Goal: Task Accomplishment & Management: Manage account settings

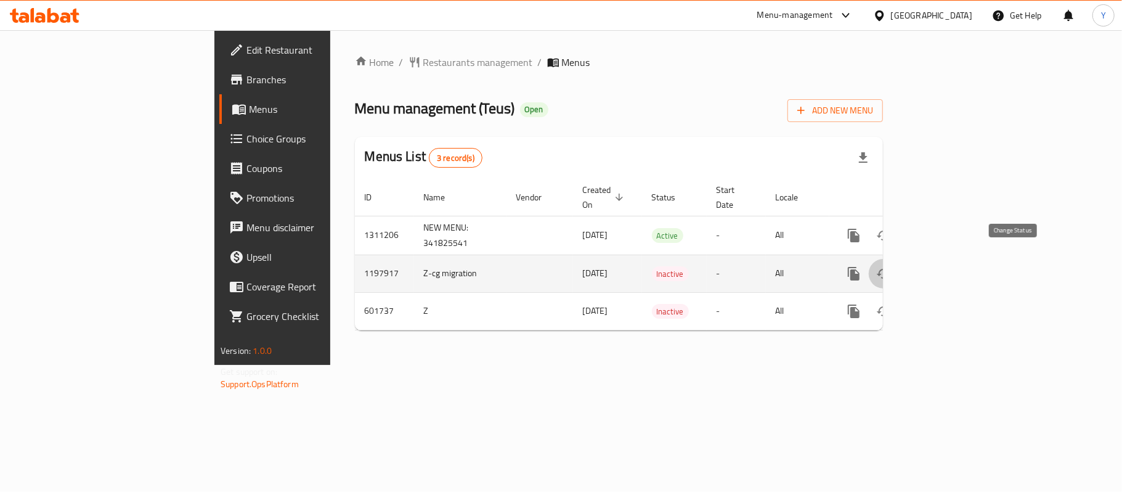
click at [898, 267] on button "enhanced table" at bounding box center [884, 274] width 30 height 30
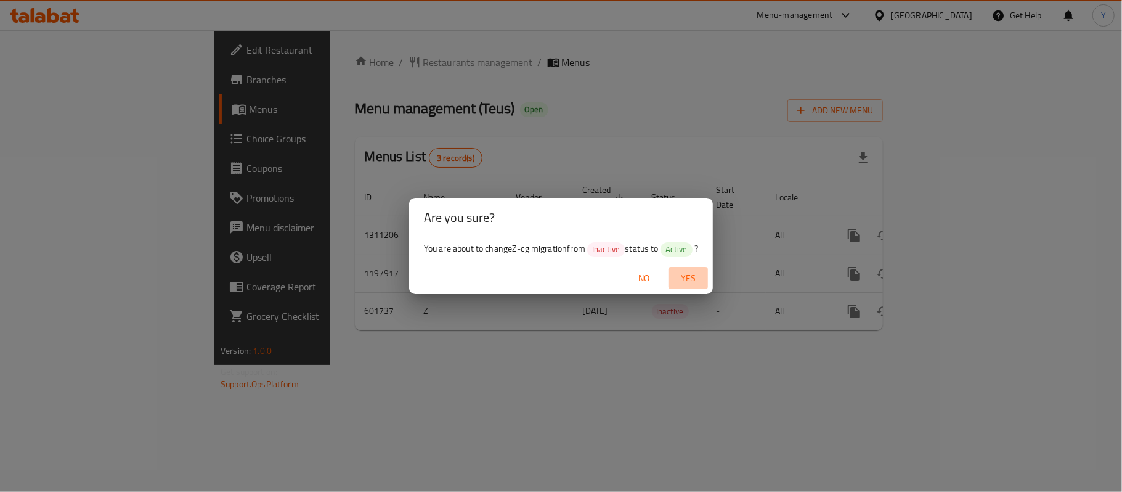
click at [688, 274] on span "Yes" at bounding box center [688, 277] width 30 height 15
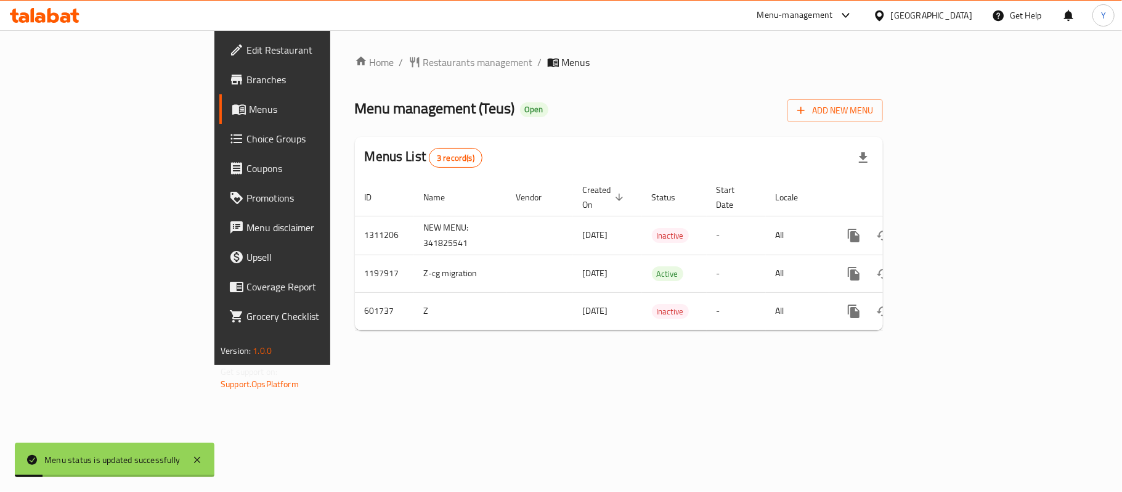
click at [660, 365] on div "Home / Restaurants management / Menus Menu management ( Teus ) Open Add New Men…" at bounding box center [618, 197] width 577 height 335
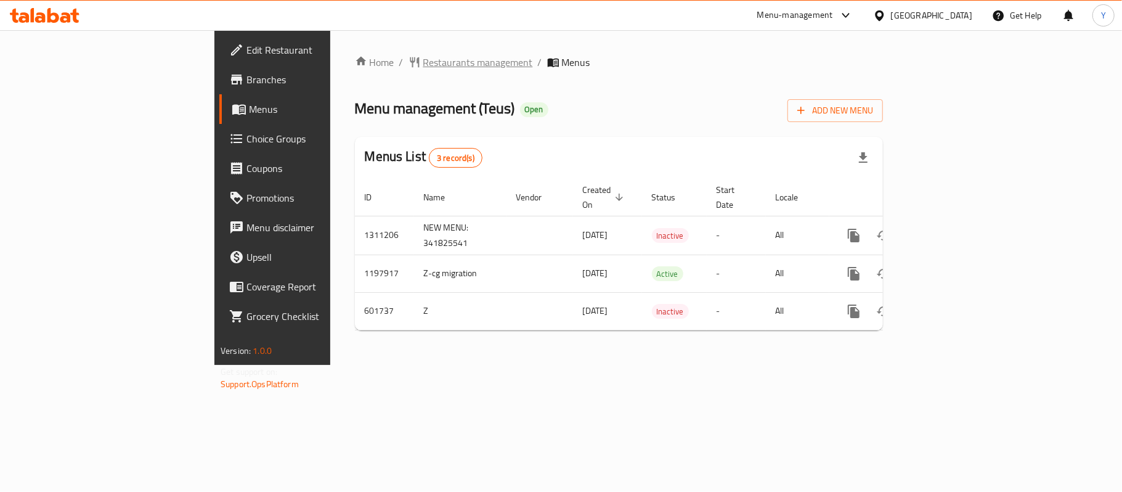
click at [423, 60] on span "Restaurants management" at bounding box center [478, 62] width 110 height 15
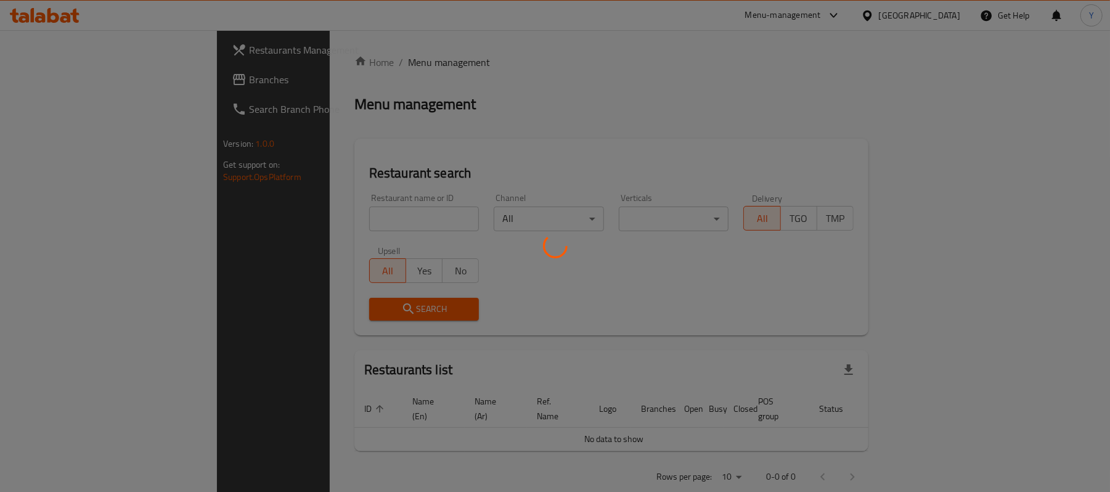
click at [341, 200] on div at bounding box center [555, 246] width 1110 height 492
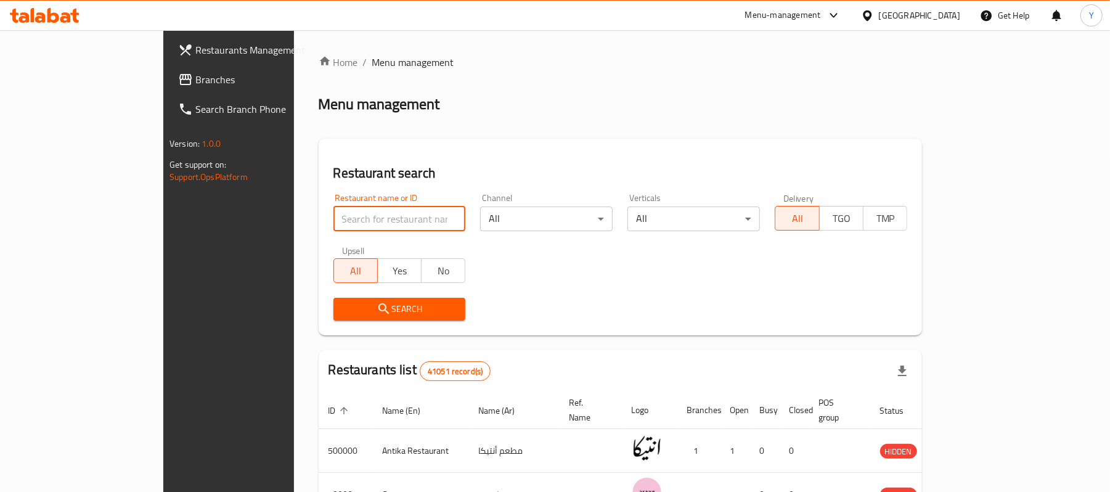
click at [341, 215] on input "search" at bounding box center [399, 218] width 132 height 25
type input "pavana"
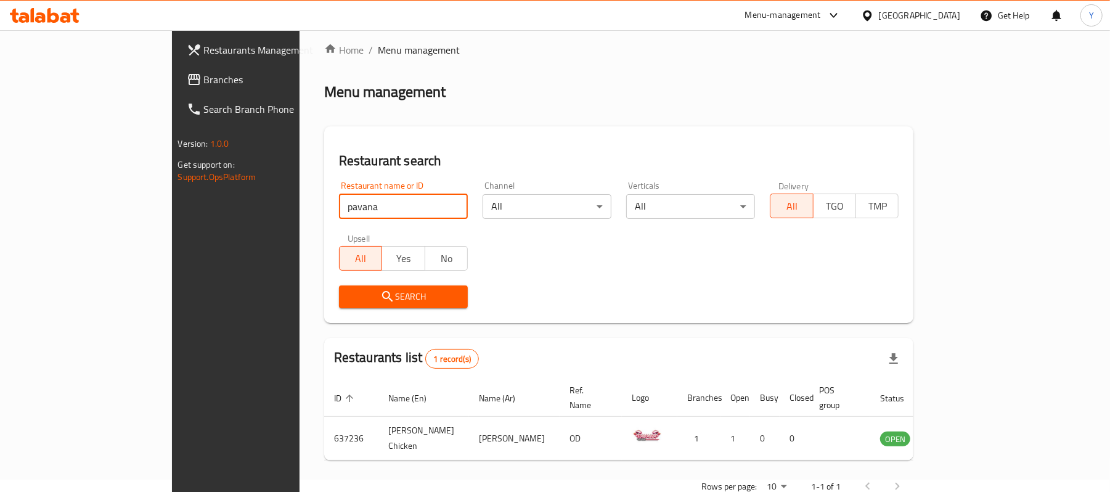
scroll to position [35, 0]
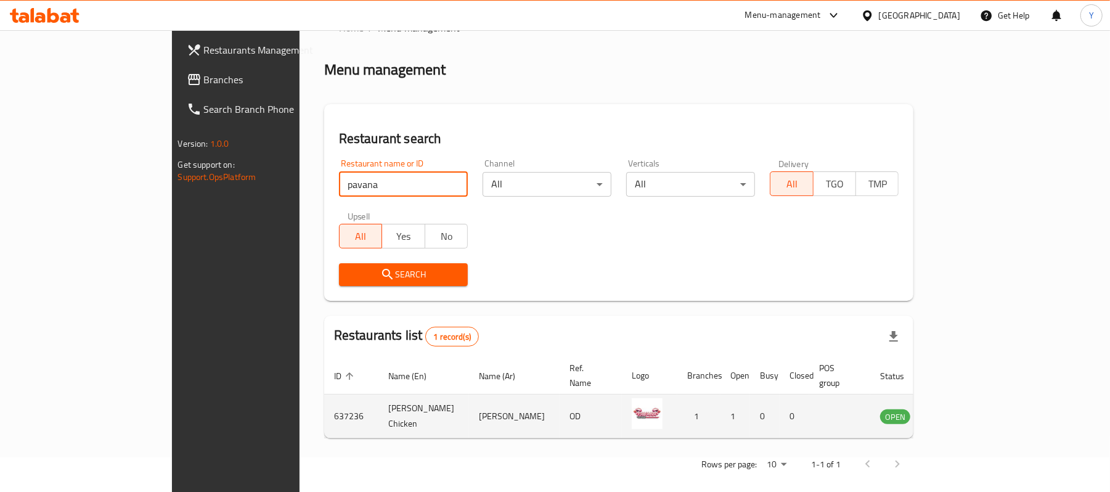
click at [959, 412] on icon "enhanced table" at bounding box center [952, 417] width 14 height 10
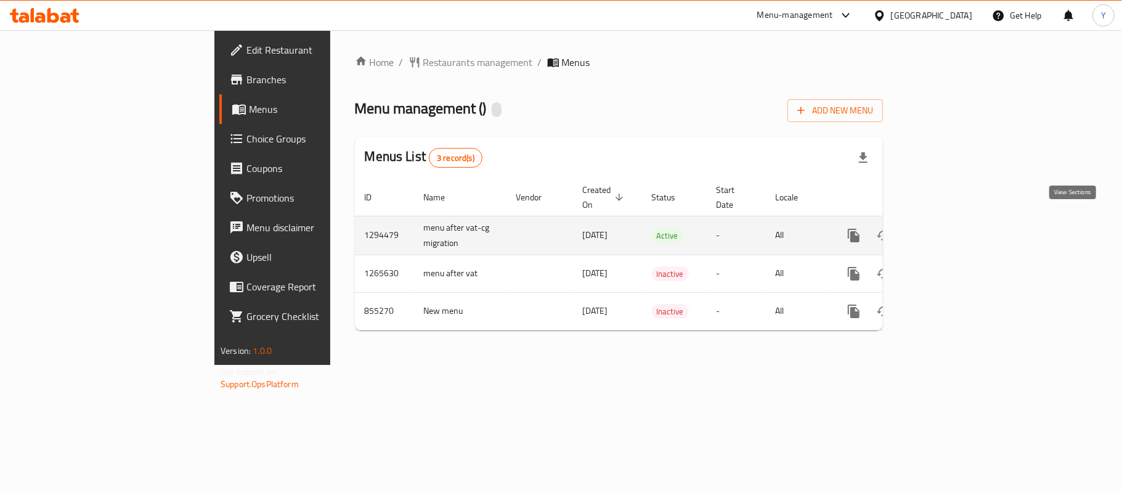
click at [950, 229] on icon "enhanced table" at bounding box center [942, 235] width 15 height 15
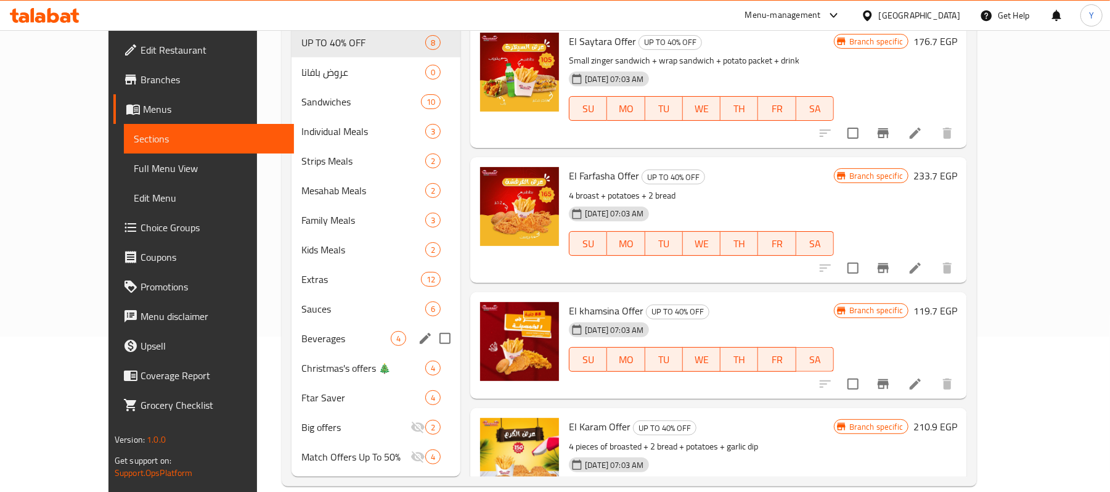
scroll to position [175, 0]
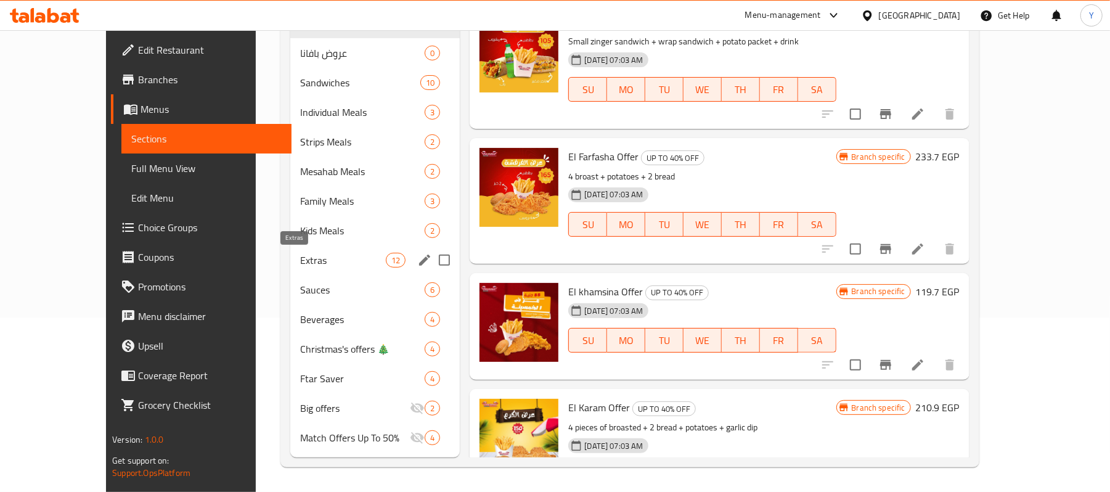
click at [300, 257] on span "Extras" at bounding box center [343, 260] width 86 height 15
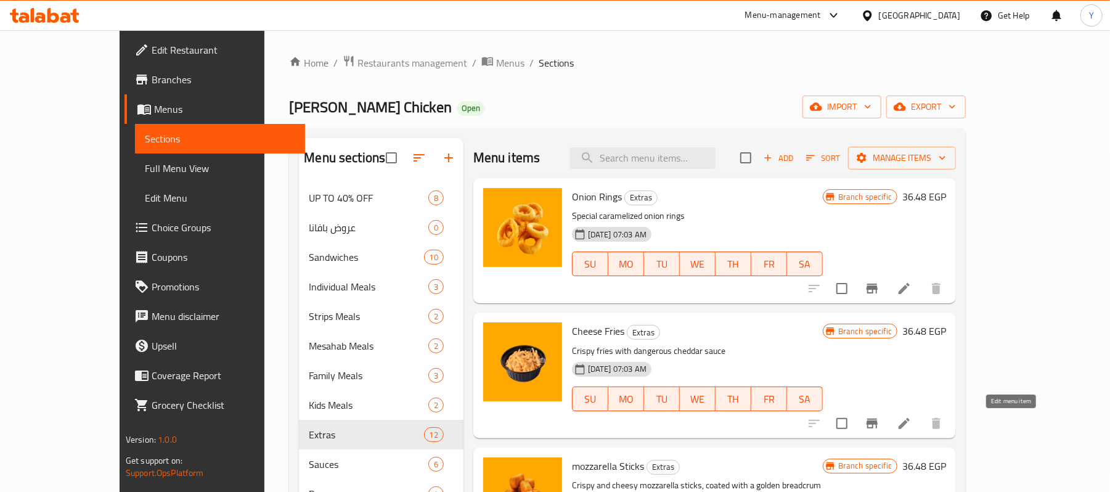
click at [911, 425] on icon at bounding box center [903, 423] width 15 height 15
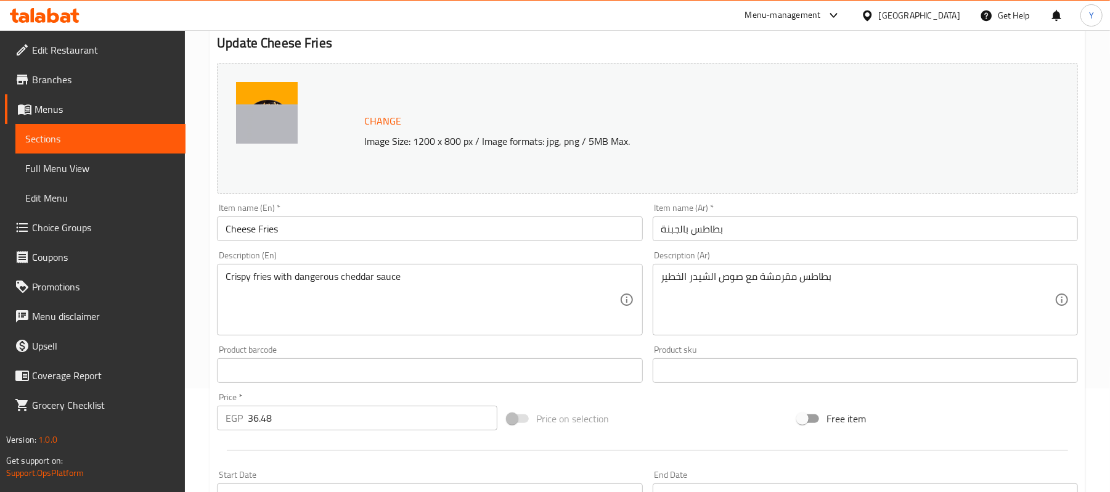
scroll to position [396, 0]
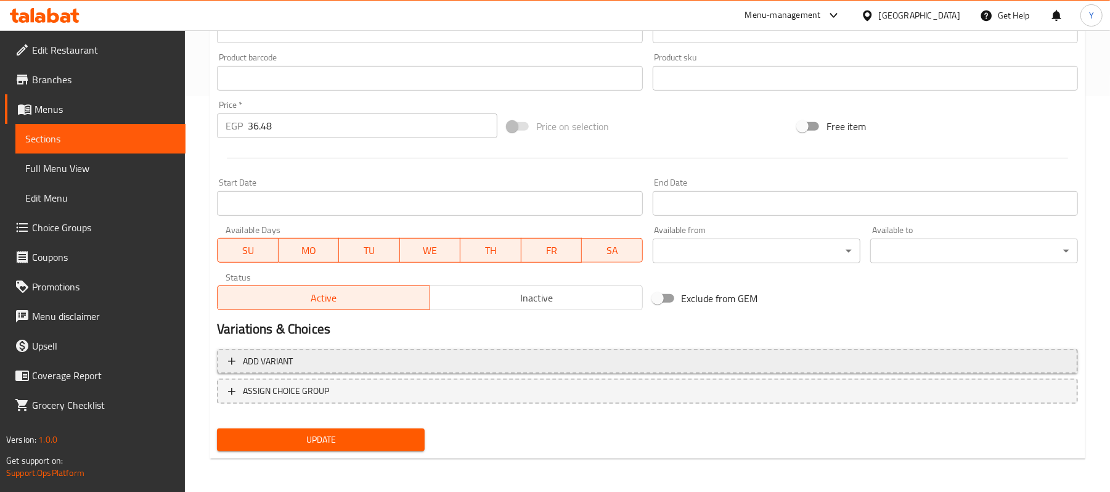
click at [387, 368] on span "Add variant" at bounding box center [647, 361] width 839 height 15
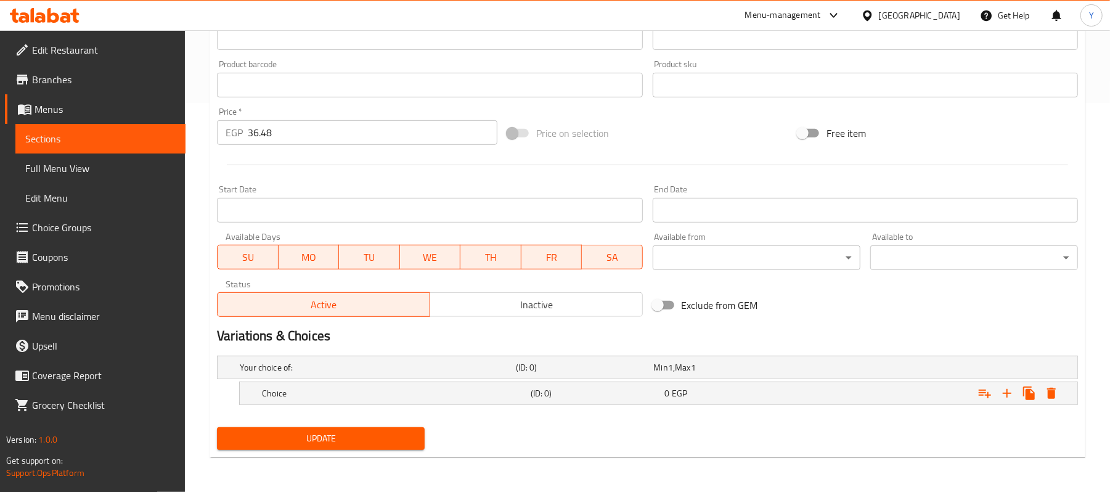
scroll to position [389, 0]
click at [472, 402] on div "Choice" at bounding box center [393, 392] width 269 height 17
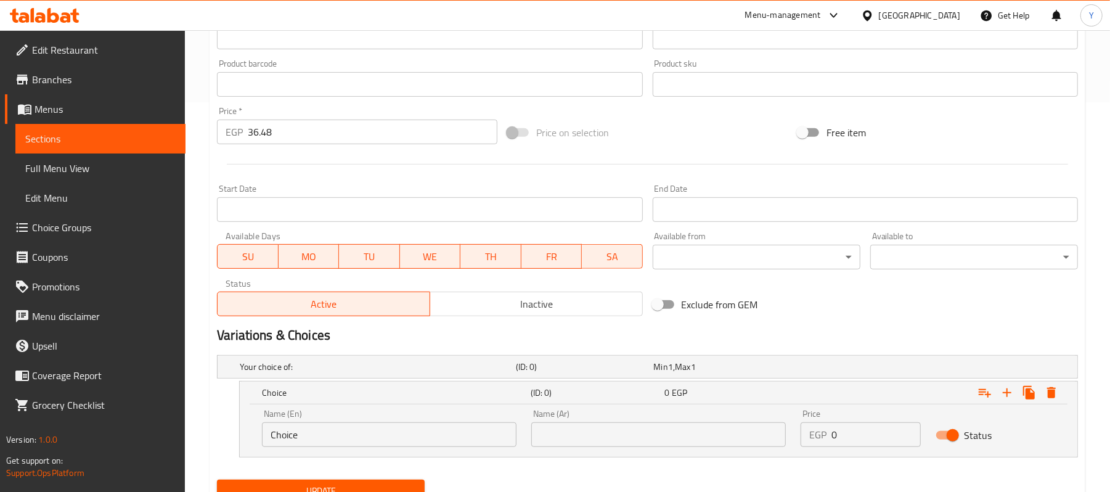
click at [424, 412] on div "Name (En) Choice Name (En)" at bounding box center [389, 428] width 254 height 38
click at [414, 427] on input "Choice" at bounding box center [389, 434] width 254 height 25
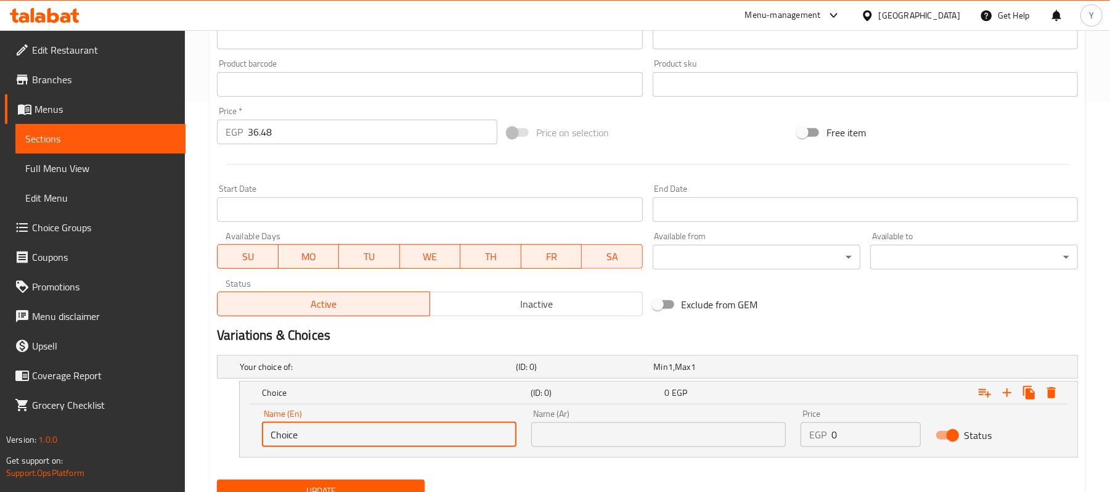
click at [414, 427] on input "Choice" at bounding box center [389, 434] width 254 height 25
type input "Small"
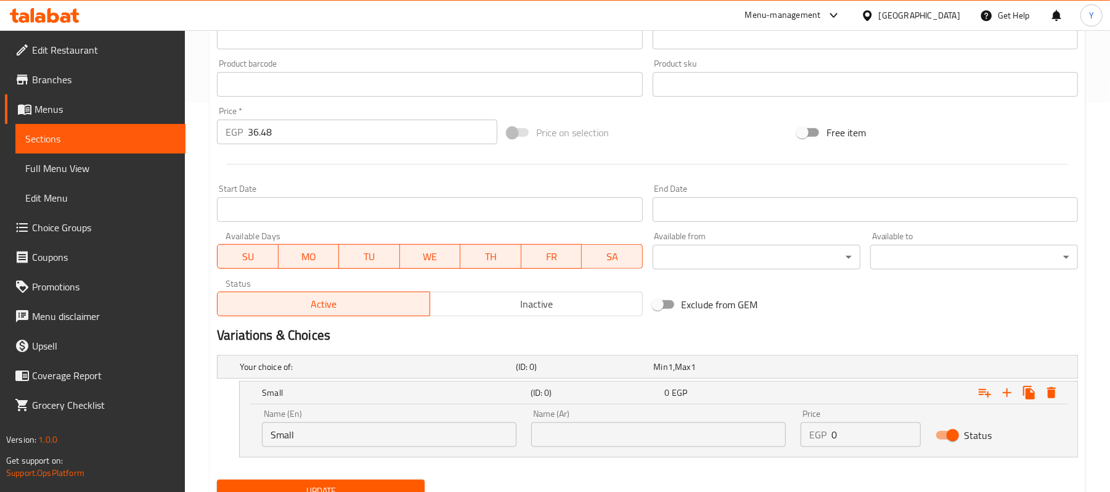
click at [691, 417] on div "Name (Ar) Name (Ar)" at bounding box center [658, 428] width 254 height 38
click at [691, 428] on input "text" at bounding box center [658, 434] width 254 height 25
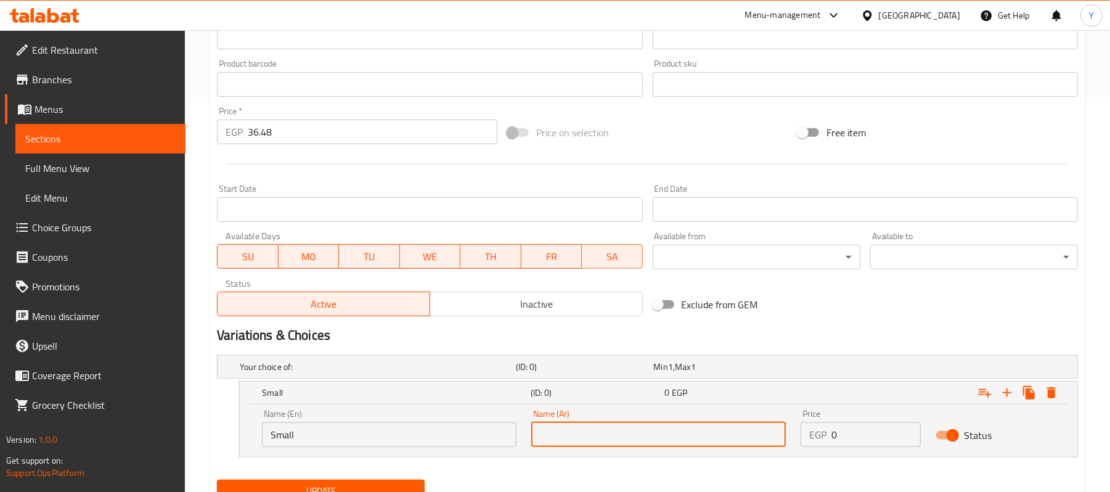
type input "W"
type input "صغير"
click at [853, 435] on input "0" at bounding box center [875, 434] width 89 height 25
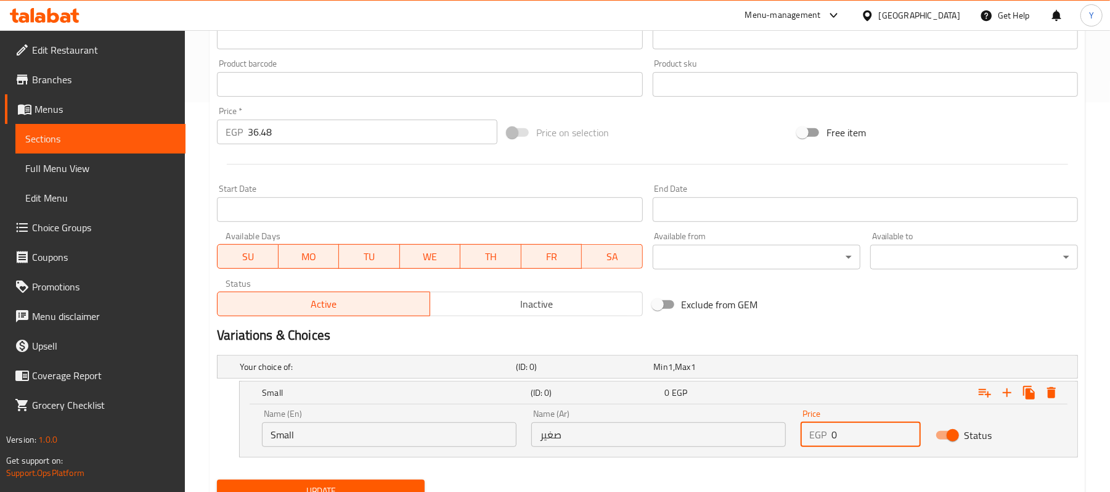
click at [853, 435] on input "0" at bounding box center [875, 434] width 89 height 25
type input "50"
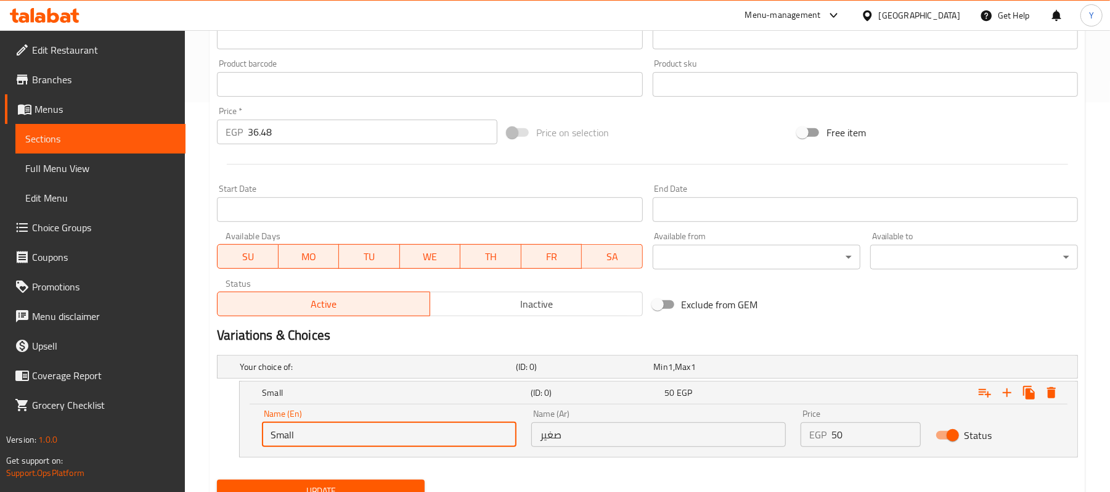
click at [392, 435] on input "Small" at bounding box center [389, 434] width 254 height 25
click at [402, 427] on input "MES" at bounding box center [389, 434] width 254 height 25
type input "Medium"
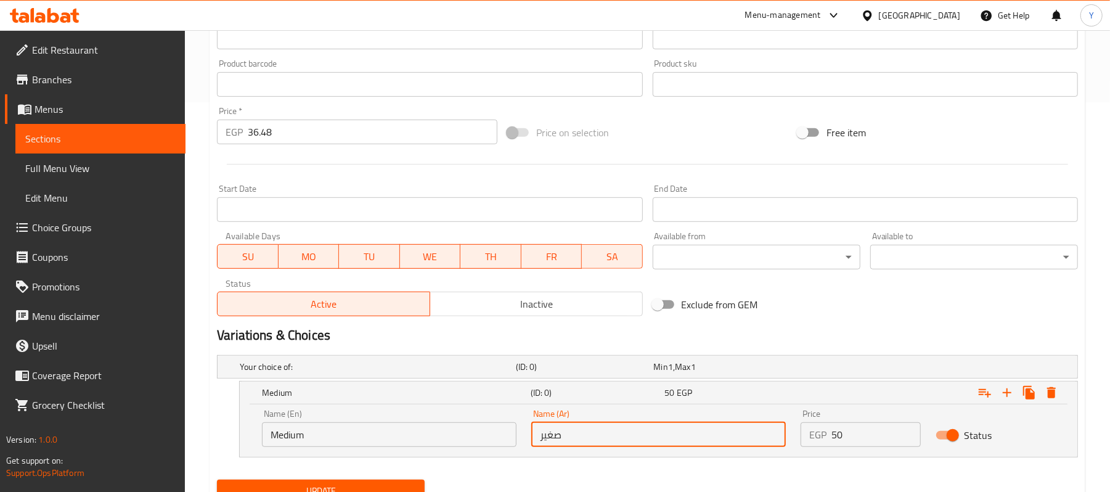
click at [565, 426] on input "صغير" at bounding box center [658, 434] width 254 height 25
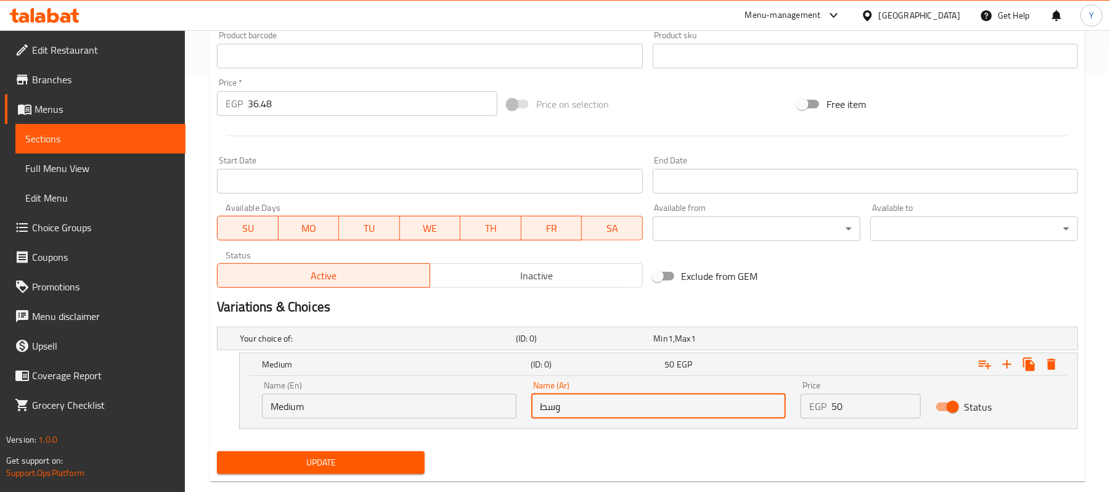
scroll to position [442, 0]
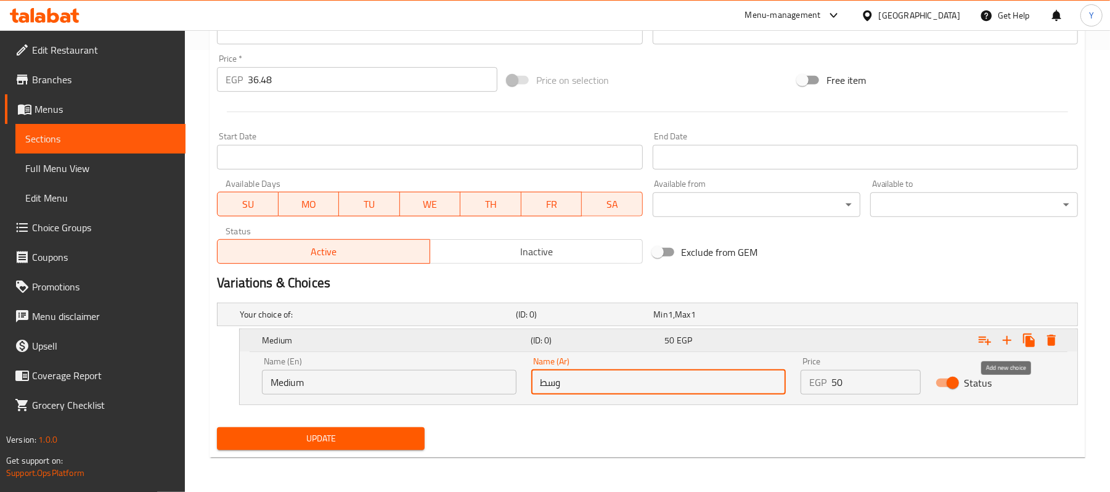
type input "وسط"
click at [1013, 336] on icon "Expand" at bounding box center [1006, 340] width 15 height 15
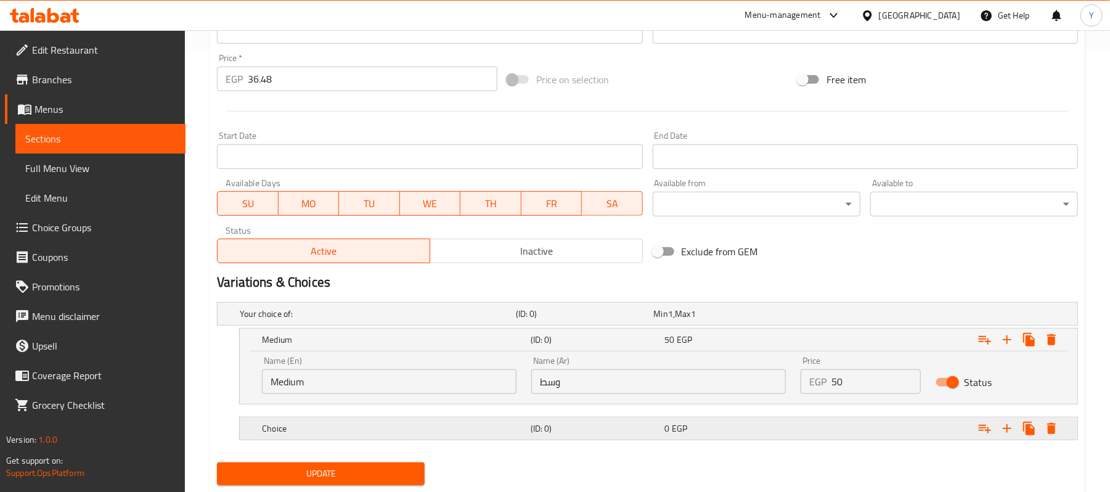
click at [588, 420] on div "(ID: 0)" at bounding box center [595, 428] width 134 height 17
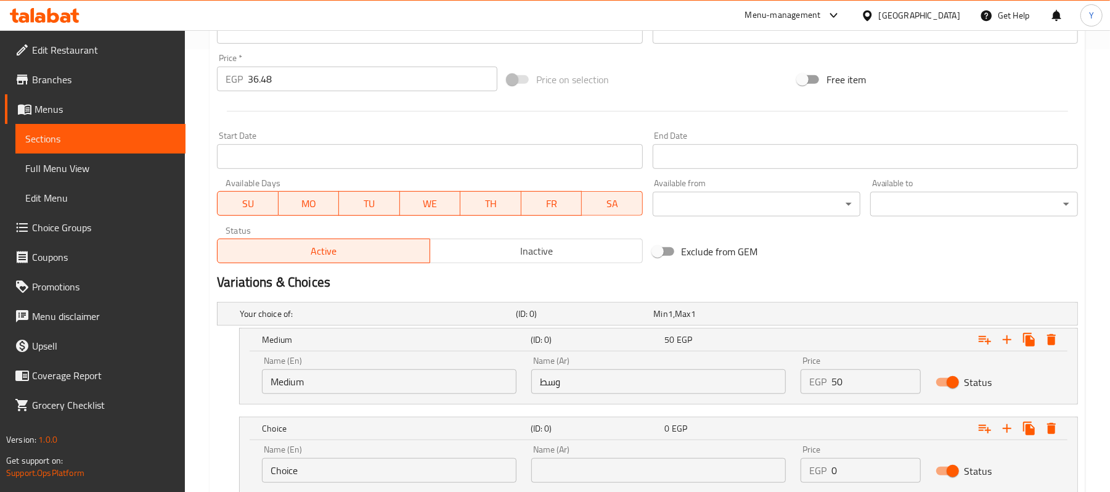
scroll to position [531, 0]
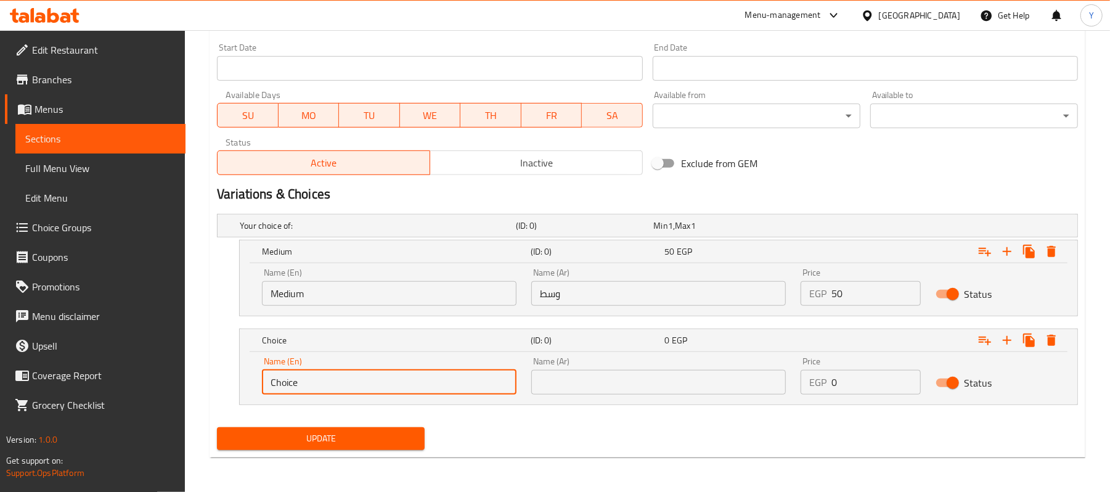
click at [445, 383] on input "Choice" at bounding box center [389, 382] width 254 height 25
type input "م"
type input "Large"
click at [567, 386] on input "text" at bounding box center [658, 382] width 254 height 25
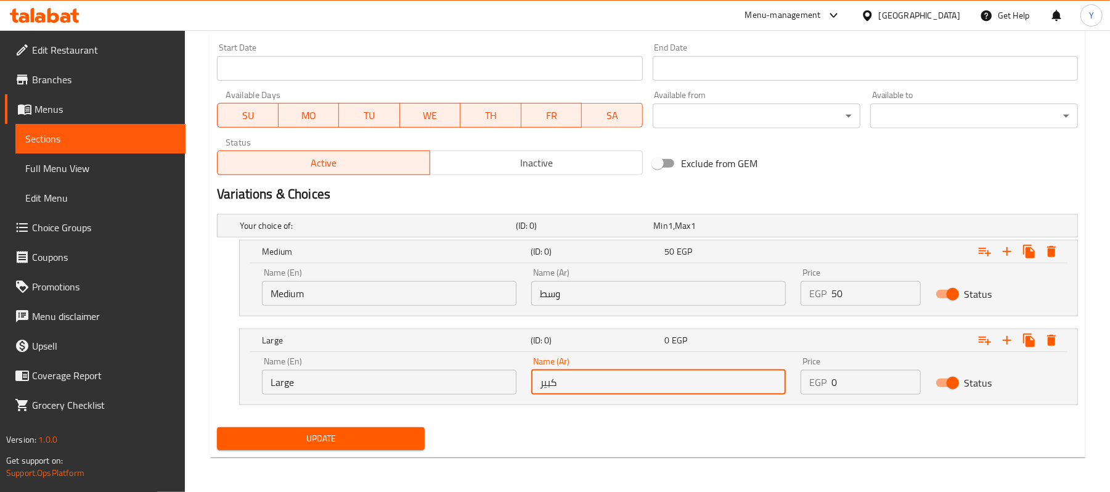
type input "كبير"
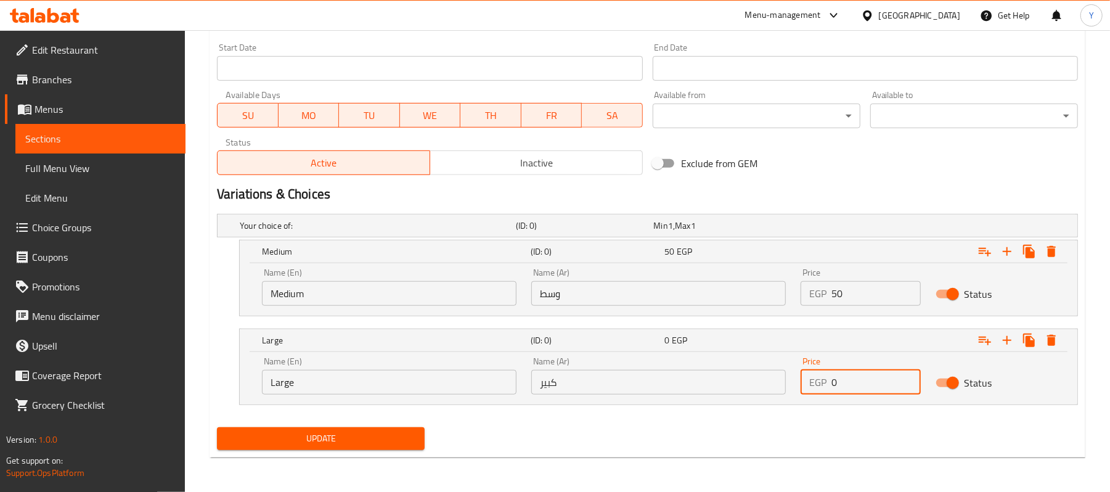
click at [834, 386] on input "0" at bounding box center [875, 382] width 89 height 25
drag, startPoint x: 834, startPoint y: 386, endPoint x: 843, endPoint y: 375, distance: 14.0
click at [834, 384] on input "0" at bounding box center [875, 382] width 89 height 25
click at [843, 375] on input "0" at bounding box center [875, 382] width 89 height 25
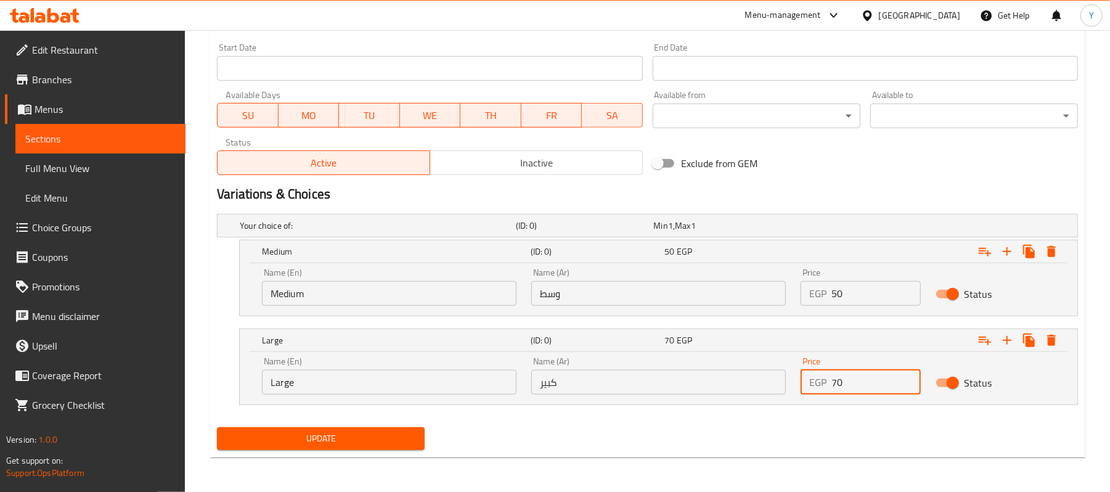
type input "70"
click at [387, 451] on div "Update" at bounding box center [320, 438] width 217 height 33
click at [398, 457] on div "Update Cheese Fries Change Image Size: 1200 x 800 px / Image formats: jpg, png …" at bounding box center [646, 23] width 875 height 868
click at [400, 440] on span "Update" at bounding box center [321, 438] width 188 height 15
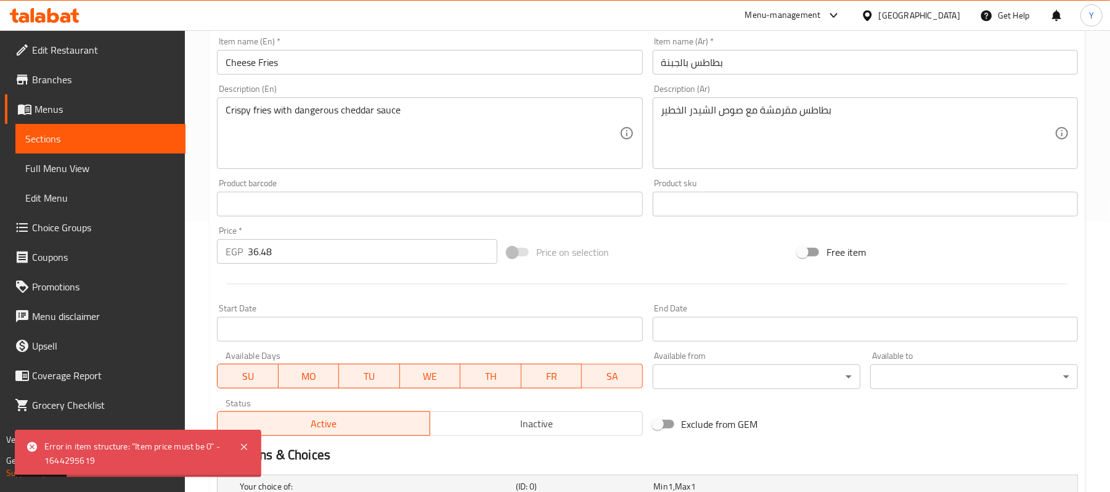
scroll to position [246, 0]
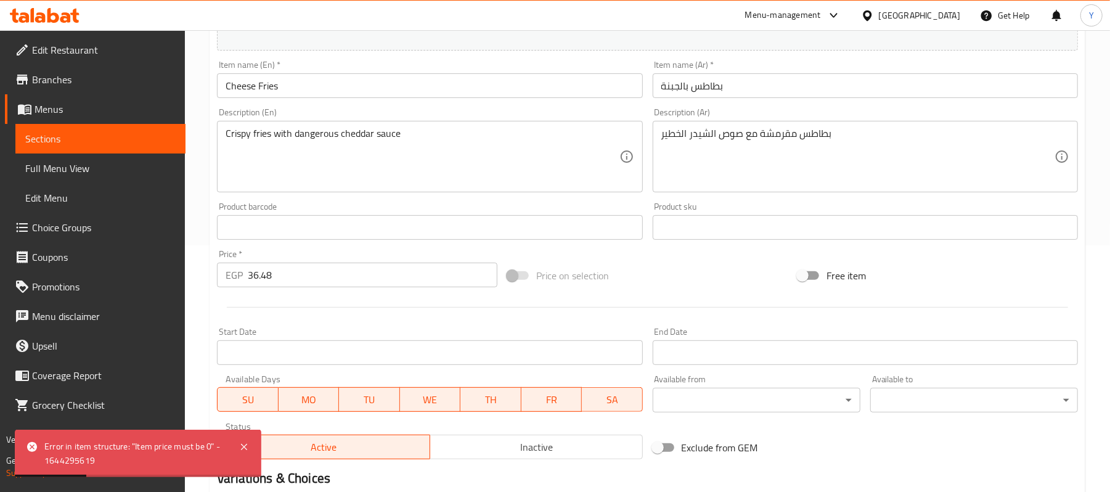
click at [319, 278] on input "36.48" at bounding box center [373, 274] width 250 height 25
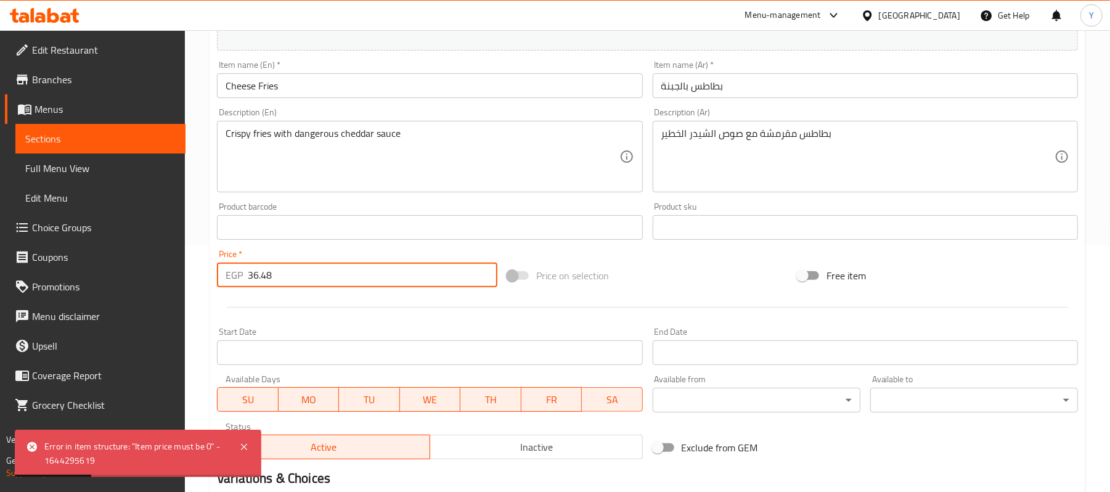
click at [319, 278] on input "36.48" at bounding box center [373, 274] width 250 height 25
type input "0"
click at [649, 269] on div "Price on selection" at bounding box center [647, 275] width 290 height 33
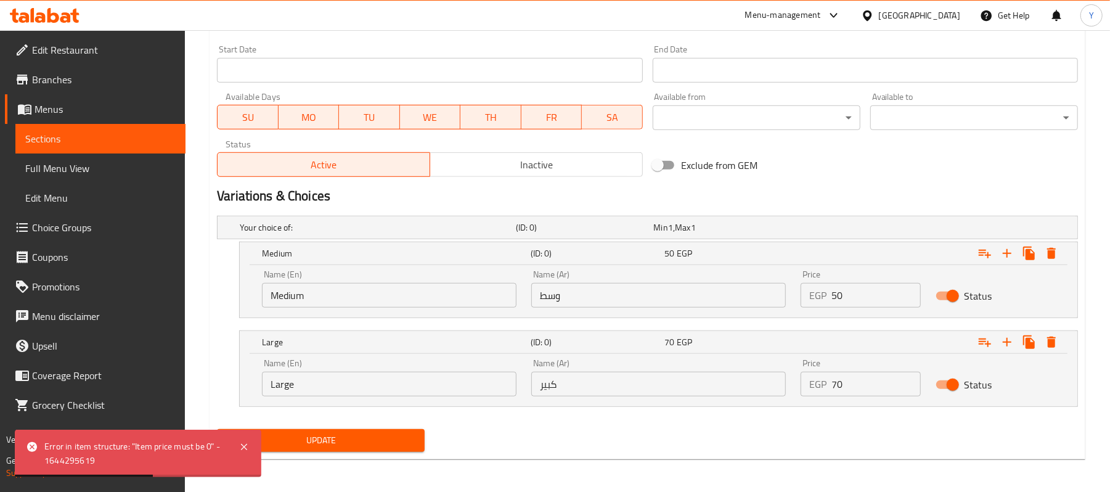
scroll to position [531, 0]
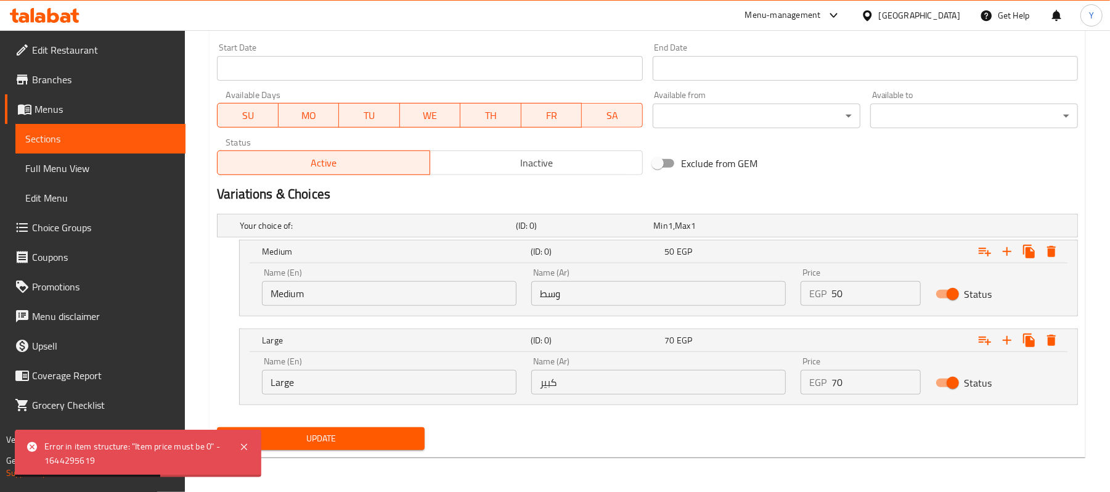
click at [387, 427] on button "Update" at bounding box center [321, 438] width 208 height 23
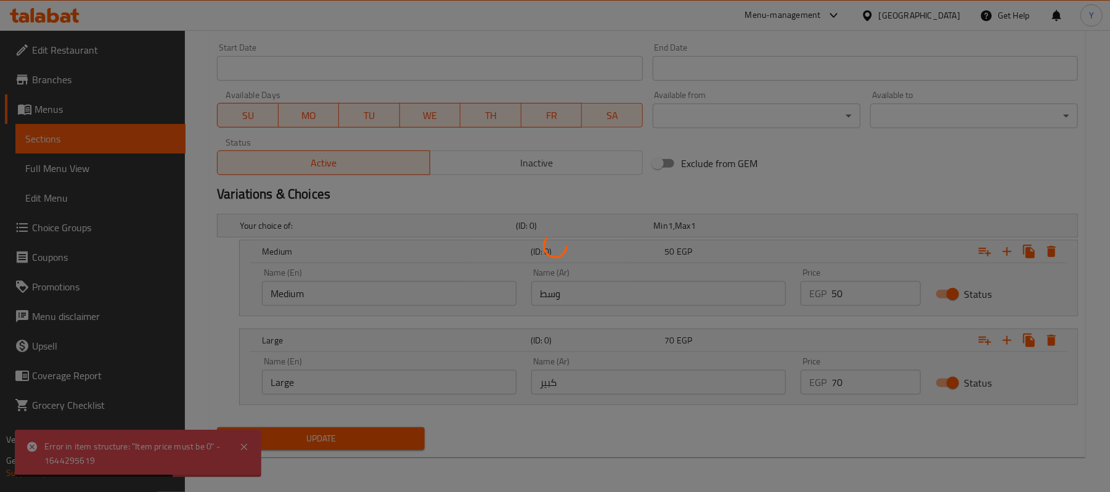
click at [381, 440] on div at bounding box center [555, 246] width 1110 height 492
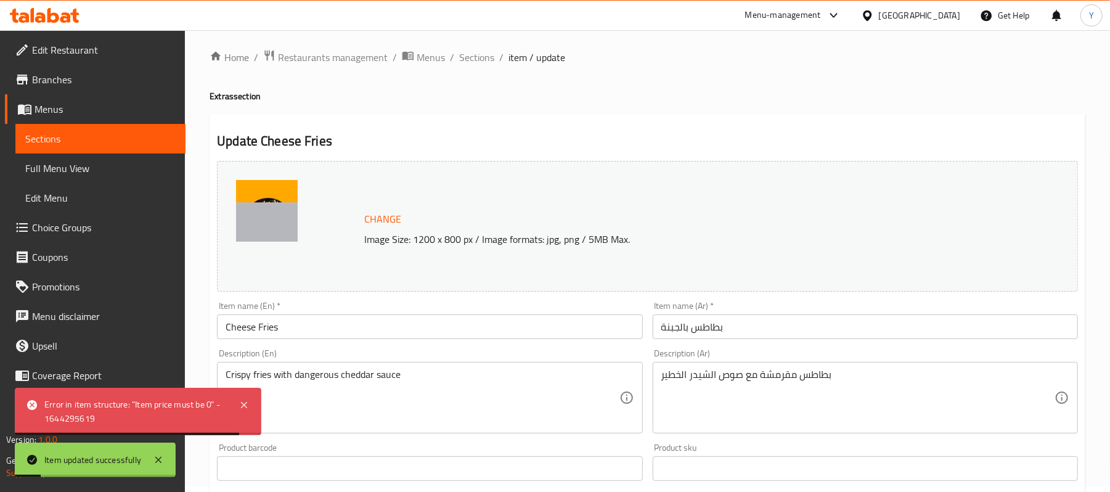
scroll to position [0, 0]
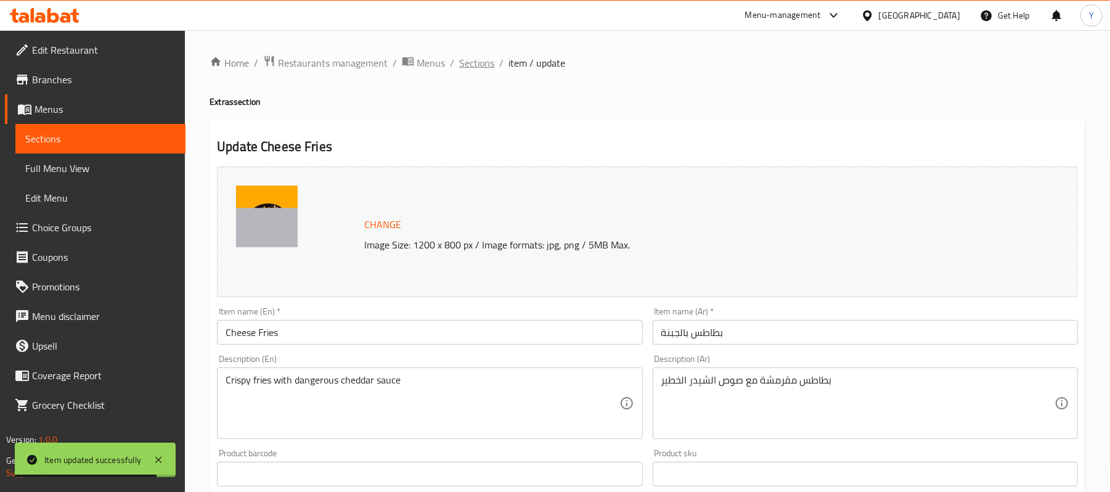
click at [474, 70] on span "Sections" at bounding box center [476, 62] width 35 height 15
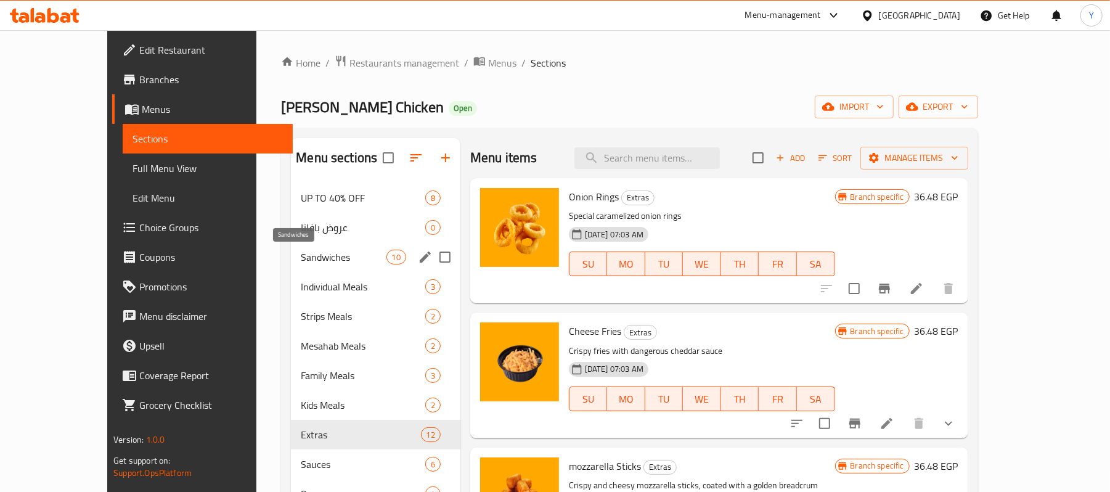
click at [326, 252] on span "Sandwiches" at bounding box center [343, 257] width 85 height 15
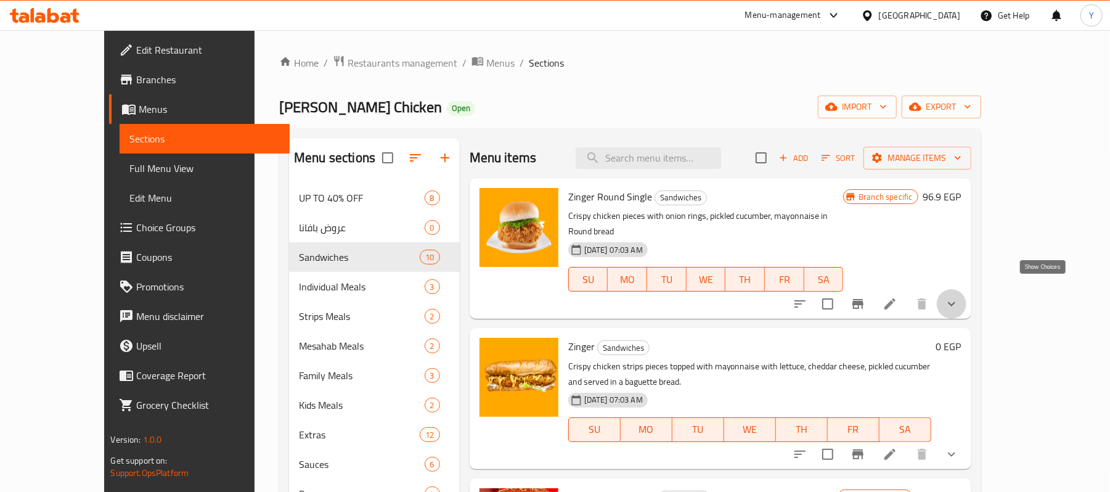
click at [959, 296] on icon "show more" at bounding box center [951, 303] width 15 height 15
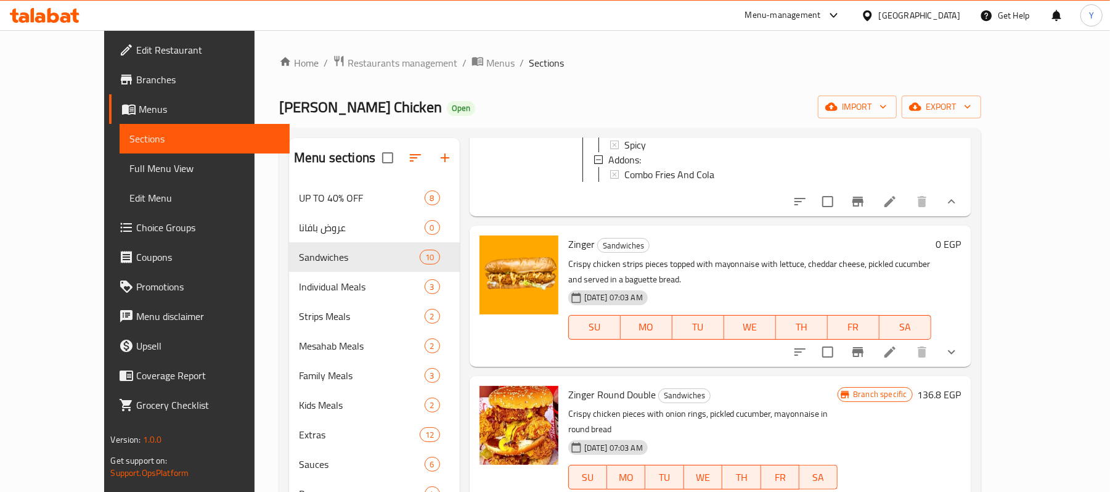
scroll to position [246, 0]
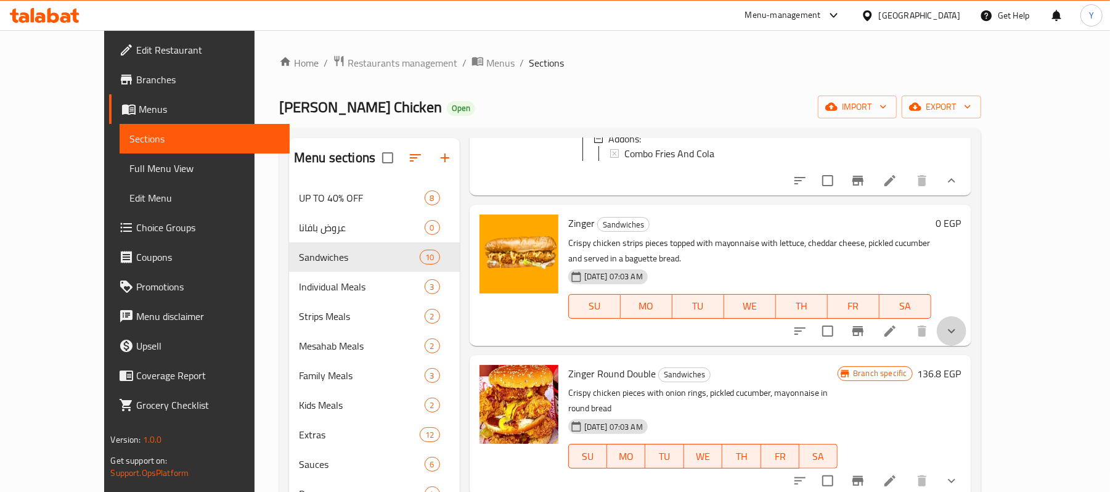
click at [966, 316] on button "show more" at bounding box center [951, 331] width 30 height 30
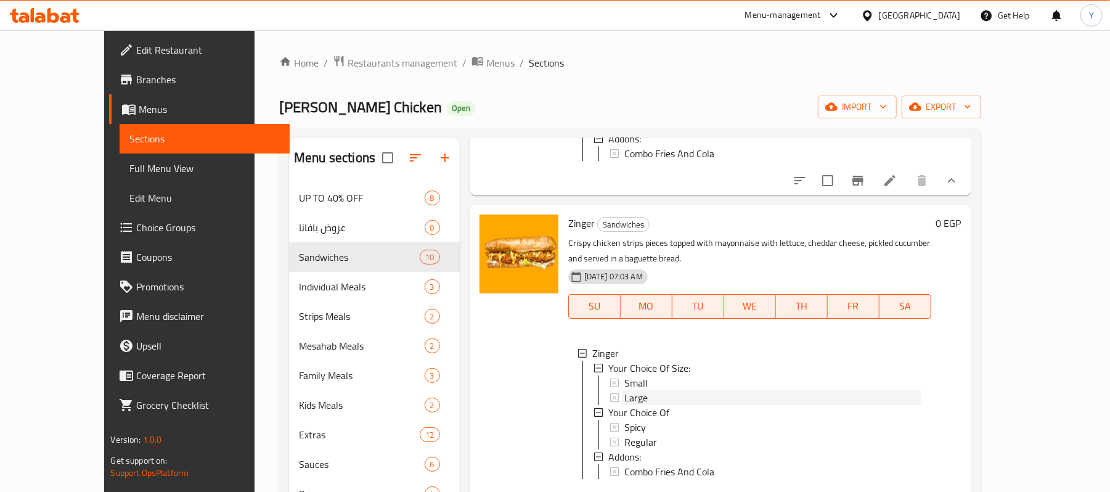
click at [699, 390] on div "Large" at bounding box center [772, 397] width 297 height 15
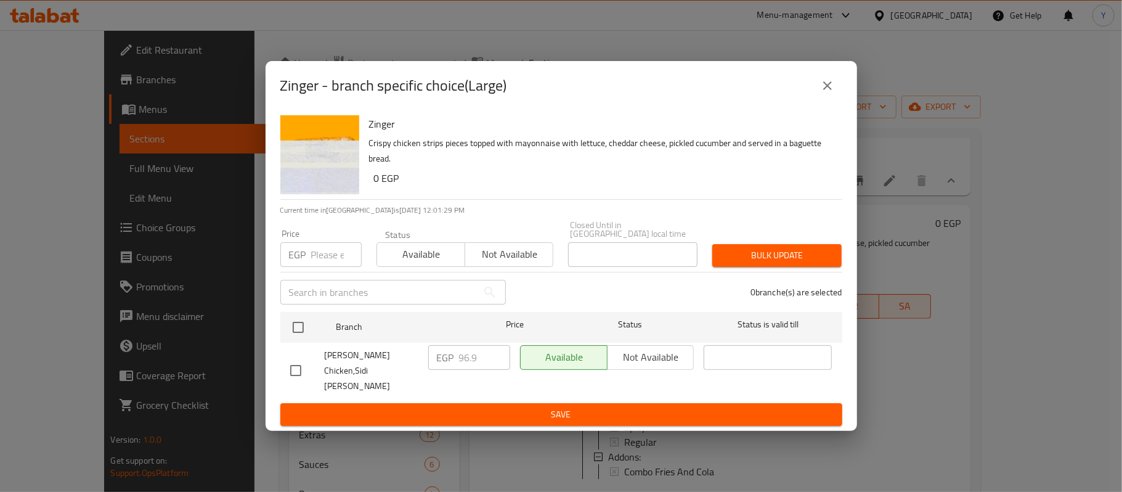
click at [821, 93] on icon "close" at bounding box center [827, 85] width 15 height 15
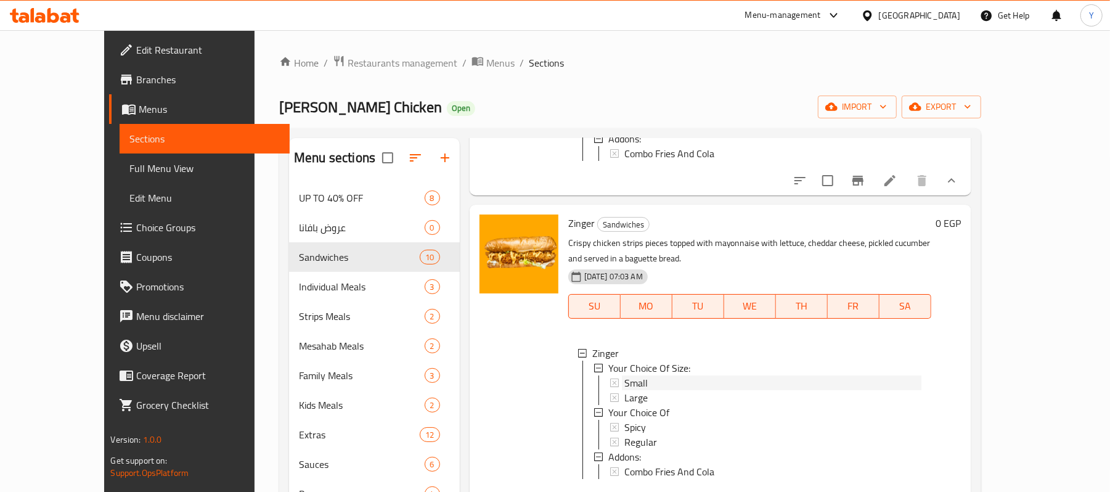
click at [652, 375] on div "Small" at bounding box center [772, 382] width 297 height 15
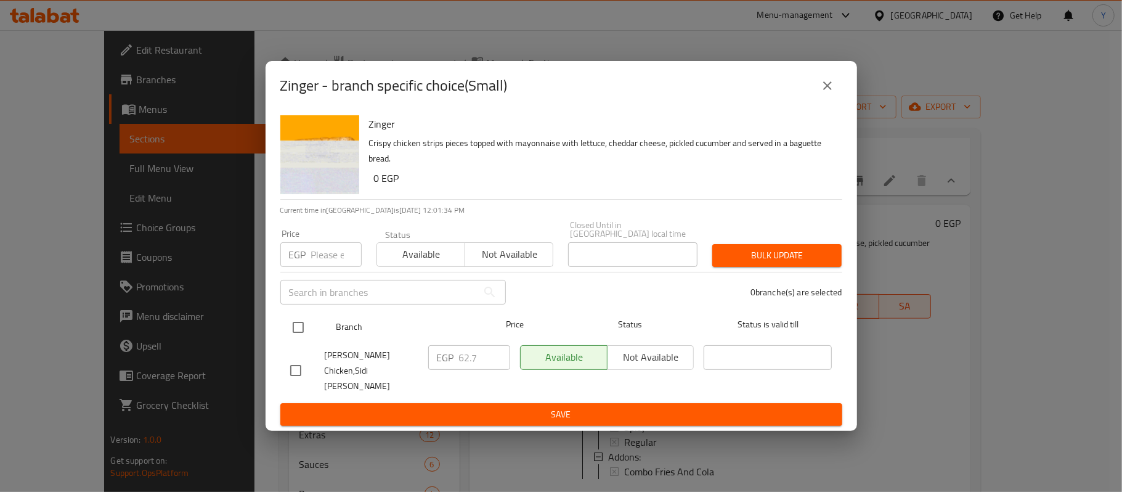
click at [292, 318] on input "checkbox" at bounding box center [298, 327] width 26 height 26
checkbox input "true"
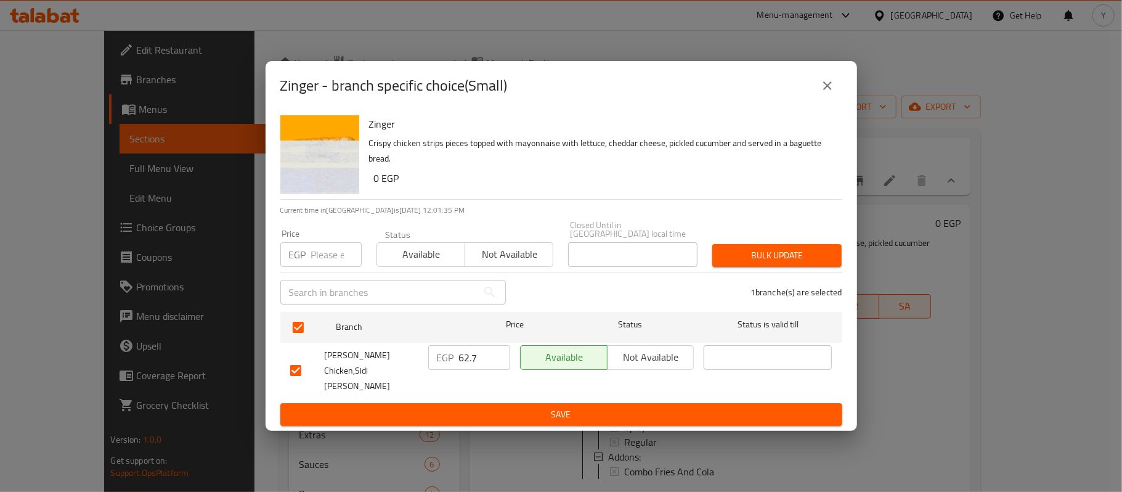
click at [319, 260] on input "number" at bounding box center [336, 254] width 51 height 25
type input "79.5"
click at [736, 259] on span "Bulk update" at bounding box center [777, 255] width 110 height 15
click at [826, 100] on button "close" at bounding box center [828, 86] width 30 height 30
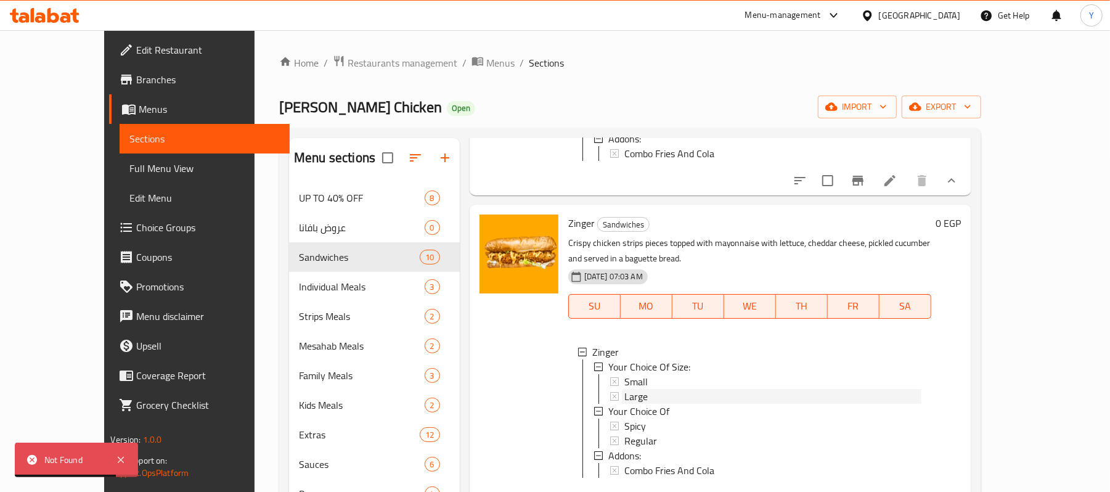
click at [624, 389] on span "Large" at bounding box center [635, 396] width 23 height 15
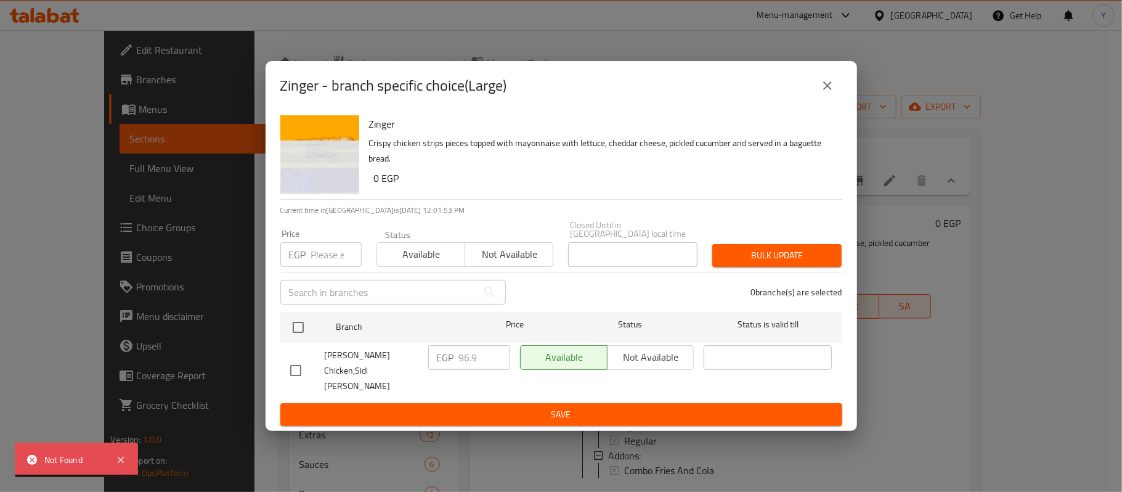
click at [839, 81] on div "Zinger - branch specific choice(Large)" at bounding box center [561, 85] width 591 height 49
click at [834, 100] on button "close" at bounding box center [828, 86] width 30 height 30
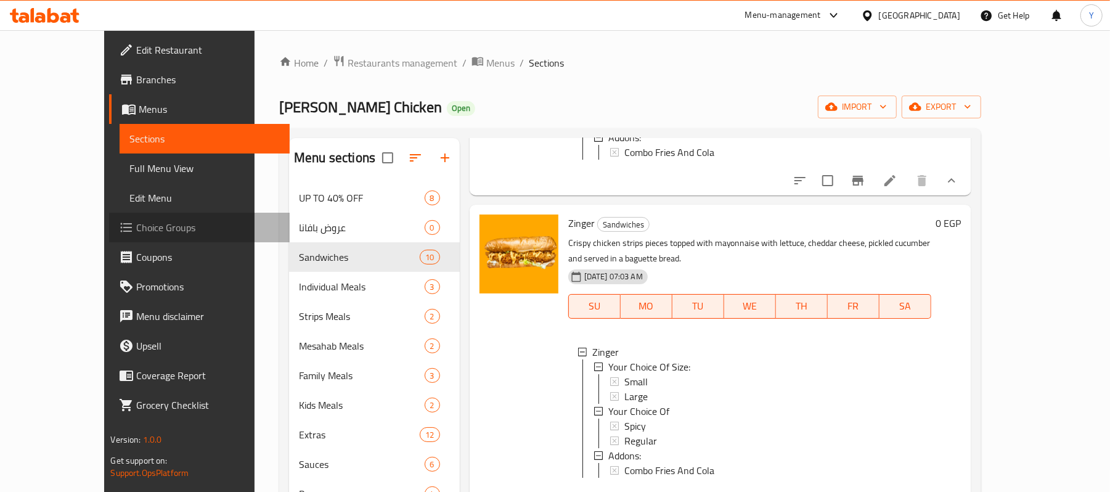
click at [136, 227] on span "Choice Groups" at bounding box center [208, 227] width 144 height 15
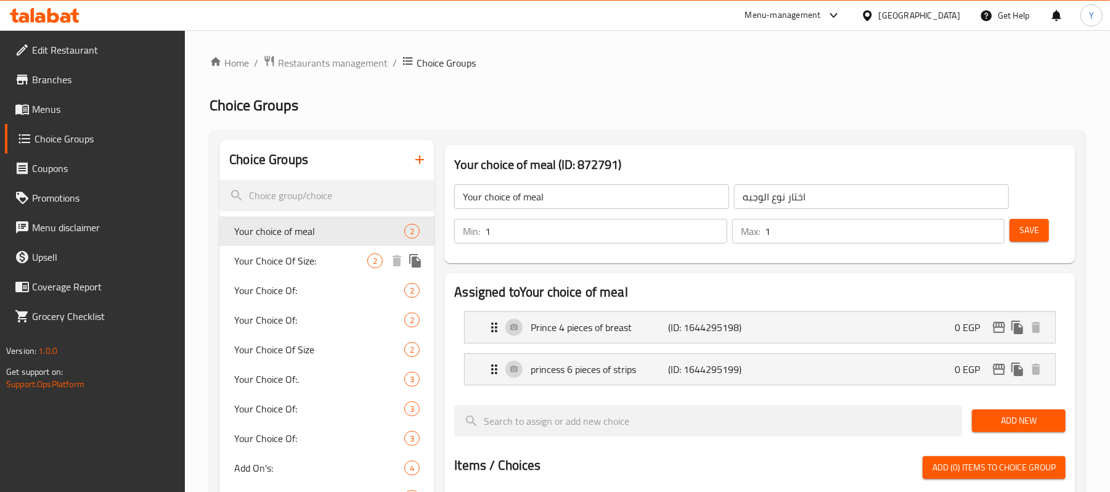
click at [322, 267] on span "Your Choice Of Size:" at bounding box center [300, 260] width 133 height 15
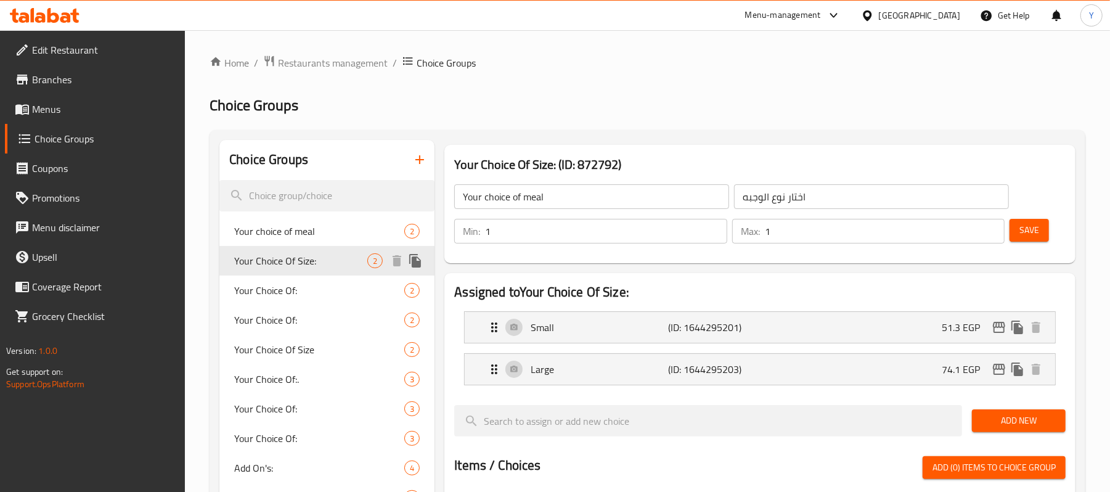
type input "Your Choice Of Size:"
type input "إختيارك من الحجم"
click at [302, 291] on span "Your Choice Of:" at bounding box center [300, 290] width 133 height 15
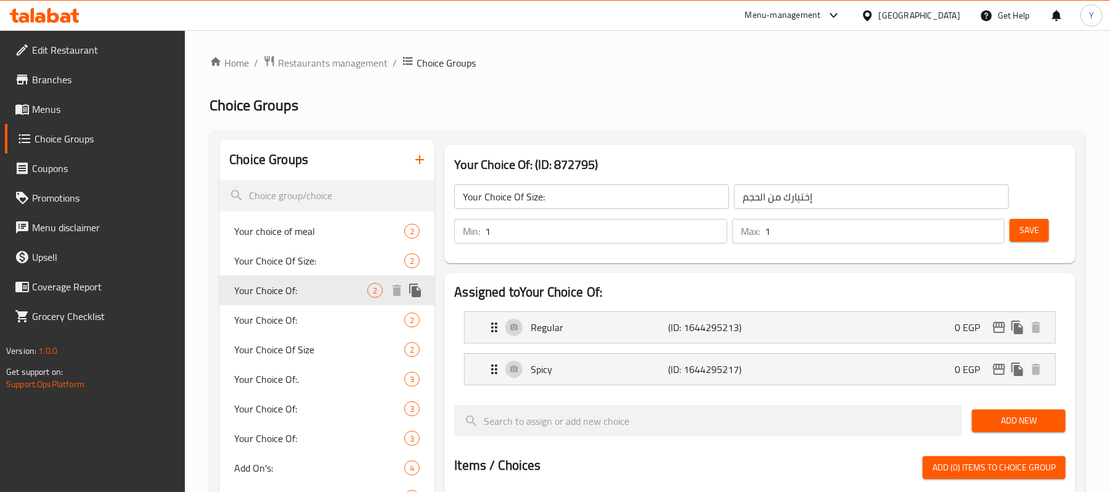
type input "Your Choice Of:"
click at [347, 314] on span "Your Choice Of:" at bounding box center [300, 319] width 133 height 15
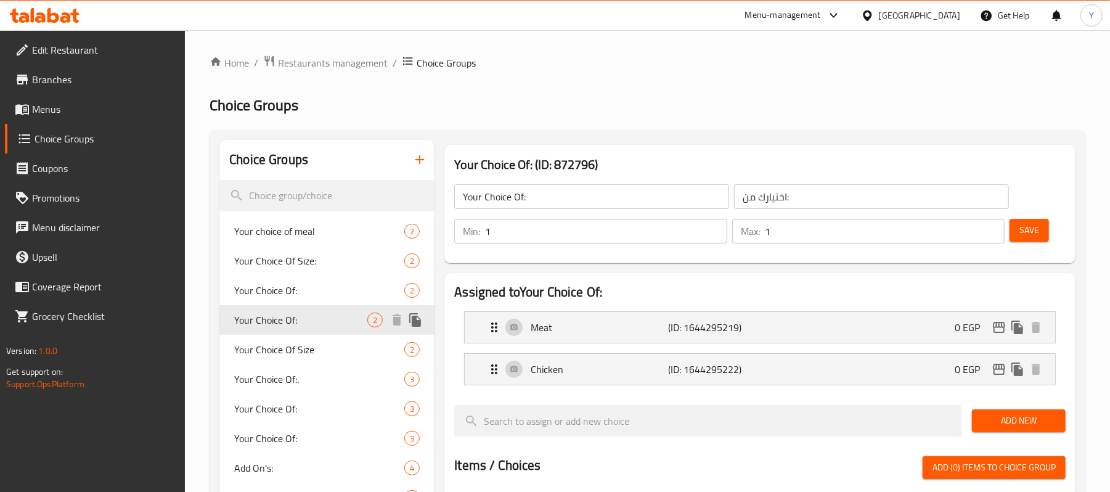
type input "إختيارك من:"
click at [333, 355] on span "Your Choice Of Size" at bounding box center [300, 349] width 133 height 15
type input "Your Choice Of Size"
type input "إختيارك من الحجم"
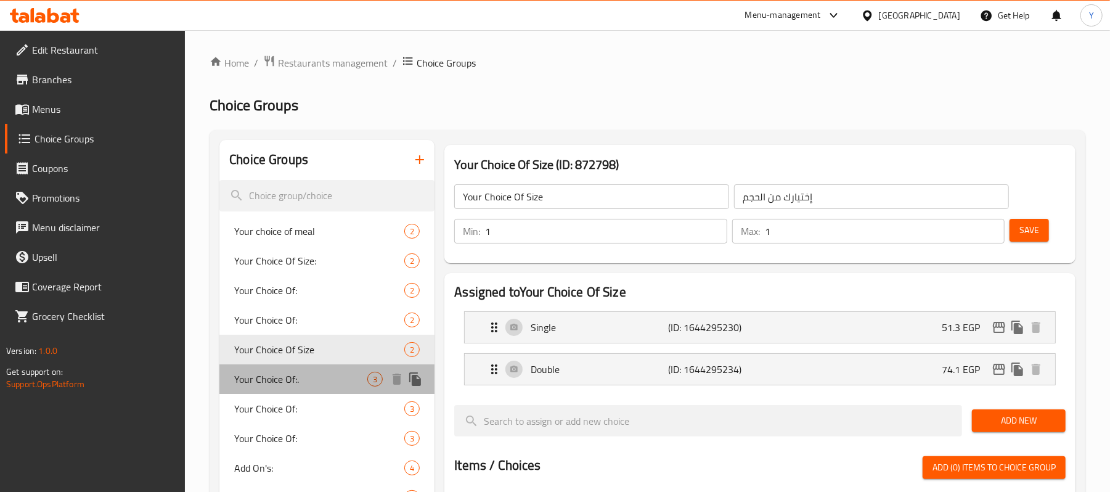
click at [321, 387] on div "Your Choice Of:. 3" at bounding box center [326, 379] width 215 height 30
type input "Your Choice Of:."
type input "إختيارك من:"
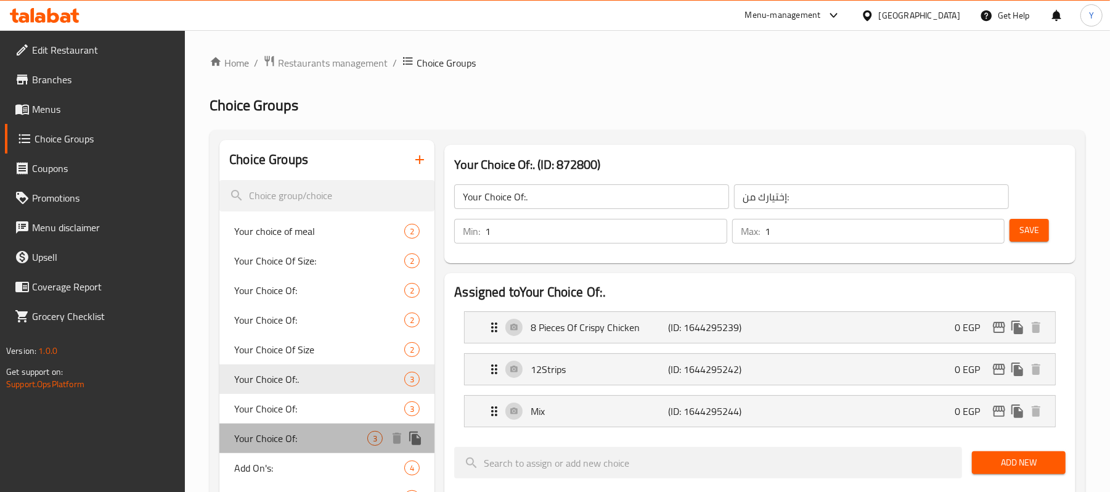
click at [319, 429] on div "Your Choice Of: 3" at bounding box center [326, 438] width 215 height 30
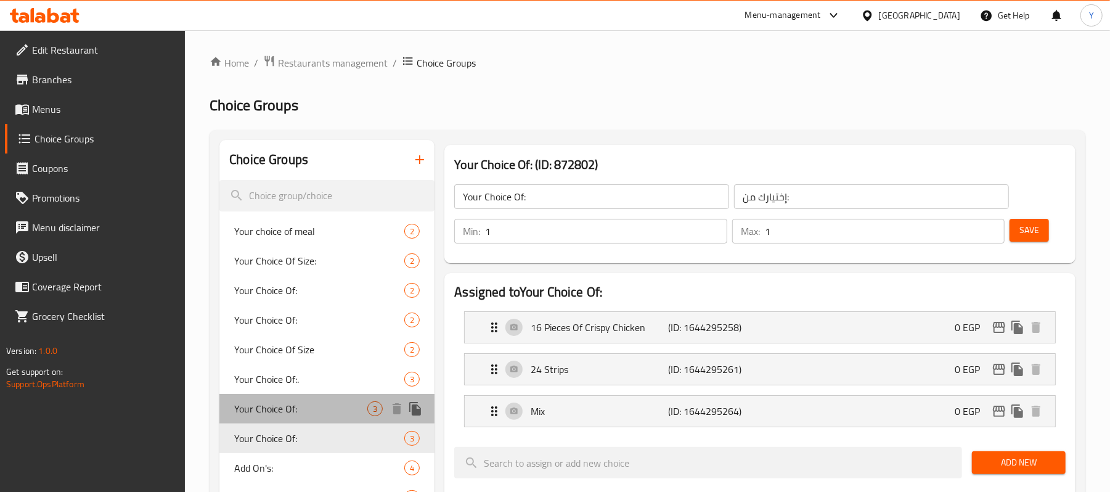
click at [319, 413] on span "Your Choice Of:" at bounding box center [300, 408] width 133 height 15
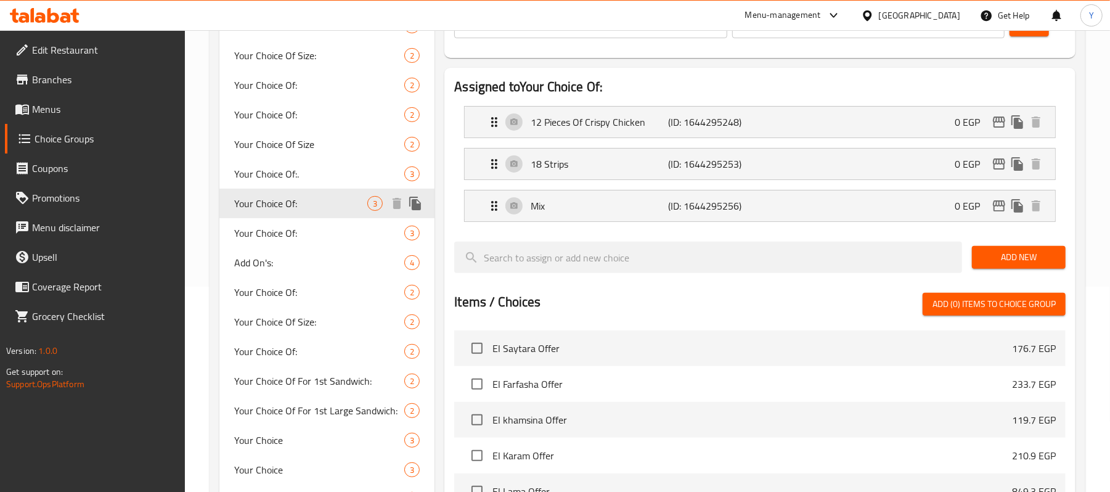
scroll to position [246, 0]
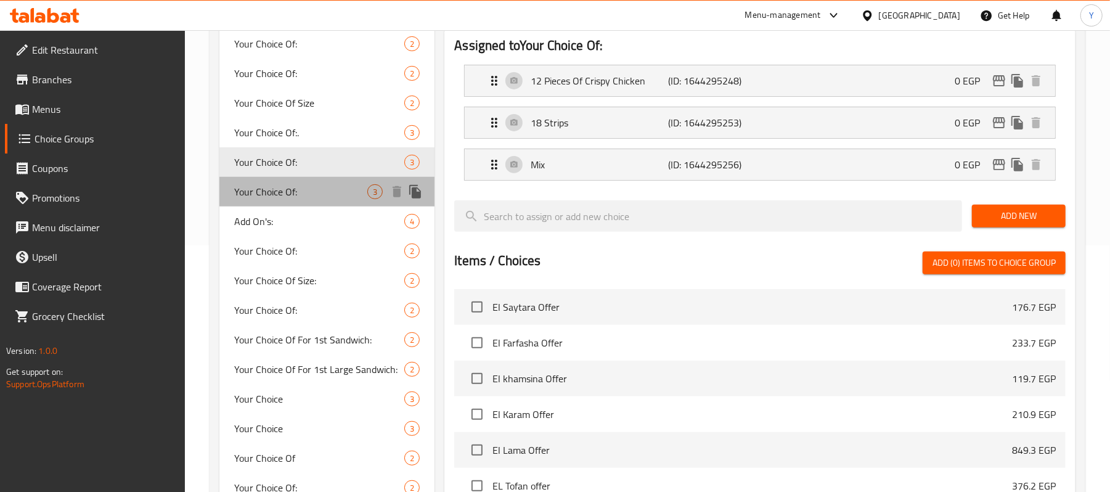
click at [319, 186] on span "Your Choice Of:" at bounding box center [300, 191] width 133 height 15
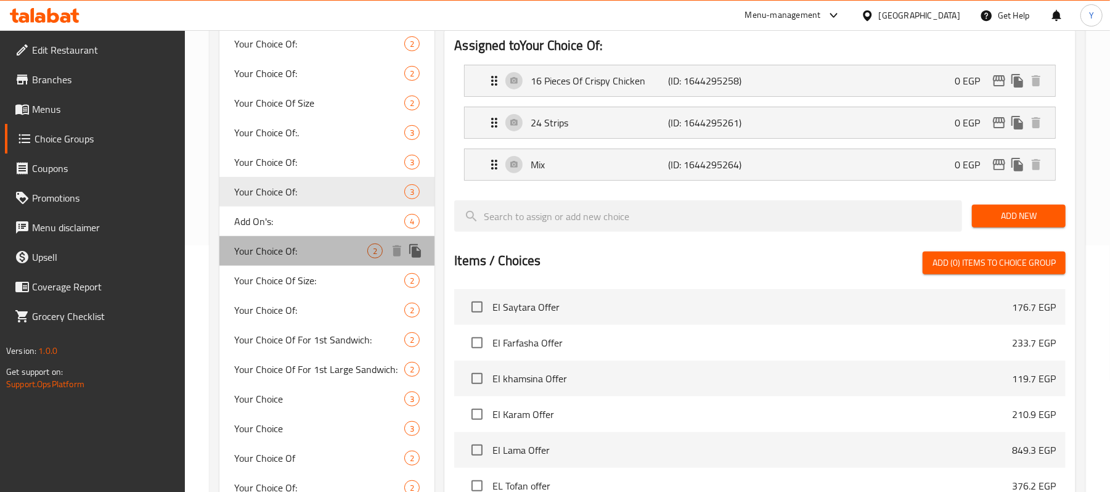
click at [314, 242] on div "Your Choice Of: 2" at bounding box center [326, 251] width 215 height 30
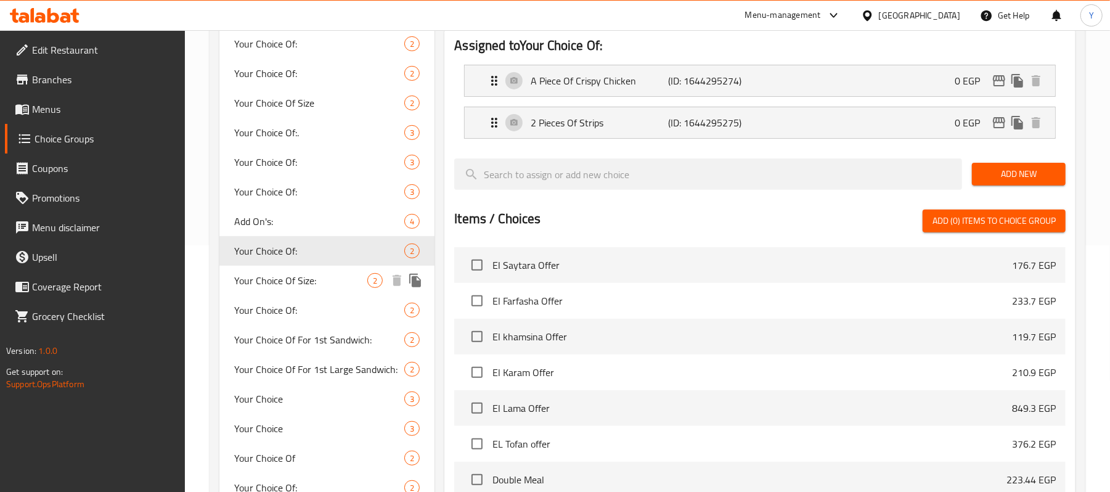
click at [291, 281] on span "Your Choice Of Size:" at bounding box center [300, 280] width 133 height 15
type input "Your Choice Of Size:"
type input "اختيارك من الحجم:"
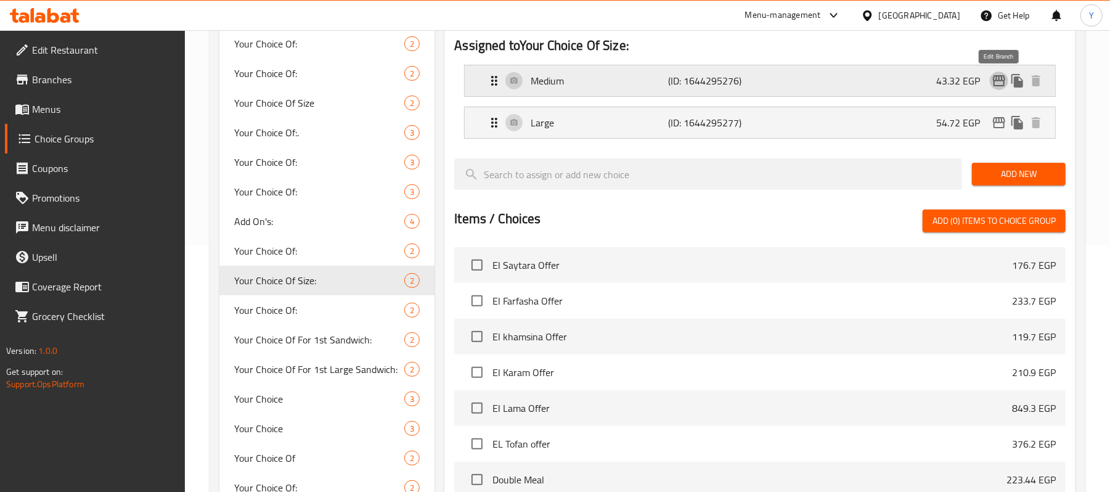
click at [998, 79] on icon "edit" at bounding box center [999, 80] width 12 height 11
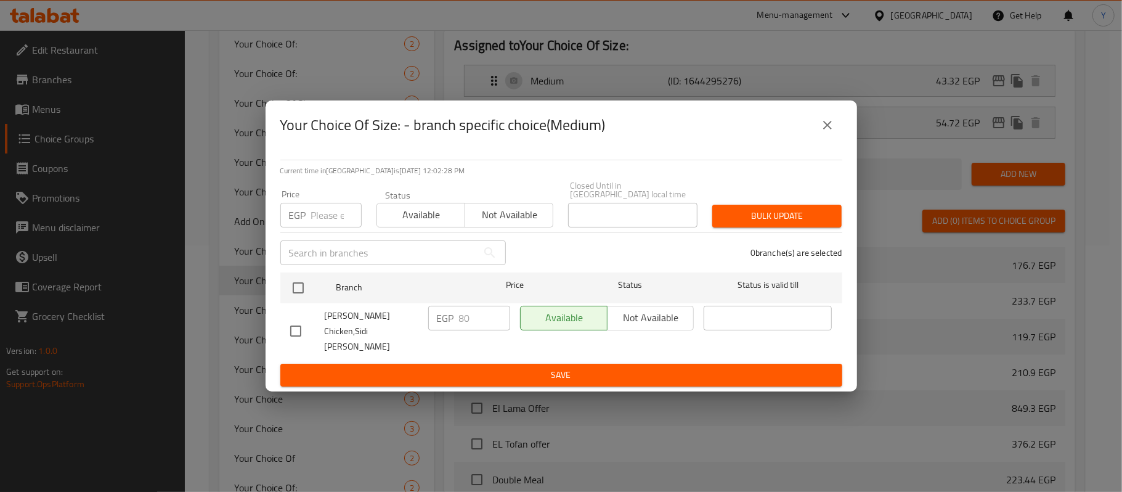
click at [824, 129] on icon "close" at bounding box center [827, 125] width 9 height 9
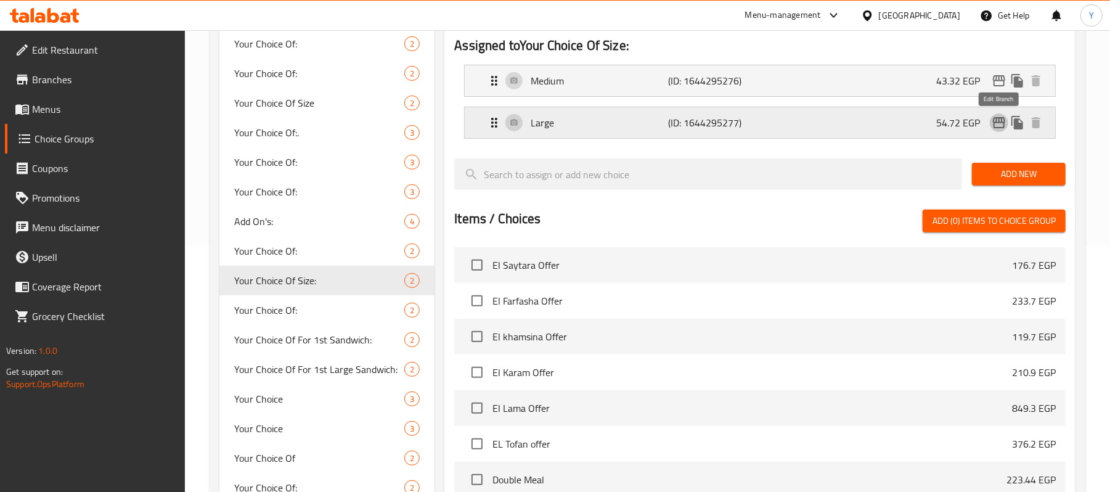
click at [1002, 128] on icon "edit" at bounding box center [999, 122] width 12 height 11
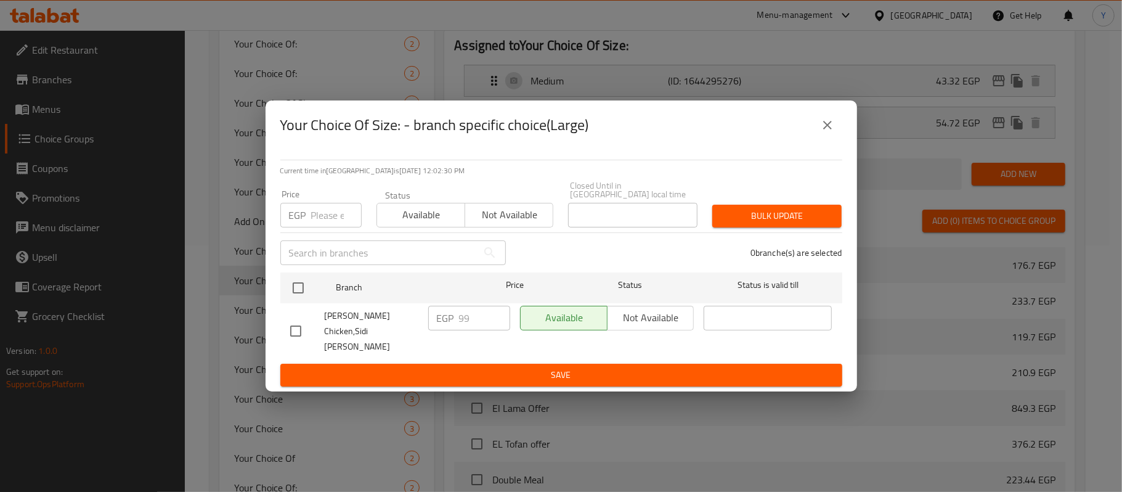
click at [834, 126] on button "close" at bounding box center [828, 125] width 30 height 30
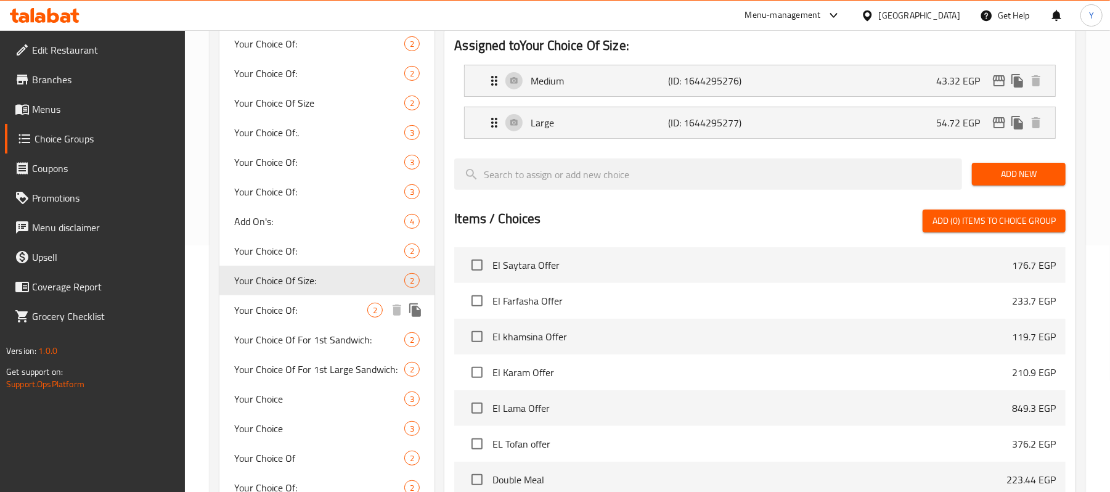
drag, startPoint x: 343, startPoint y: 308, endPoint x: 459, endPoint y: 303, distance: 116.5
click at [343, 309] on span "Your Choice Of:" at bounding box center [300, 310] width 133 height 15
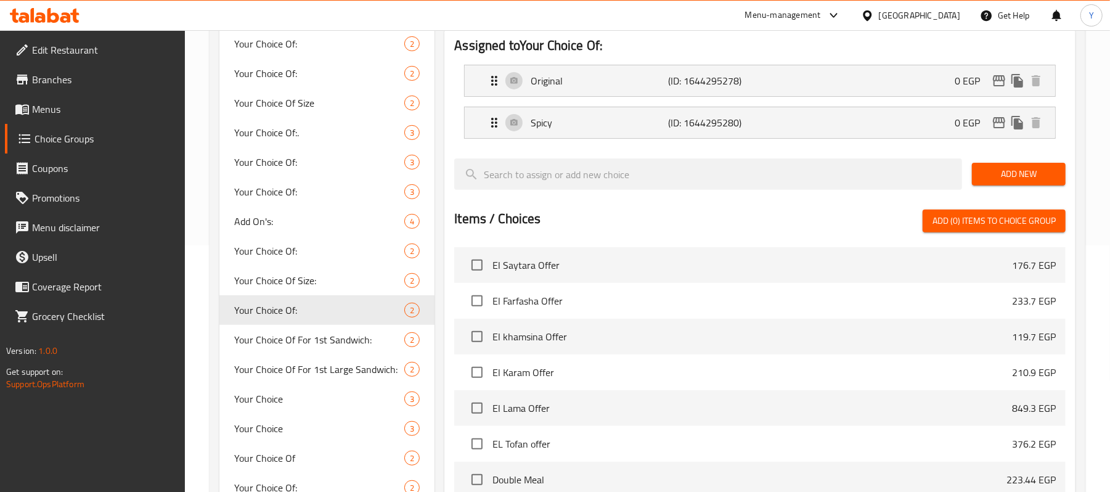
type input "Your Choice Of:"
type input "إختيارك من:"
click at [989, 82] on button "edit" at bounding box center [998, 80] width 18 height 18
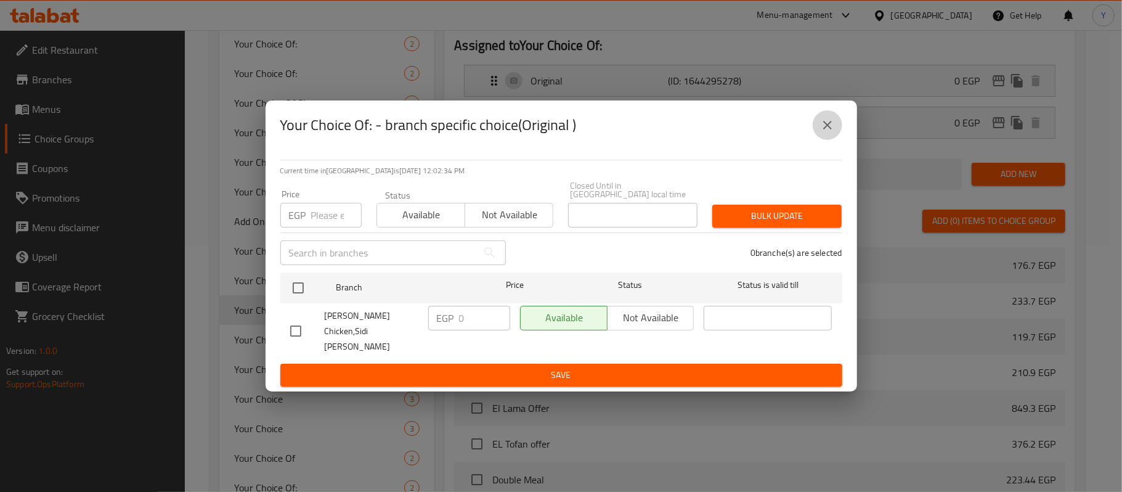
click at [834, 129] on button "close" at bounding box center [828, 125] width 30 height 30
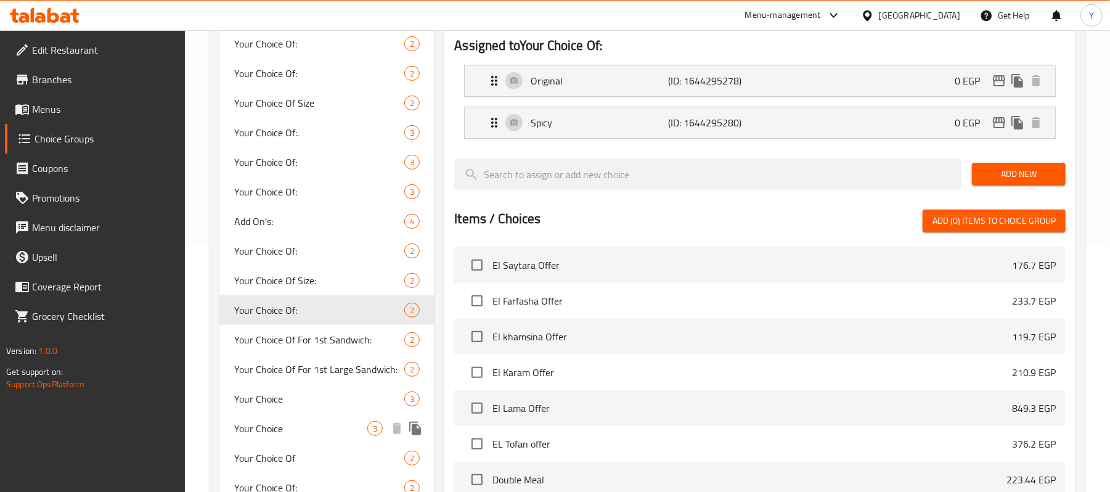
click at [290, 424] on span "Your Choice" at bounding box center [300, 428] width 133 height 15
type input "Your Choice"
type input "إختيارك"
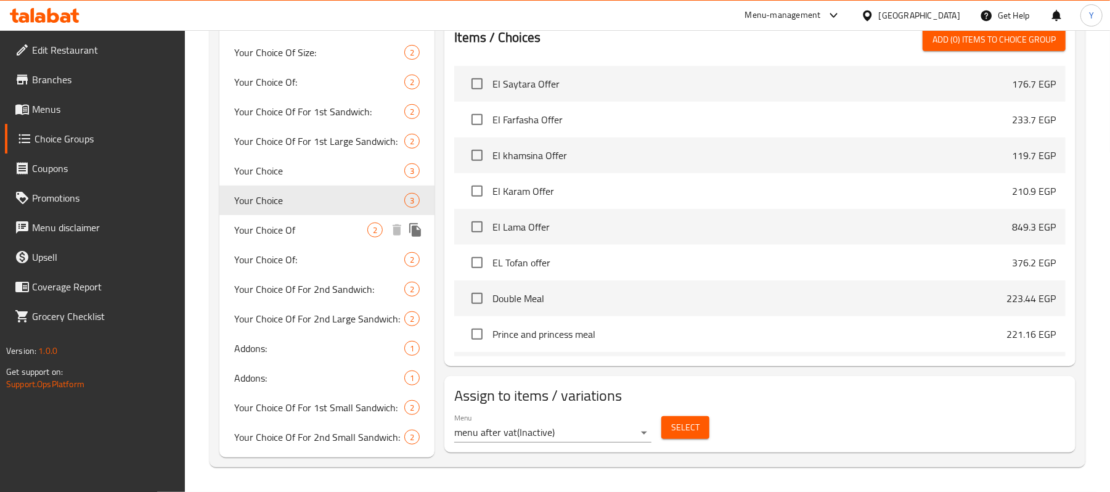
click at [302, 225] on span "Your Choice Of" at bounding box center [300, 229] width 133 height 15
type input "Your Choice Of"
type input "إختيارك من"
type input "0"
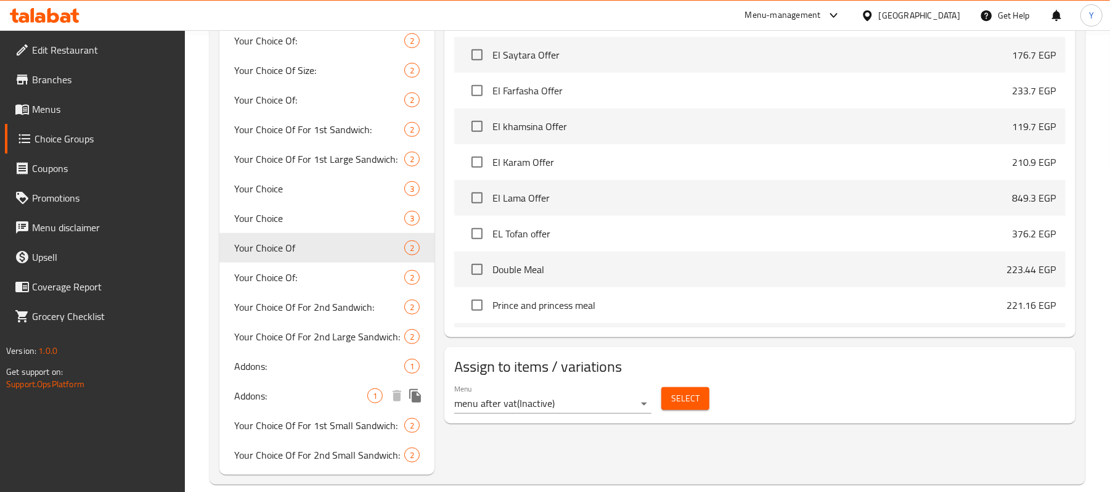
scroll to position [474, 0]
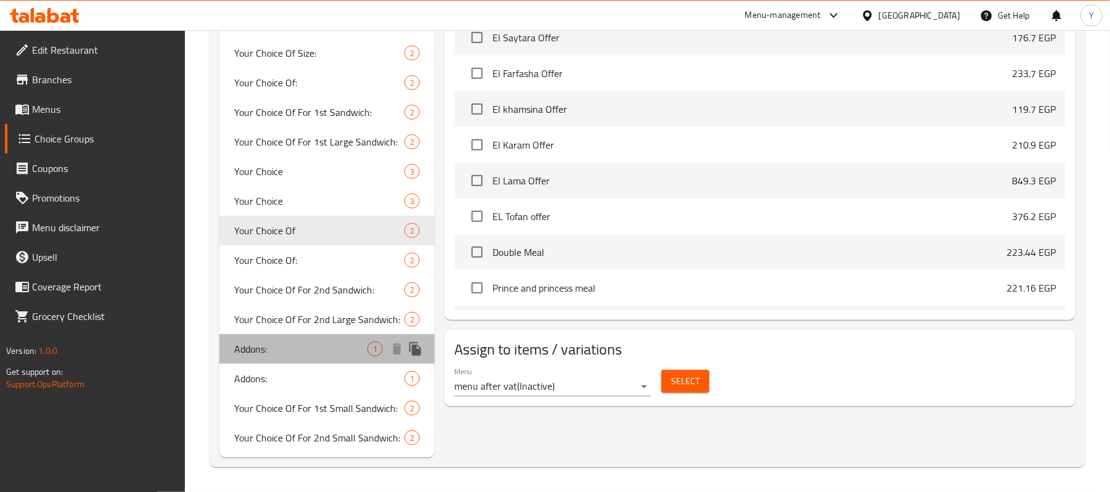
click at [286, 355] on span "Addons:" at bounding box center [300, 348] width 133 height 15
type input "Addons:"
type input "الإضافات:"
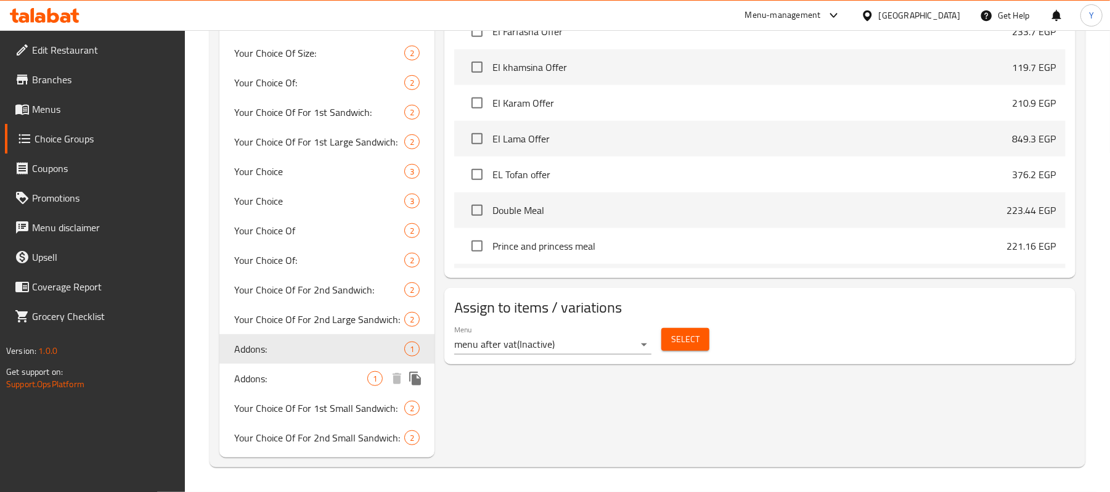
click at [286, 372] on span "Addons:" at bounding box center [300, 378] width 133 height 15
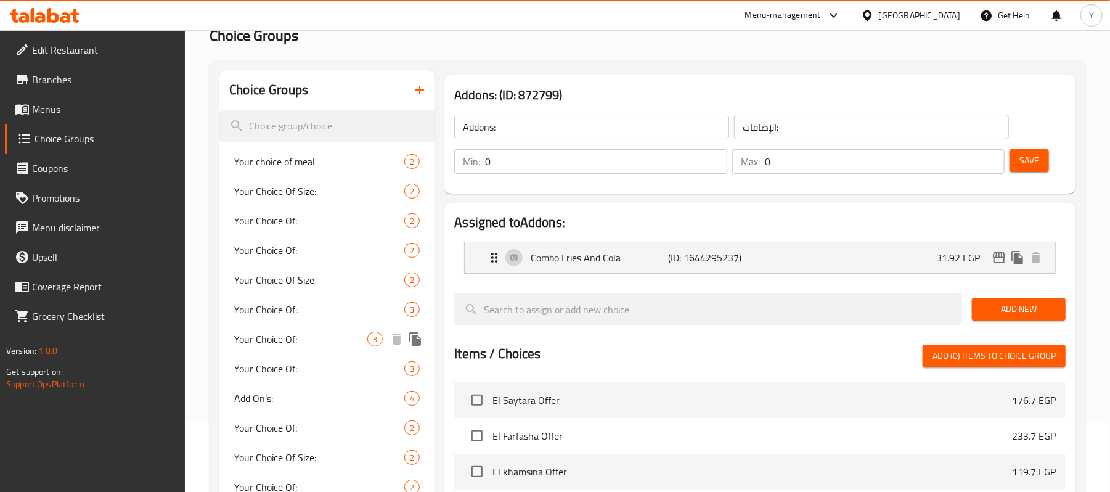
scroll to position [0, 0]
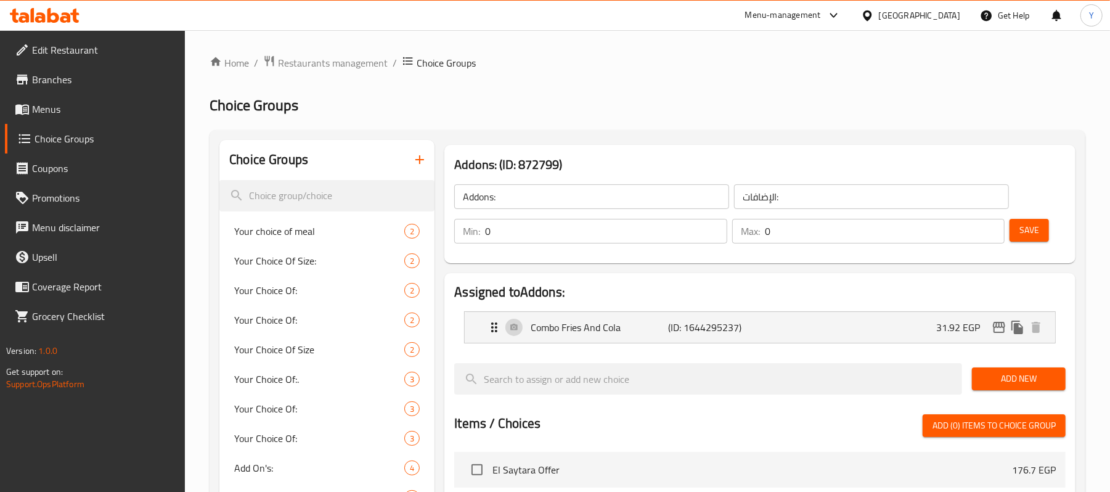
click at [314, 229] on span "Your choice of meal" at bounding box center [300, 231] width 133 height 15
type input "Your choice of meal"
type input "اختار نوع الوجبه"
type input "1"
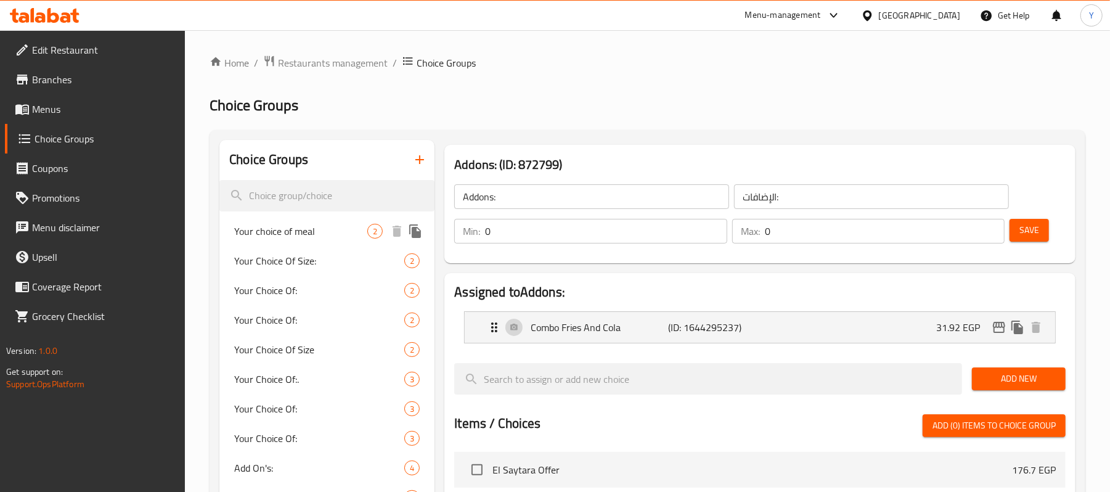
type input "1"
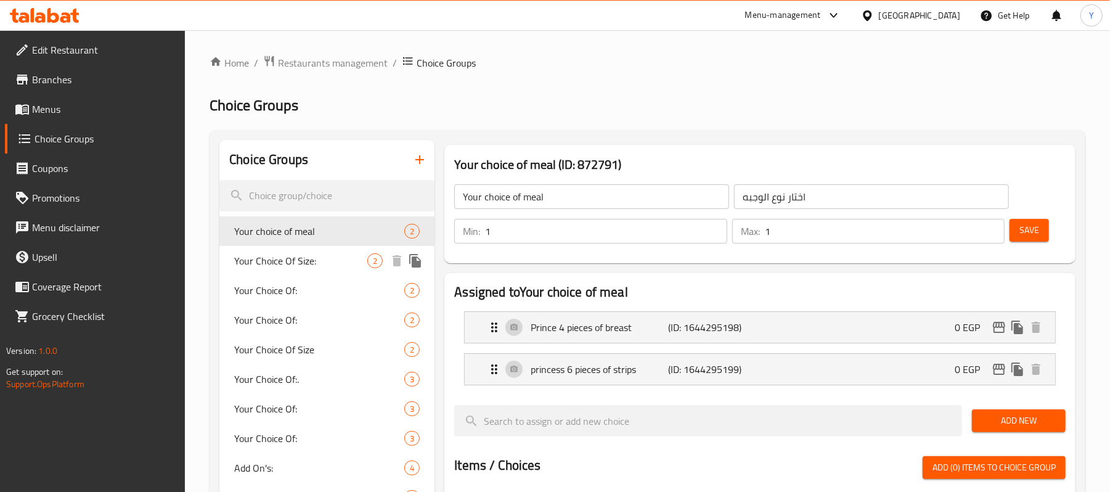
click at [323, 271] on div "Your Choice Of Size: 2" at bounding box center [326, 261] width 215 height 30
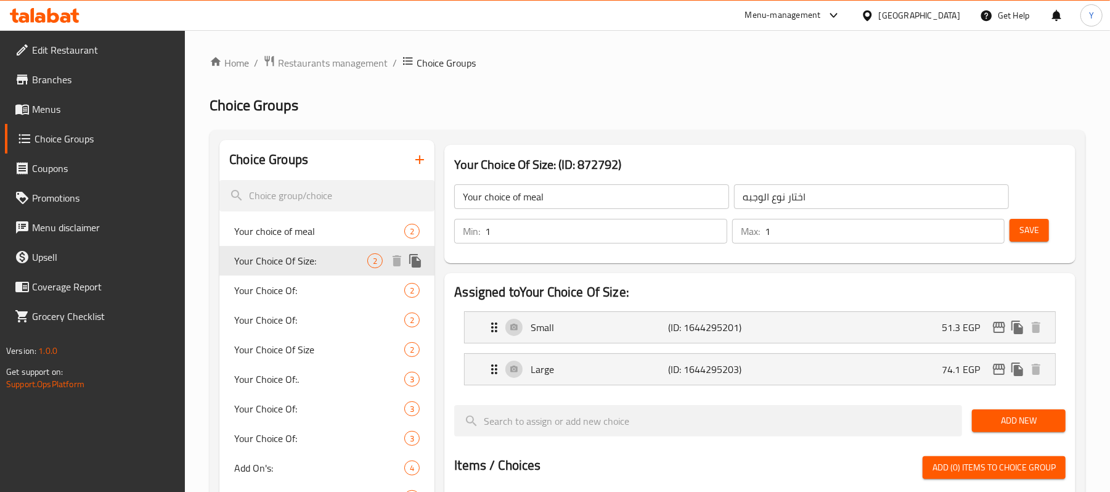
type input "Your Choice Of Size:"
type input "إختيارك من الحجم"
click at [352, 256] on span "Your Choice Of Size:" at bounding box center [300, 260] width 133 height 15
click at [989, 324] on button "edit" at bounding box center [998, 327] width 18 height 18
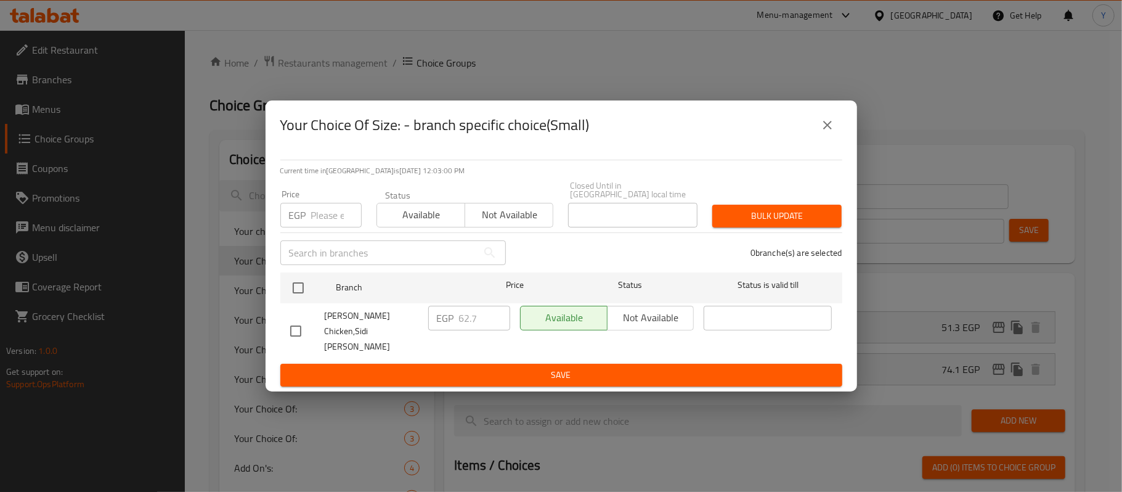
click at [835, 134] on button "close" at bounding box center [828, 125] width 30 height 30
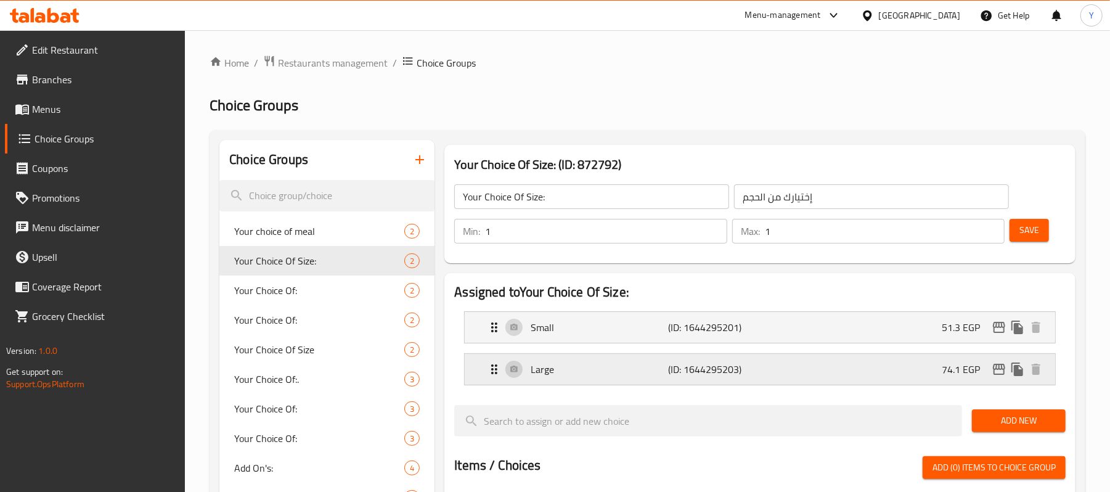
click at [994, 367] on icon "edit" at bounding box center [998, 369] width 15 height 15
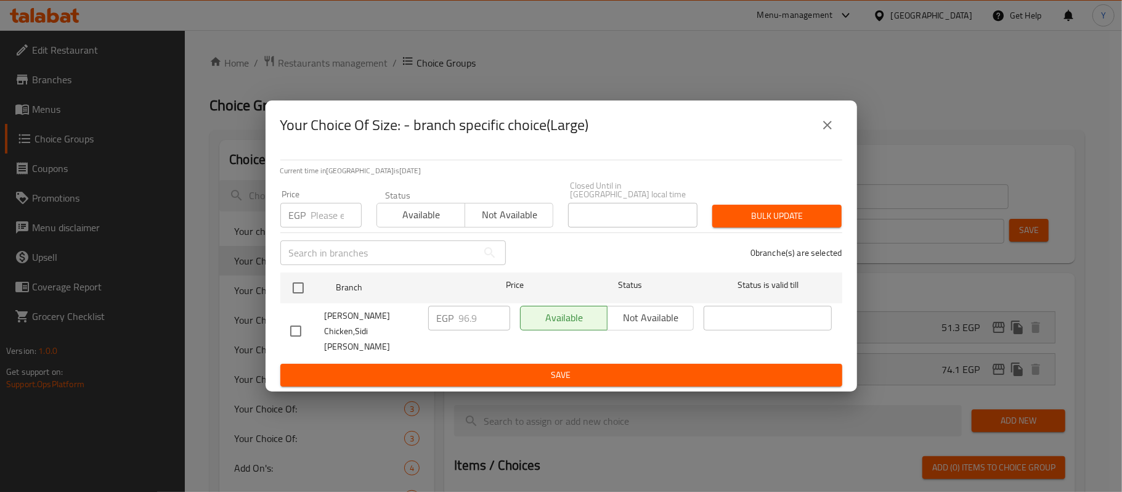
click at [826, 132] on icon "close" at bounding box center [827, 125] width 15 height 15
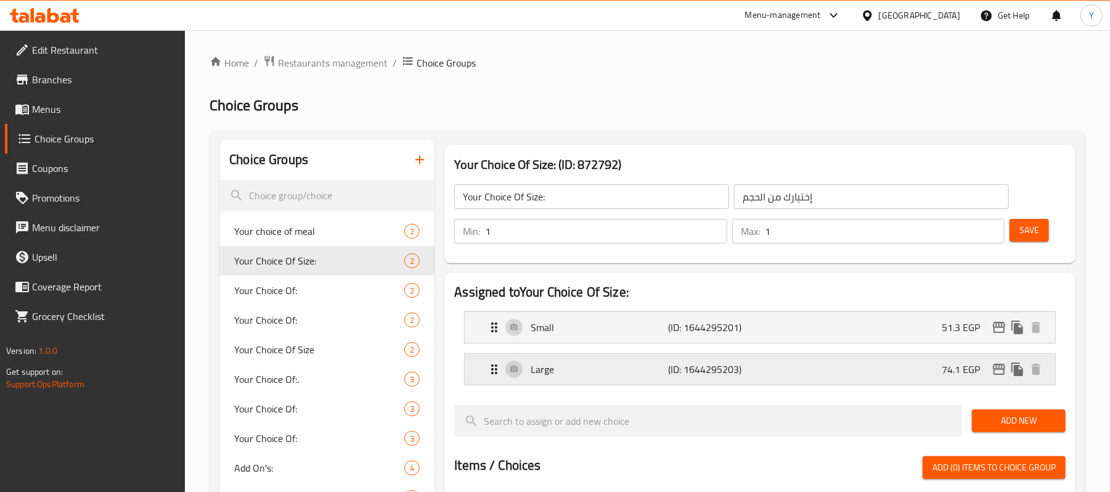
click at [1003, 373] on icon "edit" at bounding box center [999, 369] width 12 height 11
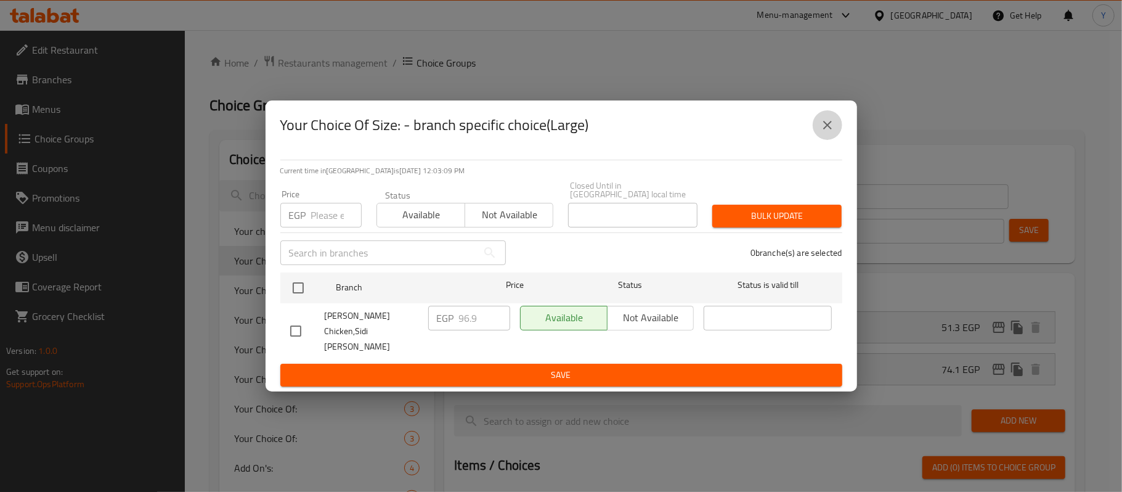
drag, startPoint x: 839, startPoint y: 142, endPoint x: 607, endPoint y: 267, distance: 263.3
click at [693, 232] on div "Your Choice Of Size: - branch specific choice(Large) Current time in [GEOGRAPHI…" at bounding box center [561, 245] width 591 height 291
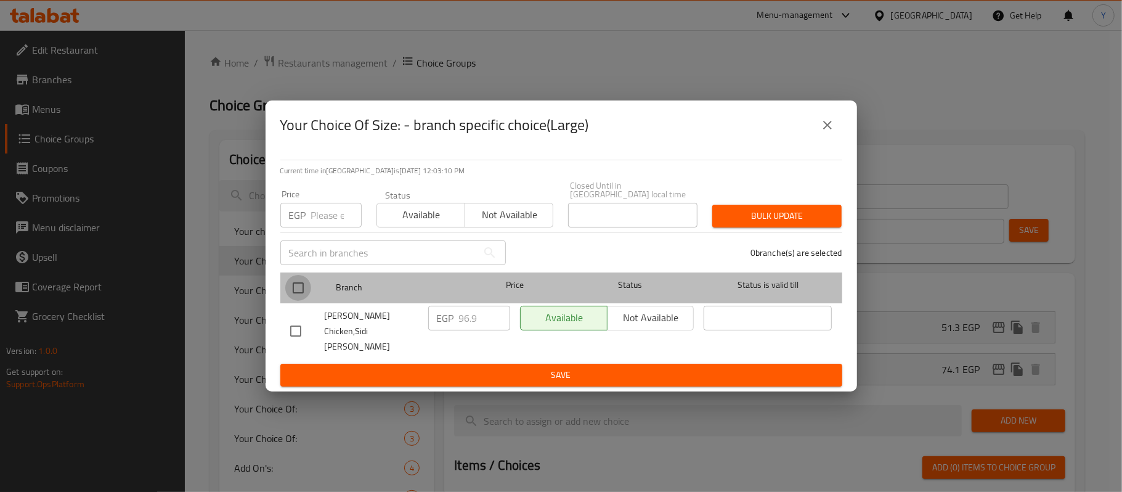
click at [298, 286] on input "checkbox" at bounding box center [298, 288] width 26 height 26
checkbox input "true"
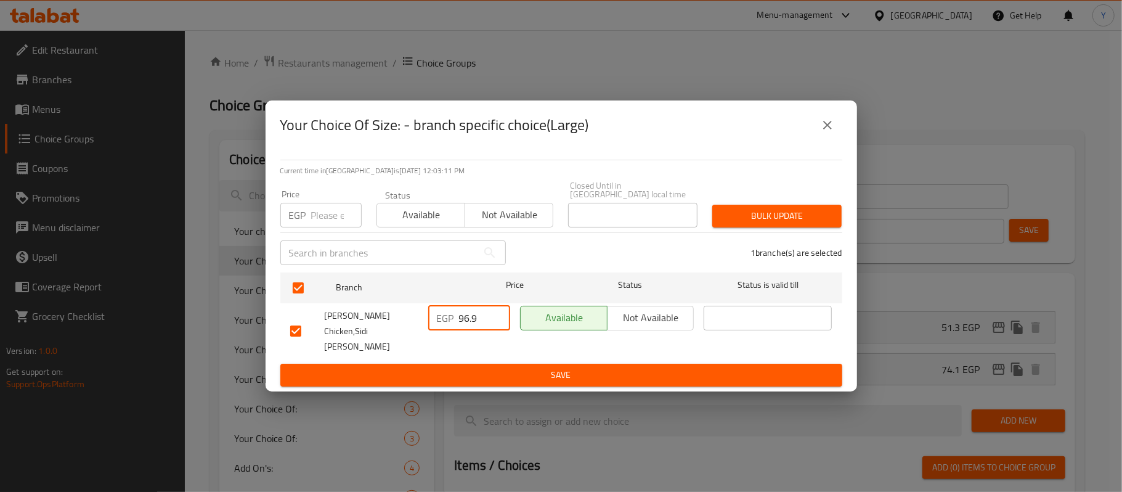
click at [464, 314] on input "96.9" at bounding box center [484, 318] width 51 height 25
type input "119.5"
click at [739, 223] on span "Bulk update" at bounding box center [777, 215] width 110 height 15
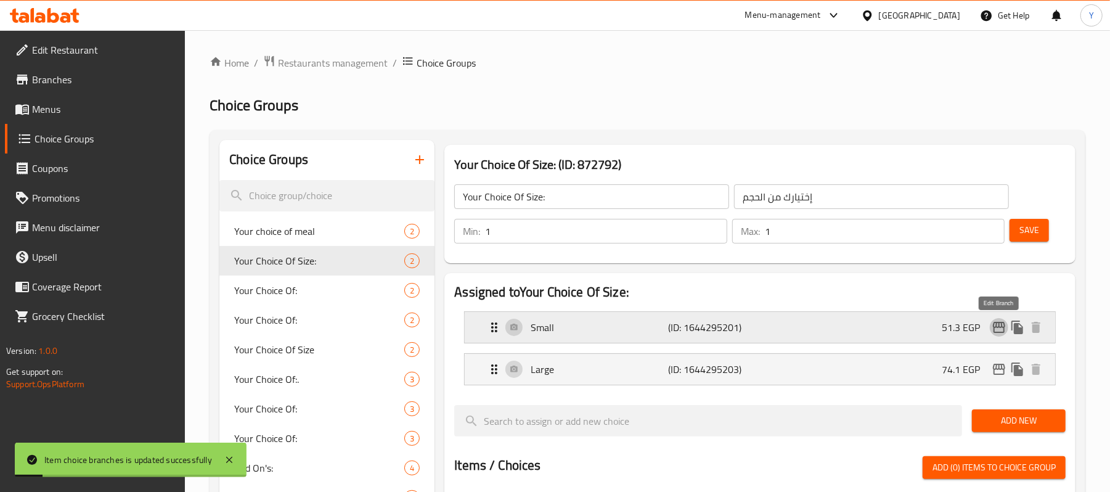
click at [994, 327] on icon "edit" at bounding box center [999, 327] width 12 height 11
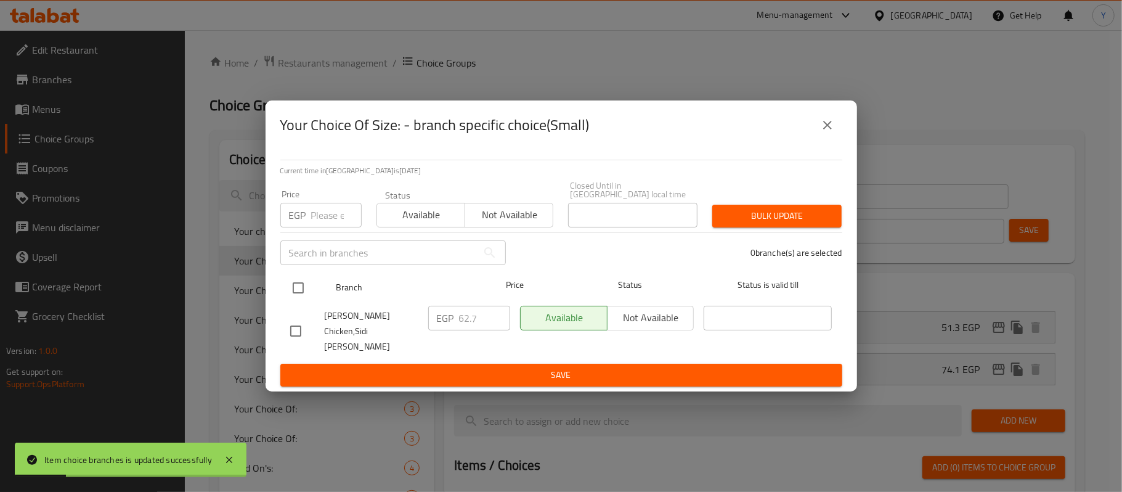
click at [299, 298] on input "checkbox" at bounding box center [298, 288] width 26 height 26
checkbox input "true"
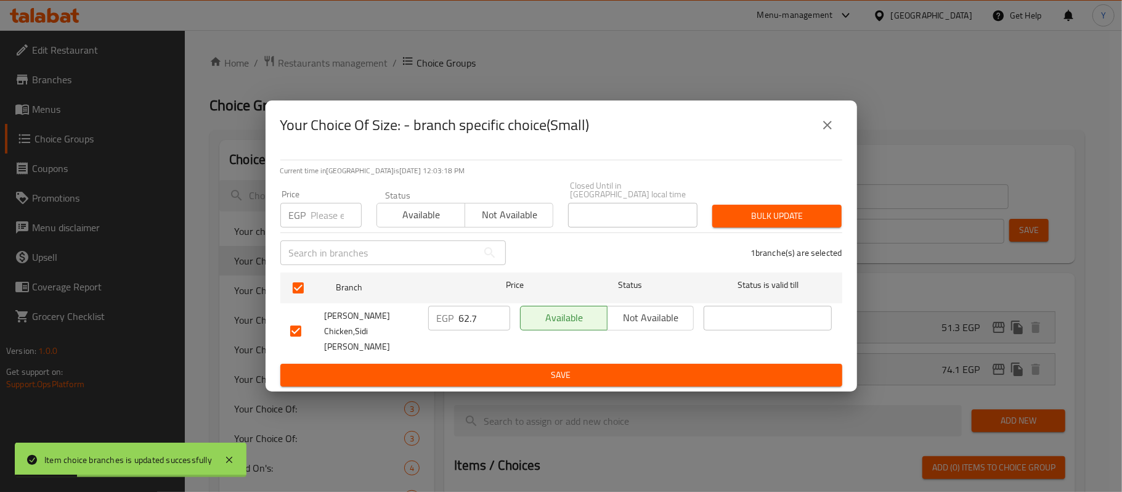
click at [318, 210] on input "number" at bounding box center [336, 215] width 51 height 25
type input "79.5"
click at [745, 208] on button "Bulk update" at bounding box center [776, 216] width 129 height 23
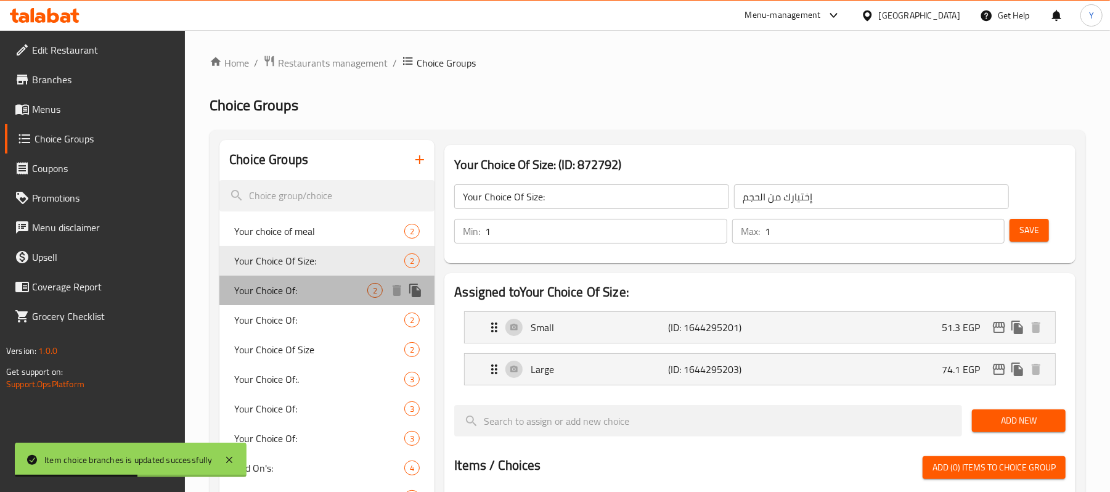
click at [351, 296] on span "Your Choice Of:" at bounding box center [300, 290] width 133 height 15
type input "Your Choice Of:"
type input "اختيارك من:"
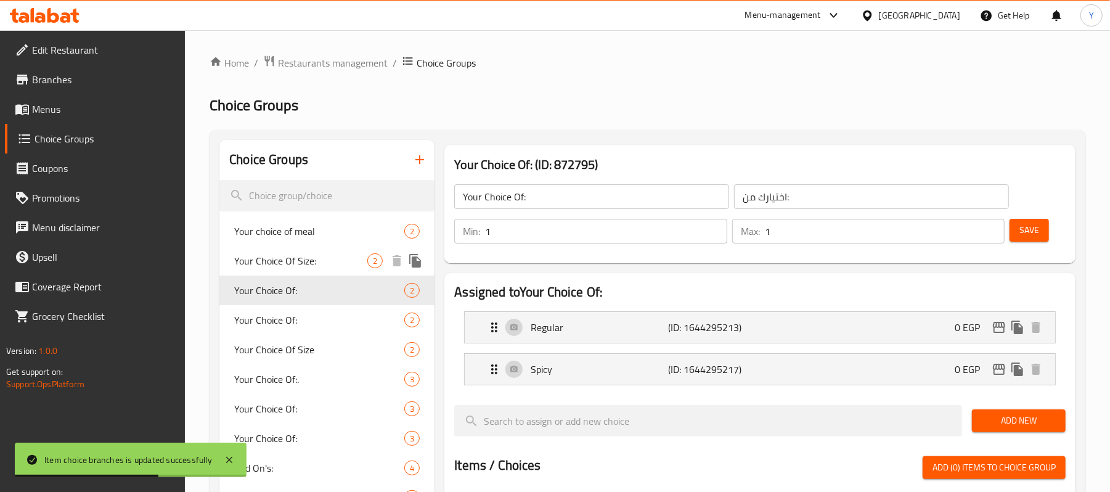
click at [355, 261] on span "Your Choice Of Size:" at bounding box center [300, 260] width 133 height 15
type input "Your Choice Of Size:"
type input "إختيارك من الحجم"
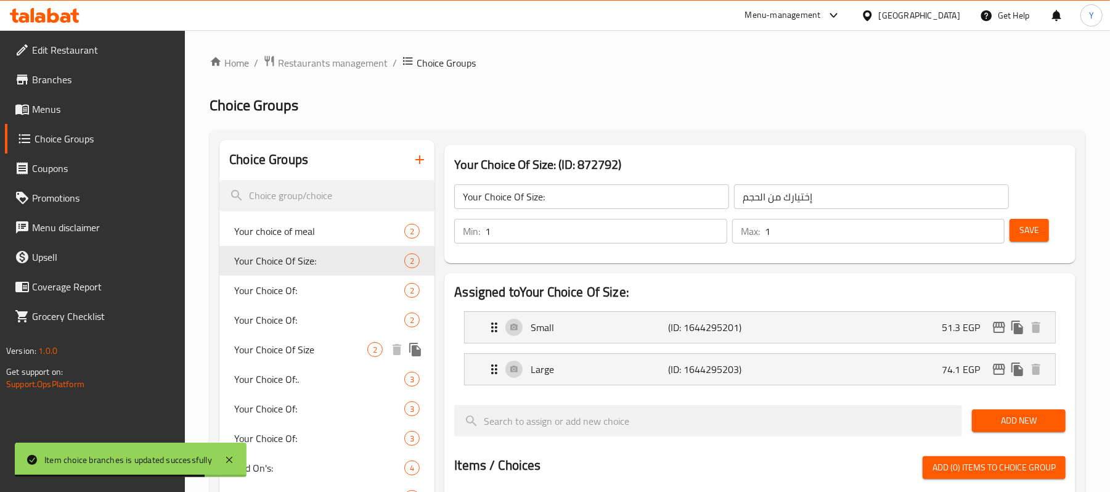
click at [346, 343] on span "Your Choice Of Size" at bounding box center [300, 349] width 133 height 15
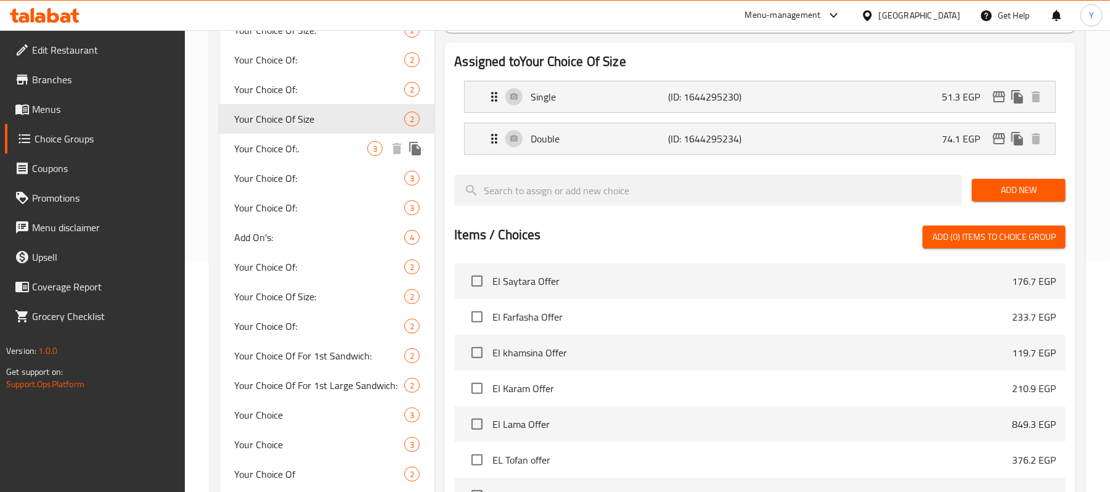
scroll to position [246, 0]
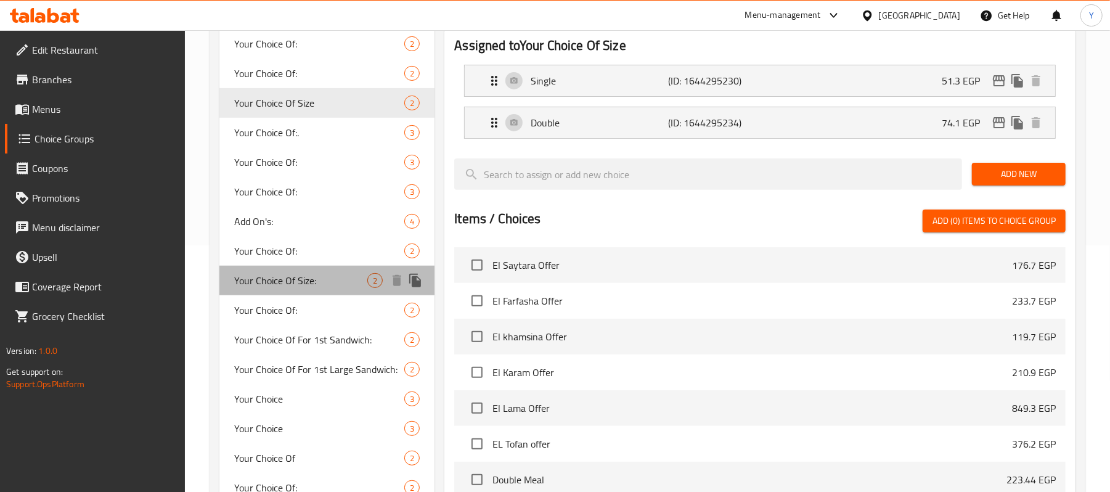
click at [338, 288] on div "Your Choice Of Size: 2" at bounding box center [326, 281] width 215 height 30
type input "Your Choice Of Size:"
type input "اختيارك من الحجم:"
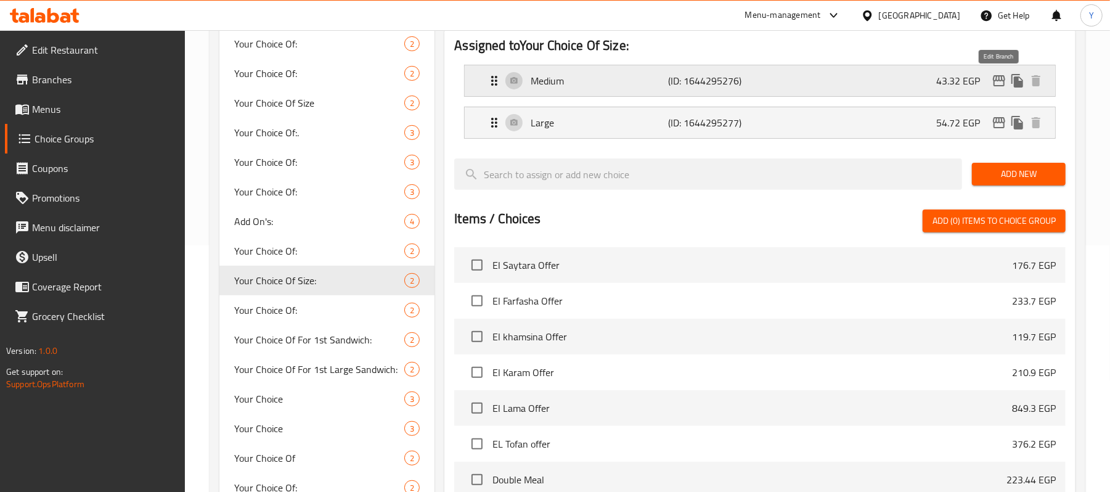
click at [994, 84] on icon "edit" at bounding box center [998, 80] width 15 height 15
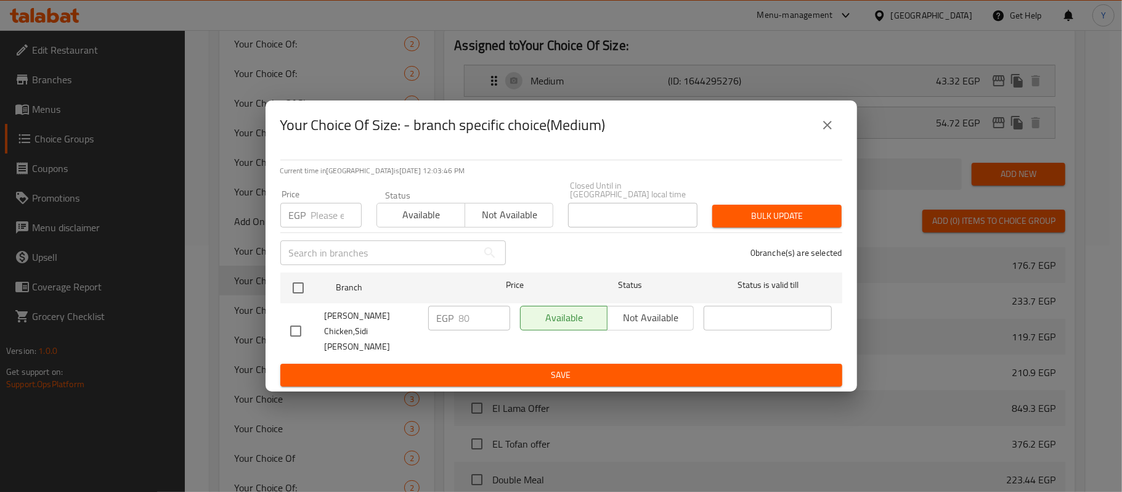
click at [836, 139] on button "close" at bounding box center [828, 125] width 30 height 30
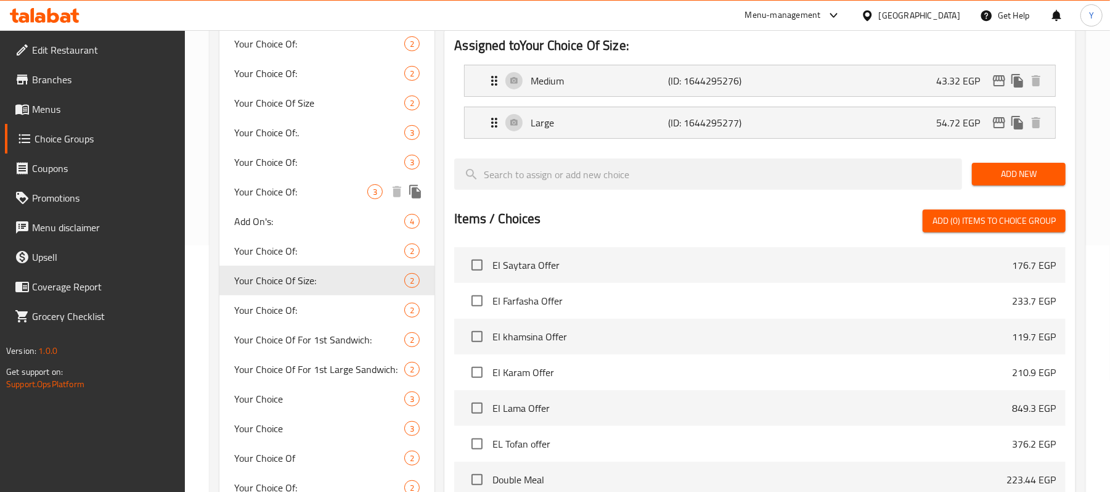
click at [316, 196] on span "Your Choice Of:" at bounding box center [300, 191] width 133 height 15
type input "Your Choice Of:"
type input "إختيارك من:"
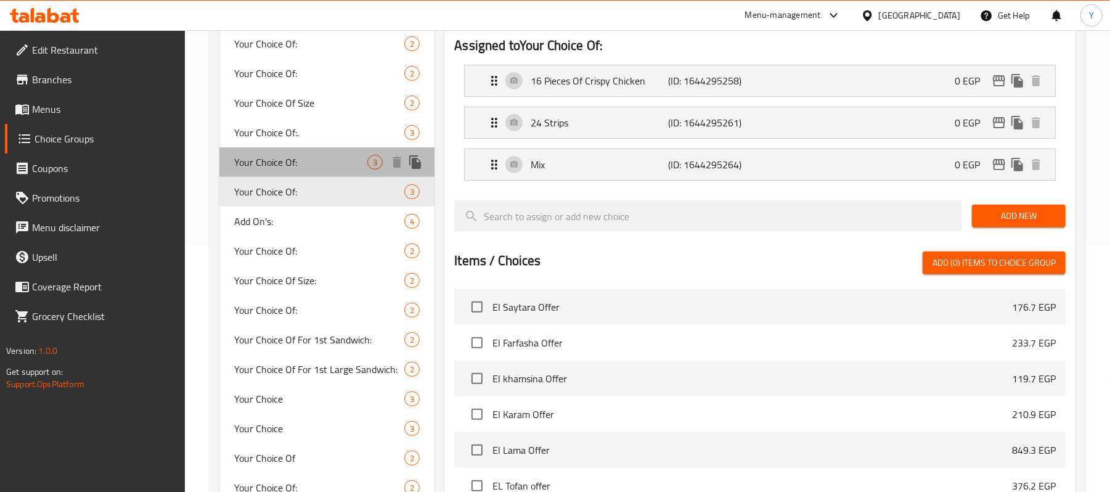
click at [316, 173] on div "Your Choice Of: 3" at bounding box center [326, 162] width 215 height 30
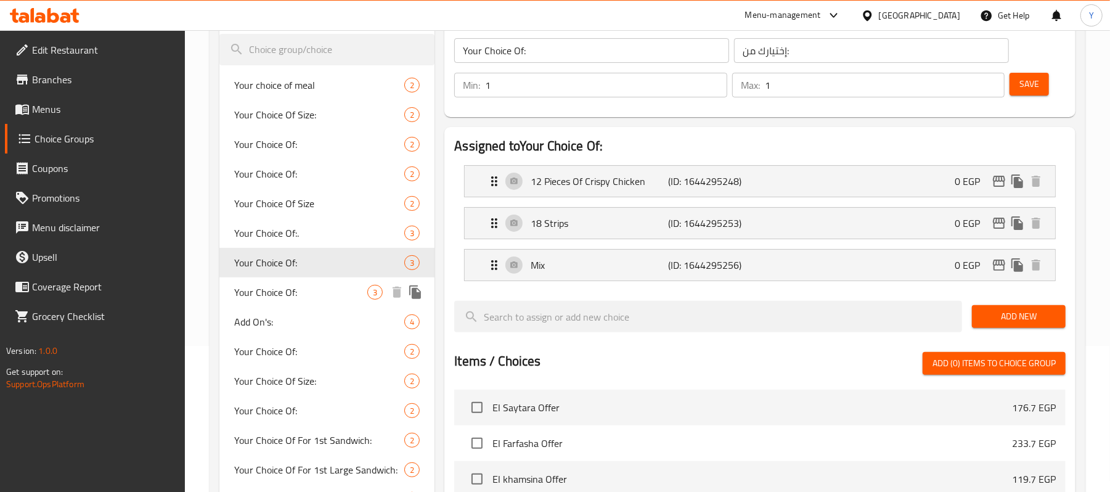
scroll to position [0, 0]
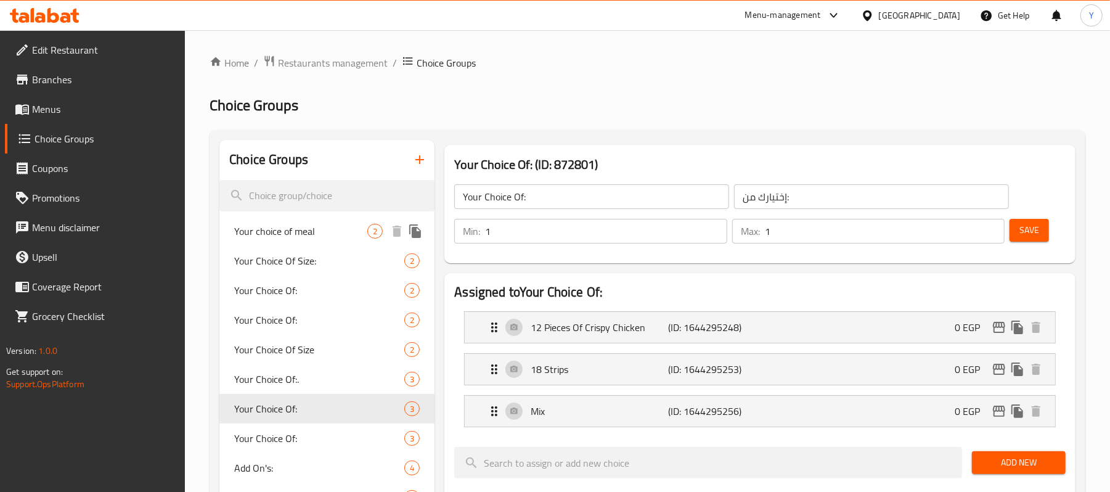
click at [304, 227] on span "Your choice of meal" at bounding box center [300, 231] width 133 height 15
type input "Your choice of meal"
type input "اختار نوع الوجبه"
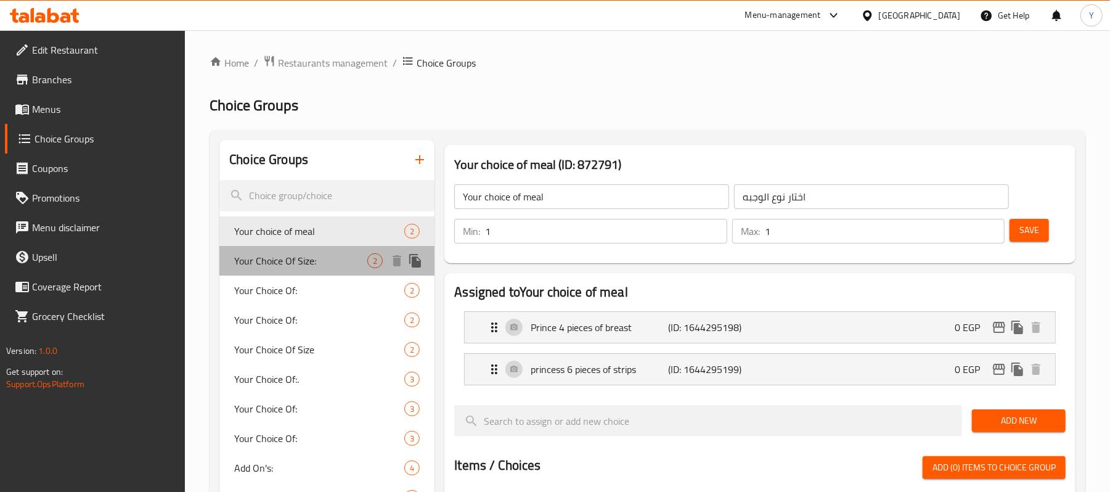
click at [309, 266] on span "Your Choice Of Size:" at bounding box center [300, 260] width 133 height 15
type input "Your Choice Of Size:"
type input "إختيارك من الحجم"
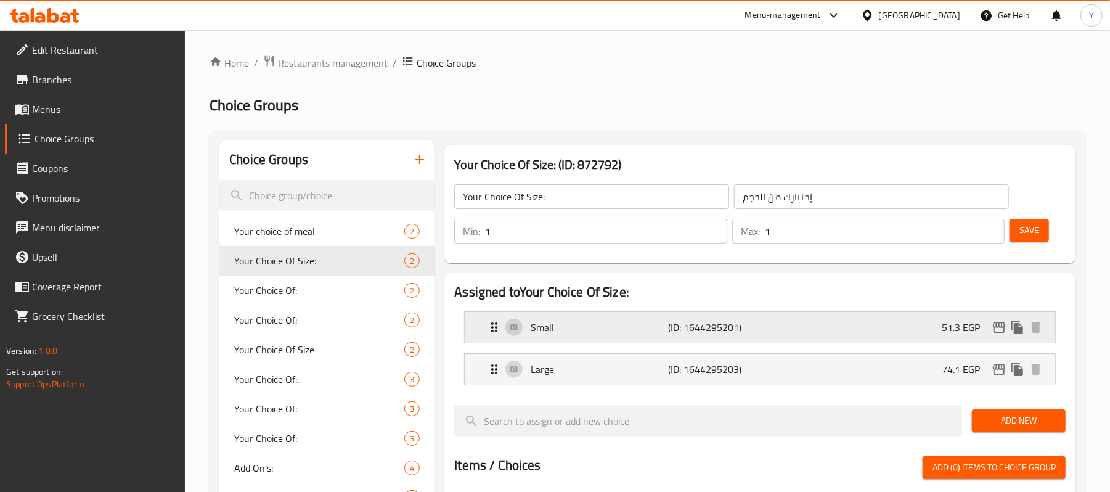
click at [996, 329] on icon "edit" at bounding box center [998, 327] width 15 height 15
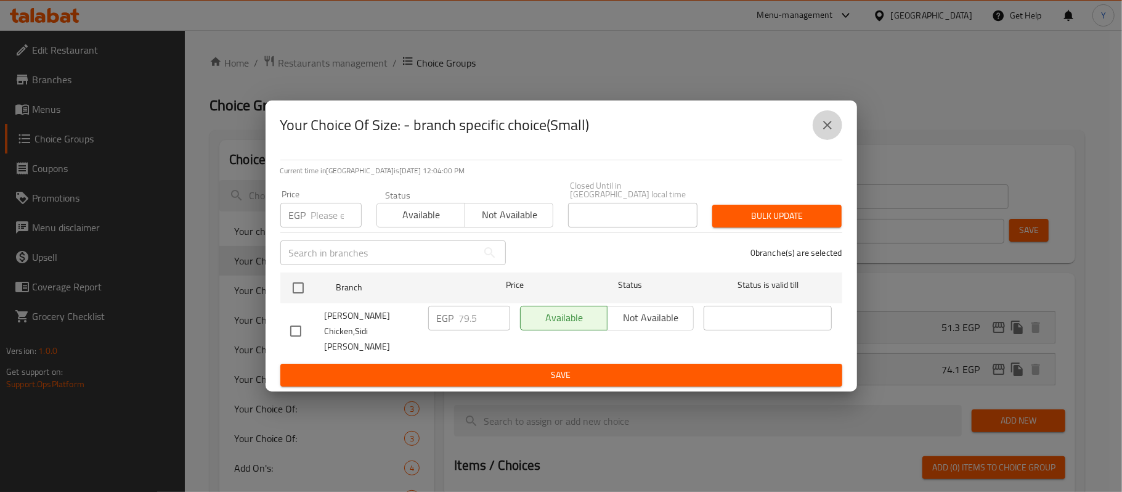
click at [816, 140] on button "close" at bounding box center [828, 125] width 30 height 30
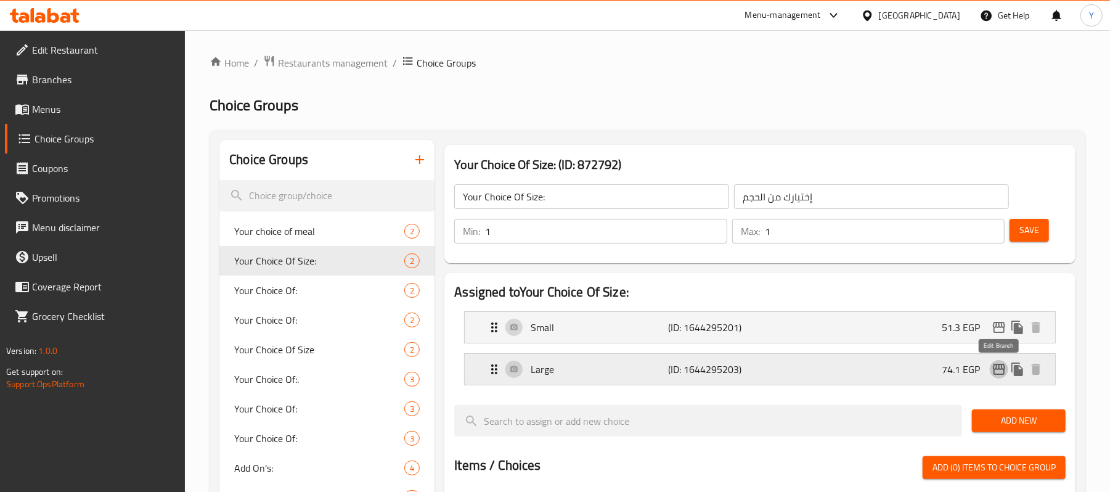
click at [996, 373] on icon "edit" at bounding box center [998, 369] width 15 height 15
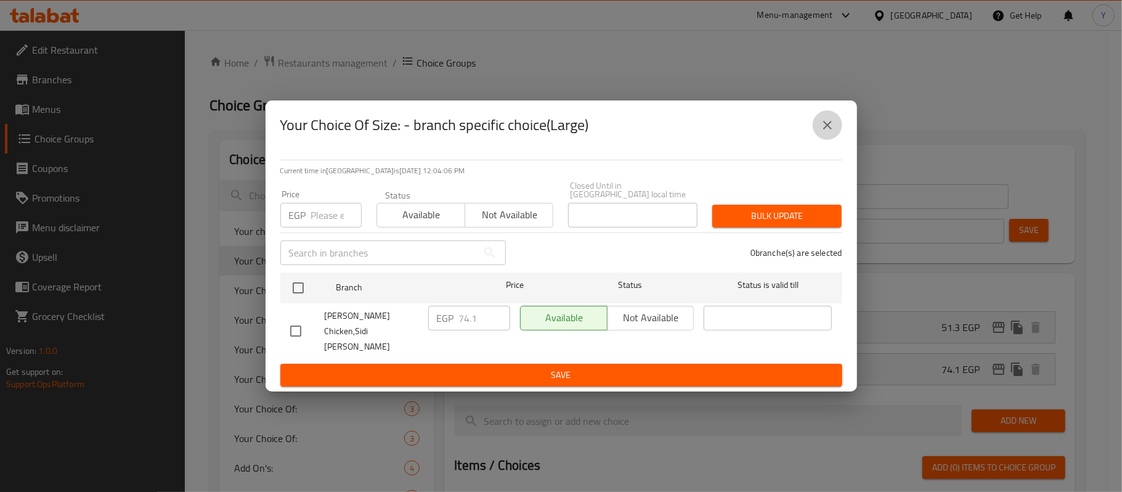
drag, startPoint x: 829, startPoint y: 132, endPoint x: 829, endPoint y: 140, distance: 8.6
click at [829, 132] on icon "close" at bounding box center [827, 125] width 15 height 15
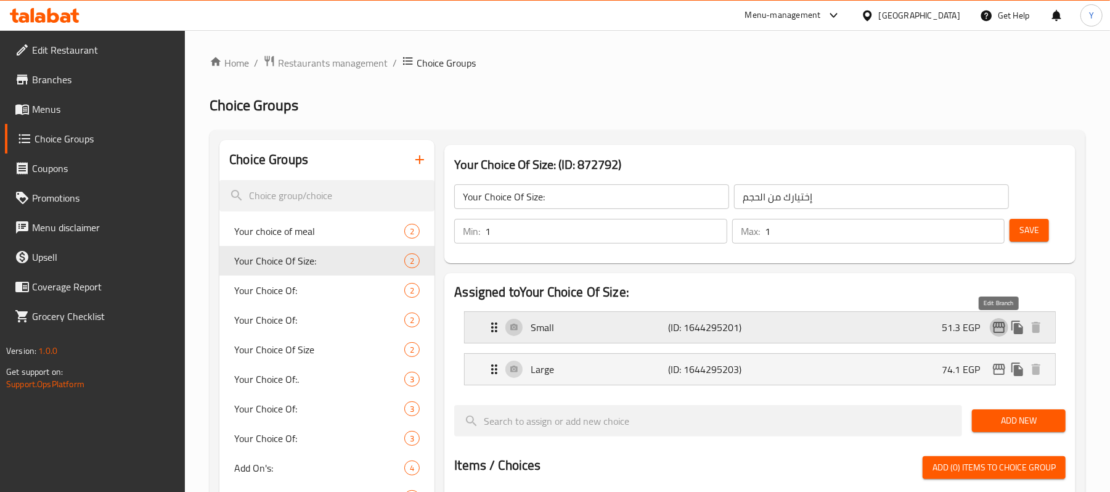
click at [996, 331] on icon "edit" at bounding box center [998, 327] width 15 height 15
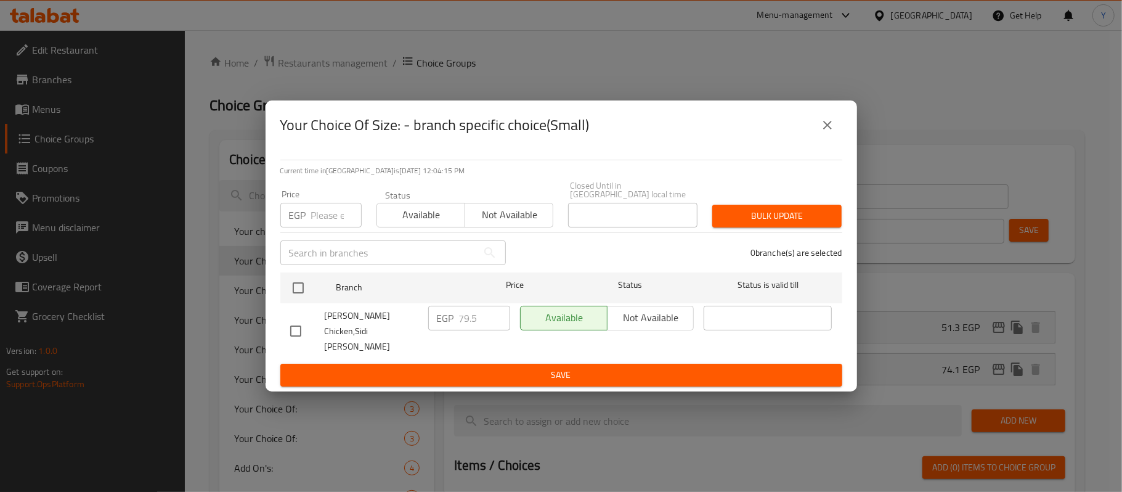
click at [829, 129] on icon "close" at bounding box center [827, 125] width 9 height 9
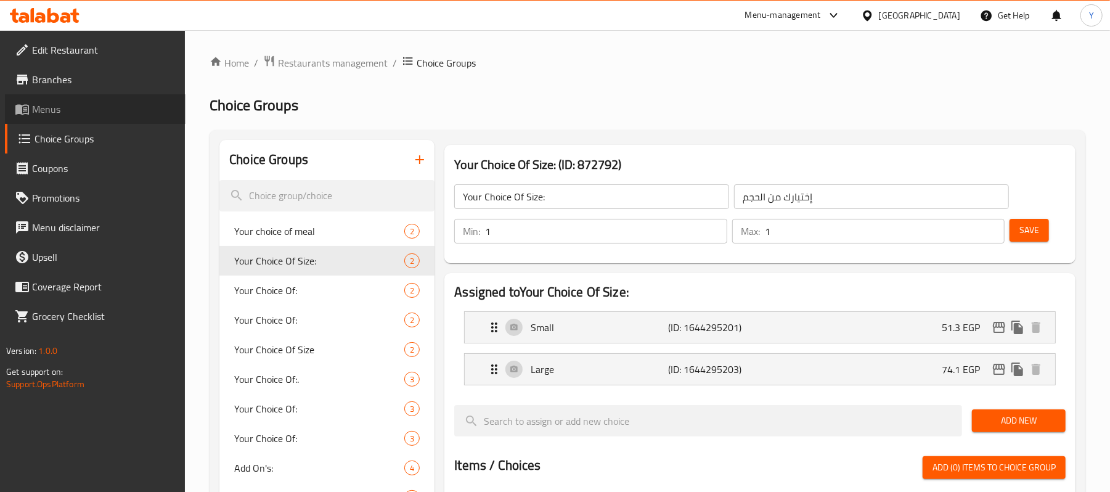
click at [55, 108] on span "Menus" at bounding box center [104, 109] width 144 height 15
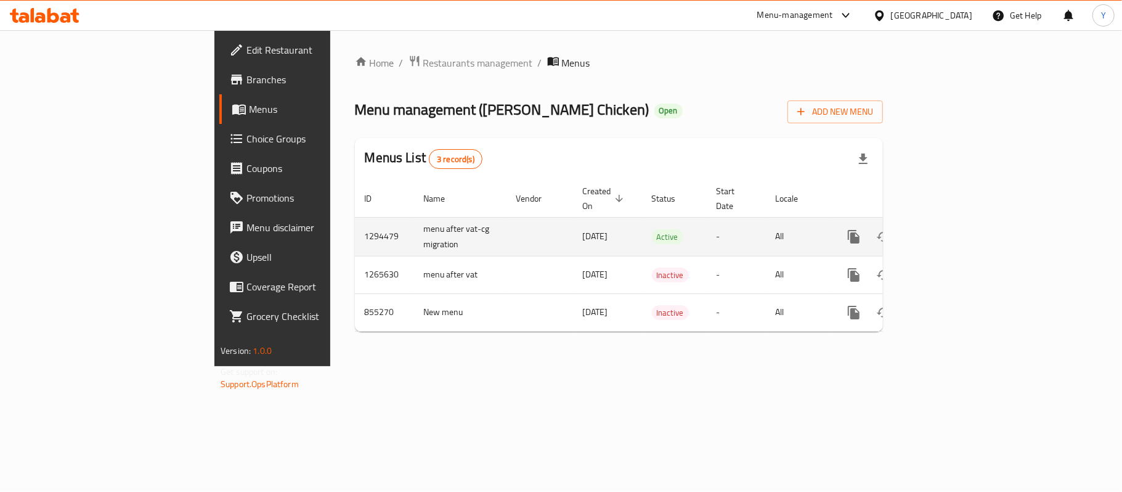
click at [948, 231] on icon "enhanced table" at bounding box center [942, 236] width 11 height 11
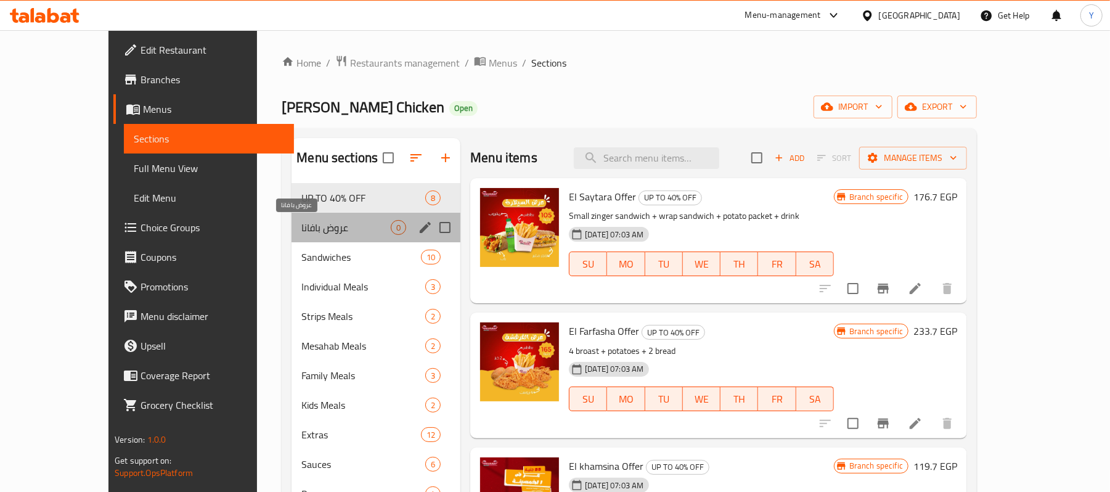
click at [301, 232] on span "عروض بافانا" at bounding box center [345, 227] width 89 height 15
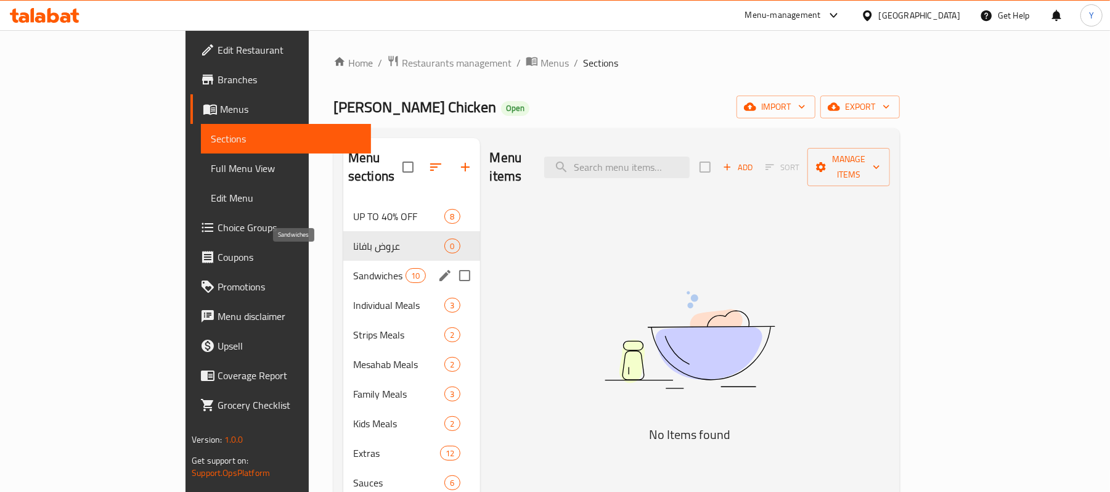
click at [353, 268] on span "Sandwiches" at bounding box center [379, 275] width 52 height 15
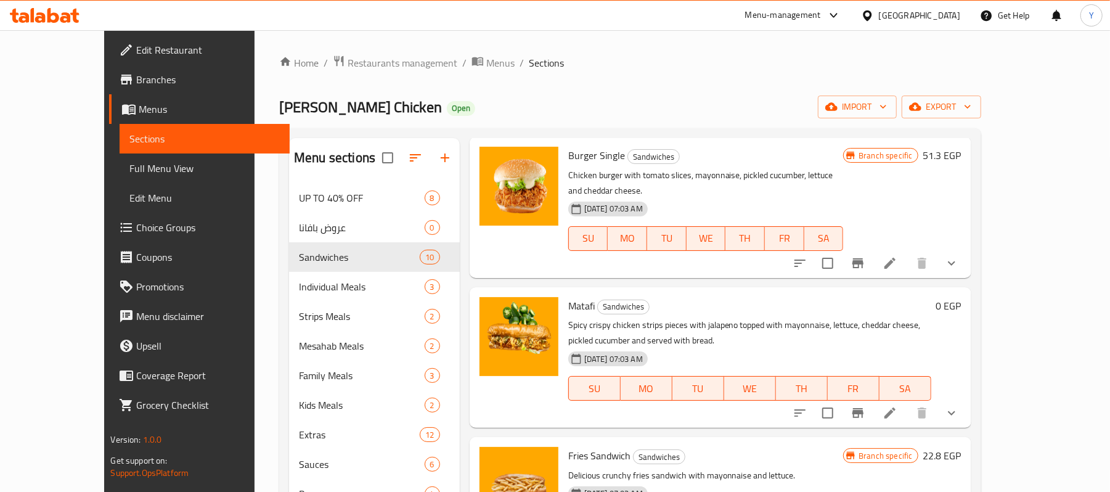
scroll to position [493, 0]
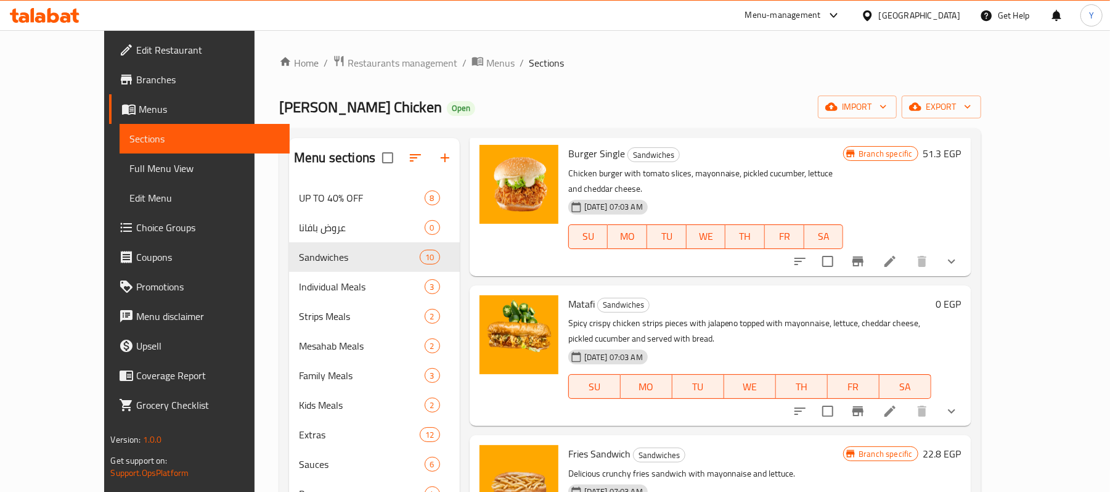
click at [959, 404] on icon "show more" at bounding box center [951, 411] width 15 height 15
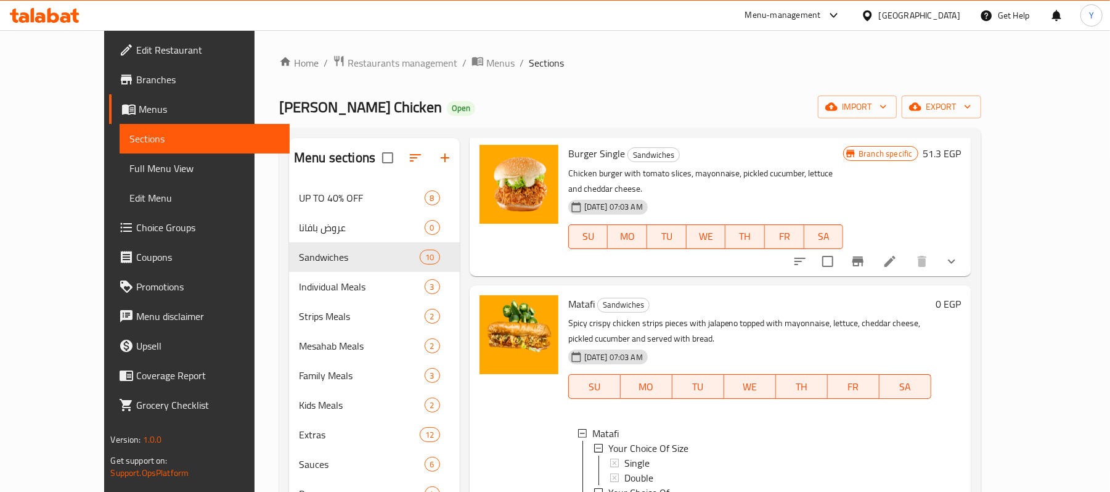
scroll to position [1, 0]
click at [704, 454] on div "Single" at bounding box center [772, 461] width 297 height 15
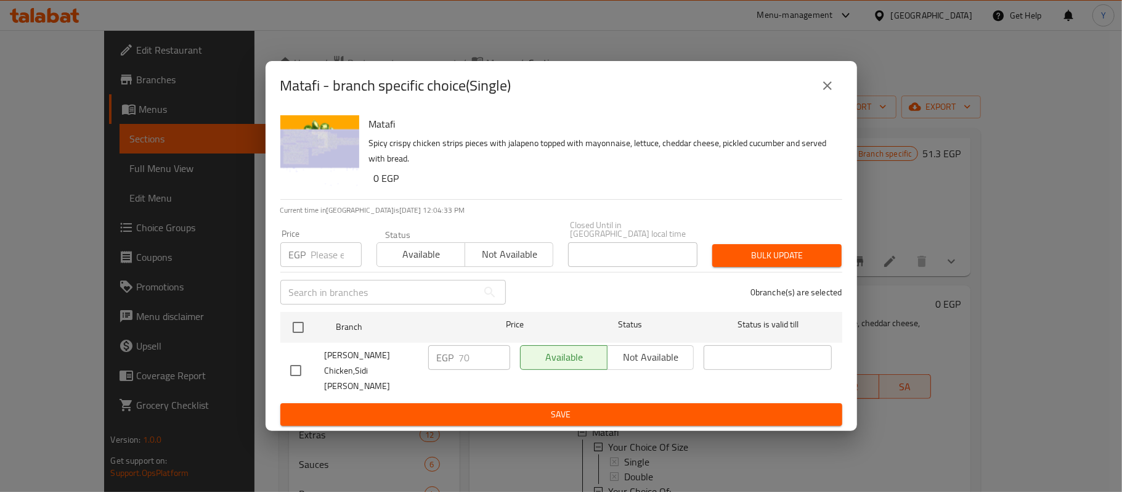
click at [846, 90] on div "Matafi - branch specific choice(Single)" at bounding box center [561, 85] width 591 height 49
click at [831, 100] on button "close" at bounding box center [828, 86] width 30 height 30
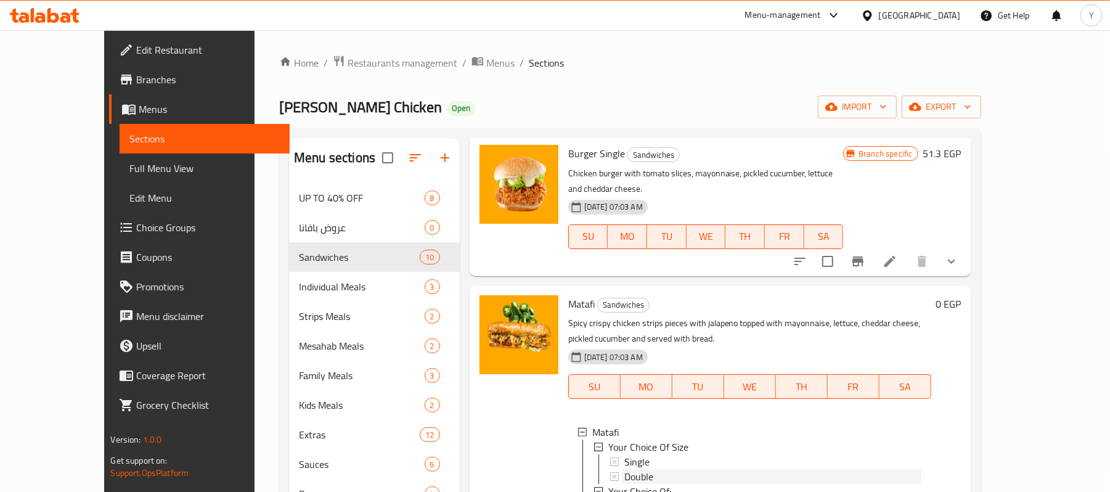
click at [668, 469] on div "Double" at bounding box center [772, 476] width 297 height 15
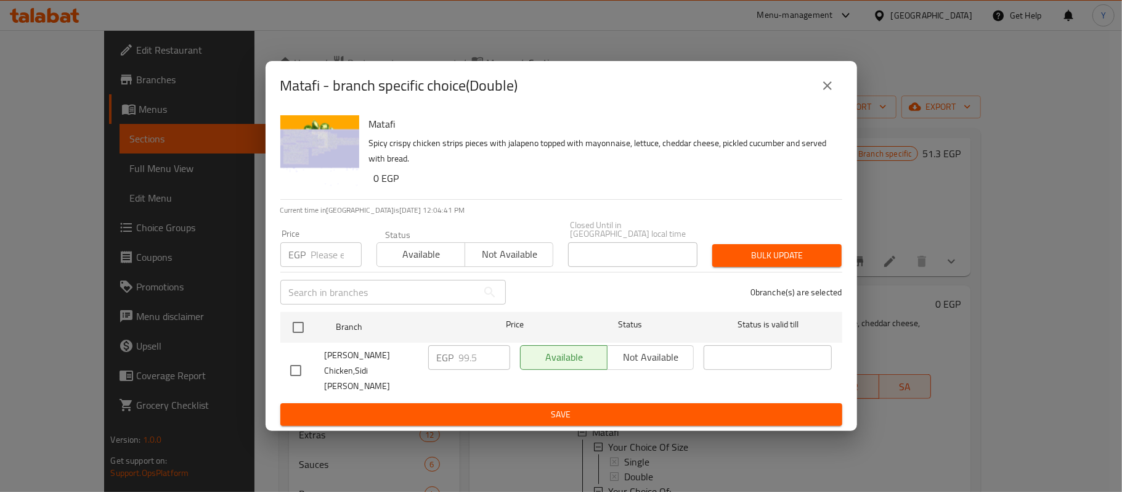
click at [823, 93] on icon "close" at bounding box center [827, 85] width 15 height 15
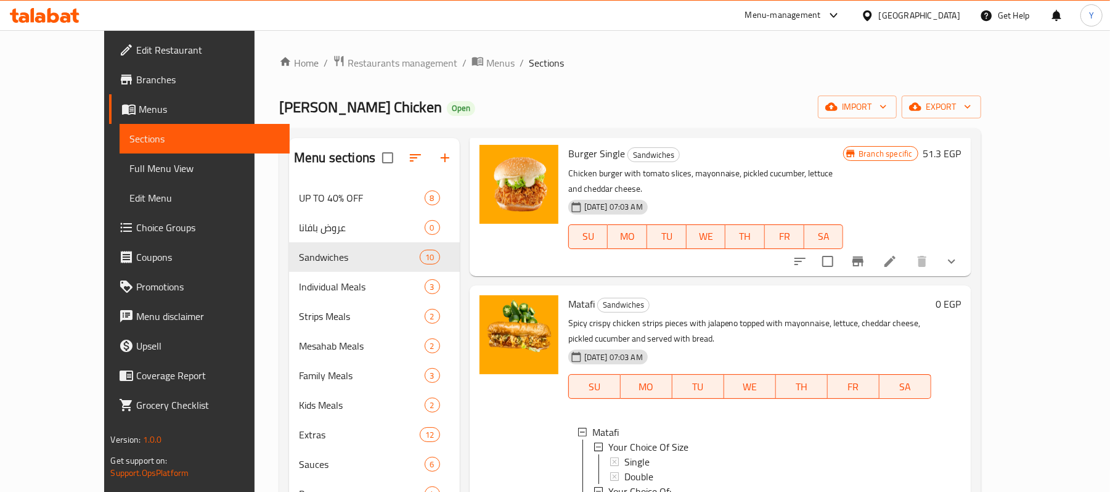
click at [136, 234] on span "Choice Groups" at bounding box center [208, 227] width 144 height 15
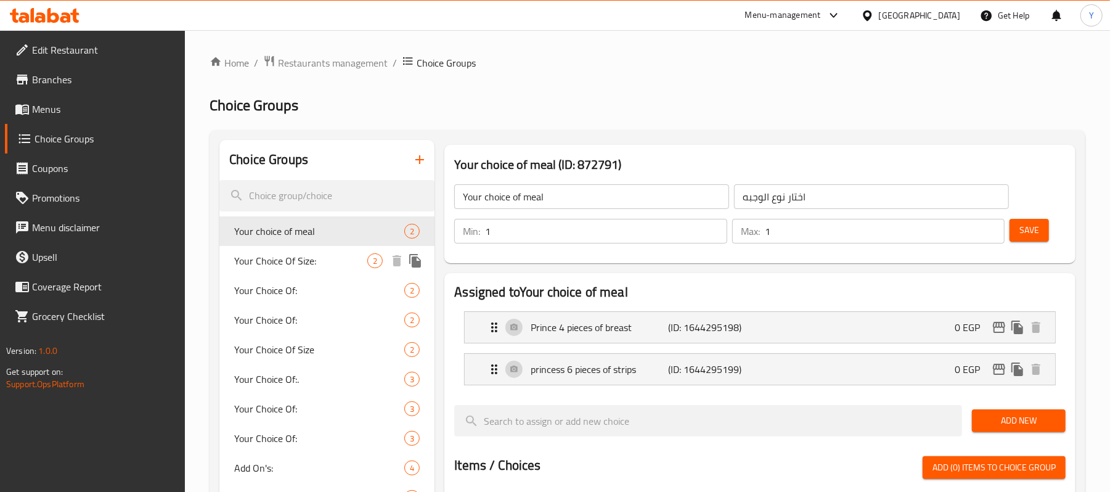
click at [328, 267] on span "Your Choice Of Size:" at bounding box center [300, 260] width 133 height 15
type input "Your Choice Of Size:"
type input "إختيارك من الحجم"
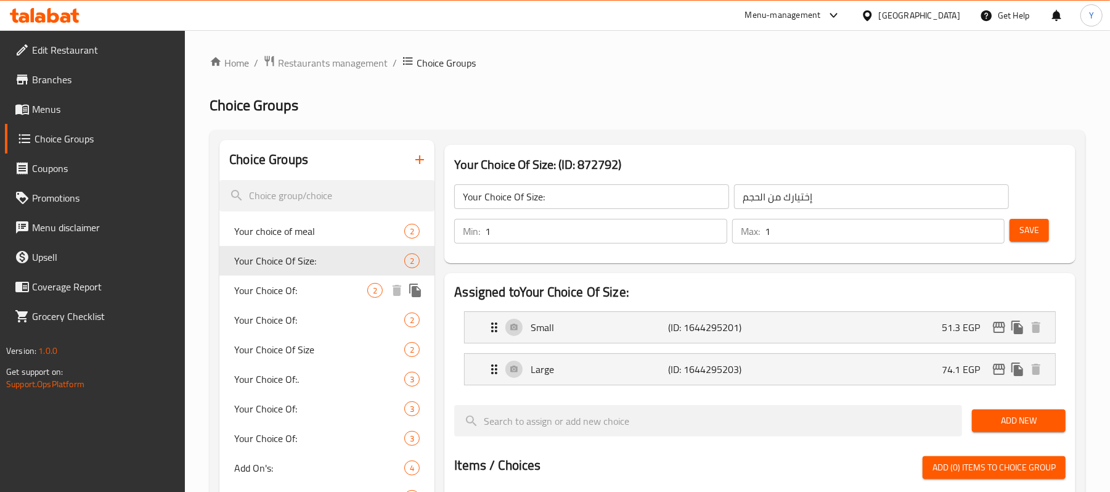
click at [328, 293] on span "Your Choice Of:" at bounding box center [300, 290] width 133 height 15
type input "Your Choice Of:"
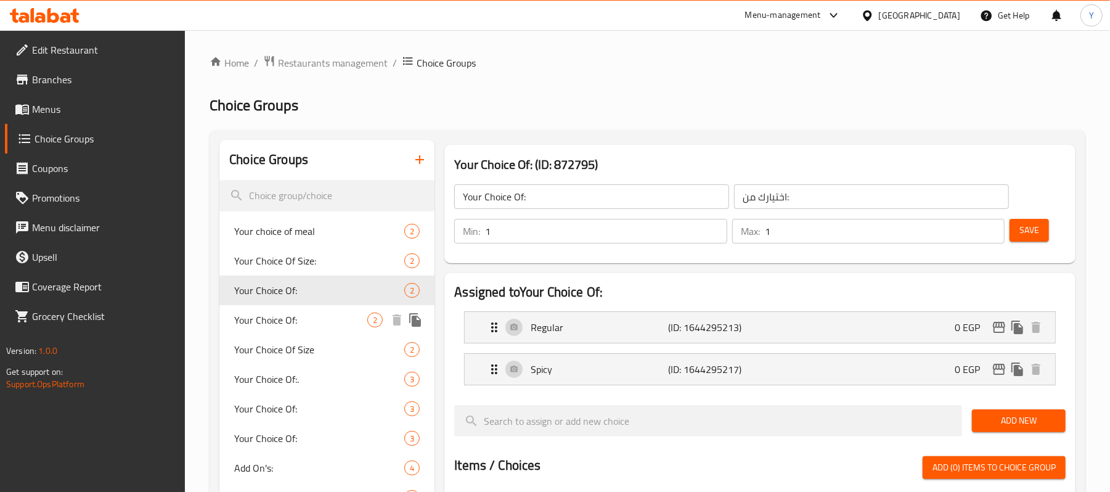
click at [324, 323] on span "Your Choice Of:" at bounding box center [300, 319] width 133 height 15
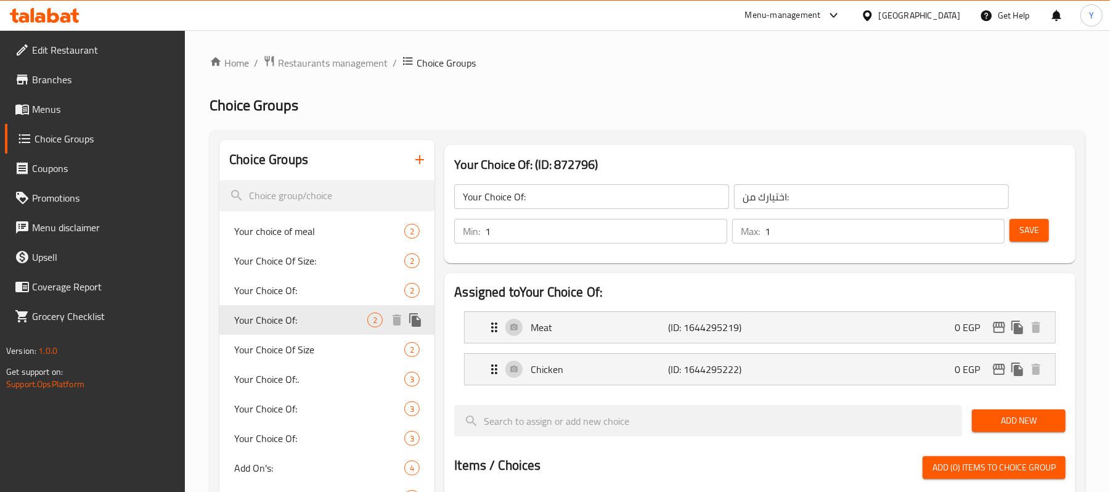
type input "إختيارك من:"
click at [314, 361] on div "Your Choice Of Size 2" at bounding box center [326, 350] width 215 height 30
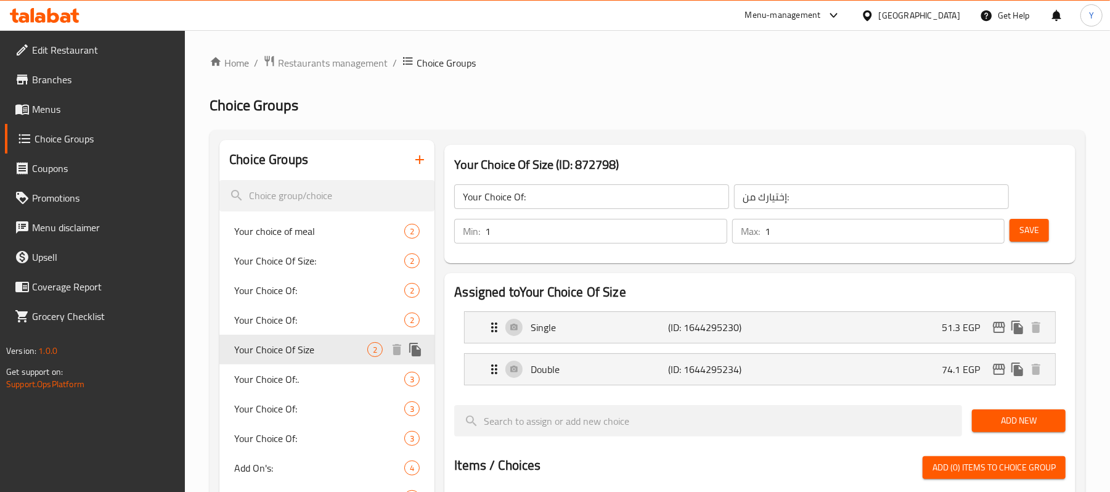
type input "Your Choice Of Size"
type input "إختيارك من الحجم"
click at [992, 331] on icon "edit" at bounding box center [998, 327] width 15 height 15
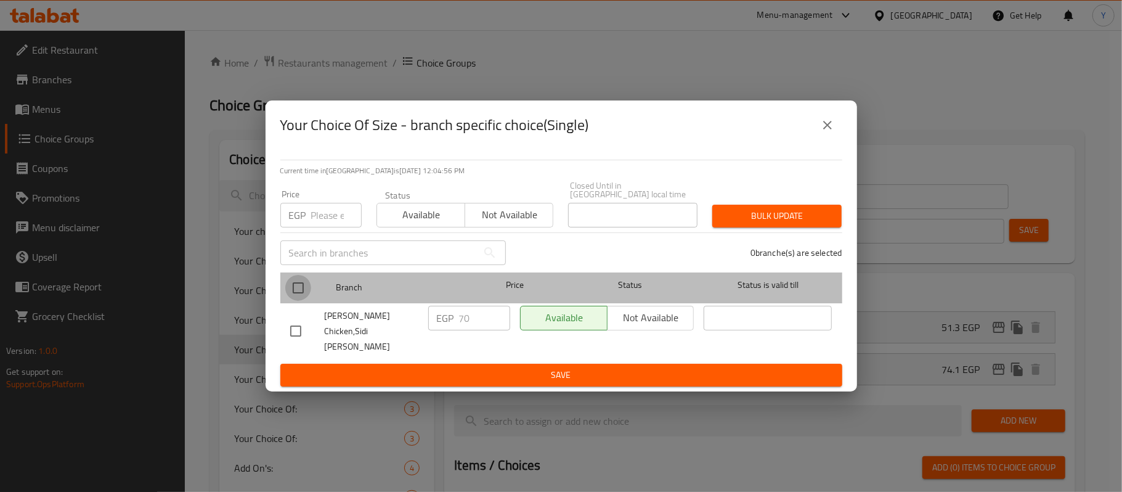
click at [292, 295] on input "checkbox" at bounding box center [298, 288] width 26 height 26
checkbox input "true"
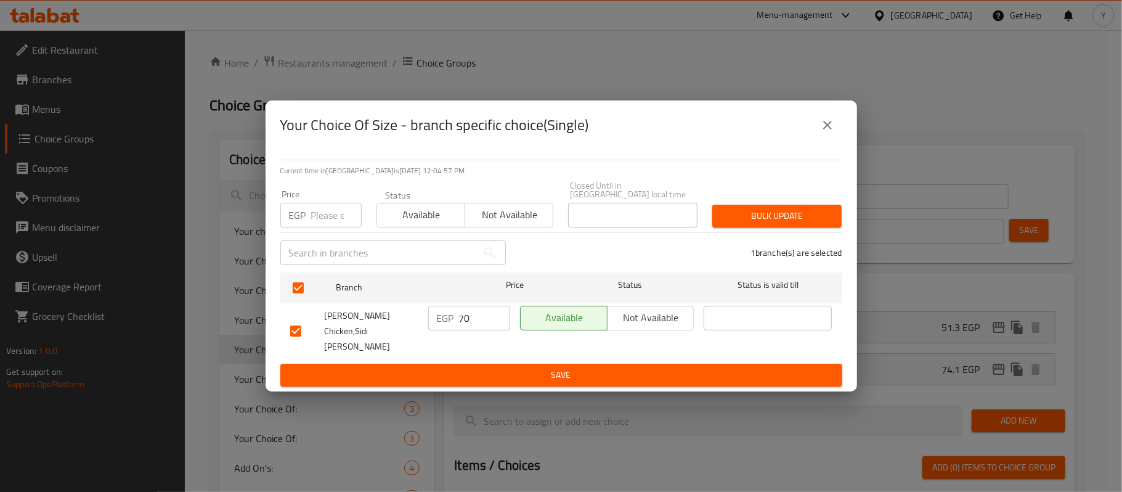
click at [824, 129] on icon "close" at bounding box center [827, 125] width 15 height 15
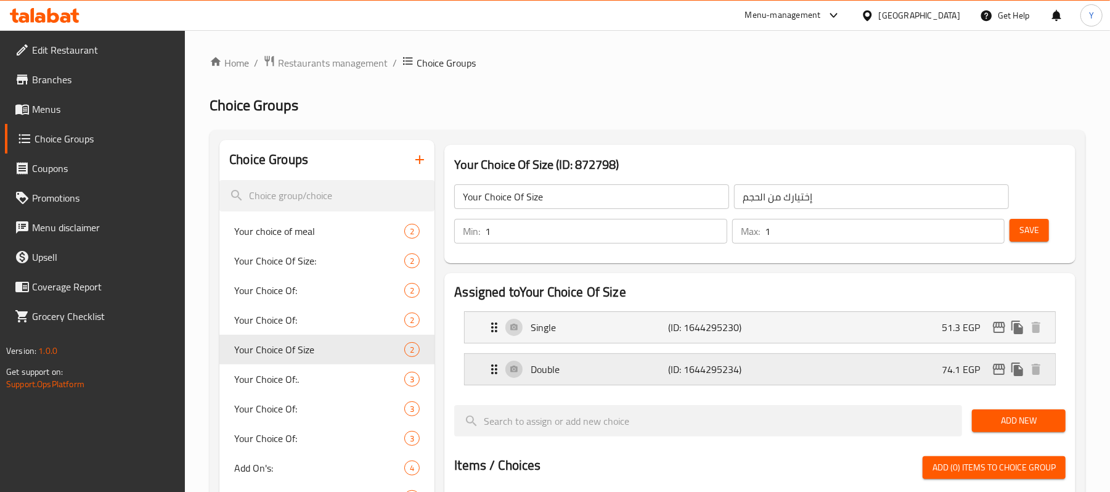
click at [996, 365] on icon "edit" at bounding box center [999, 369] width 12 height 11
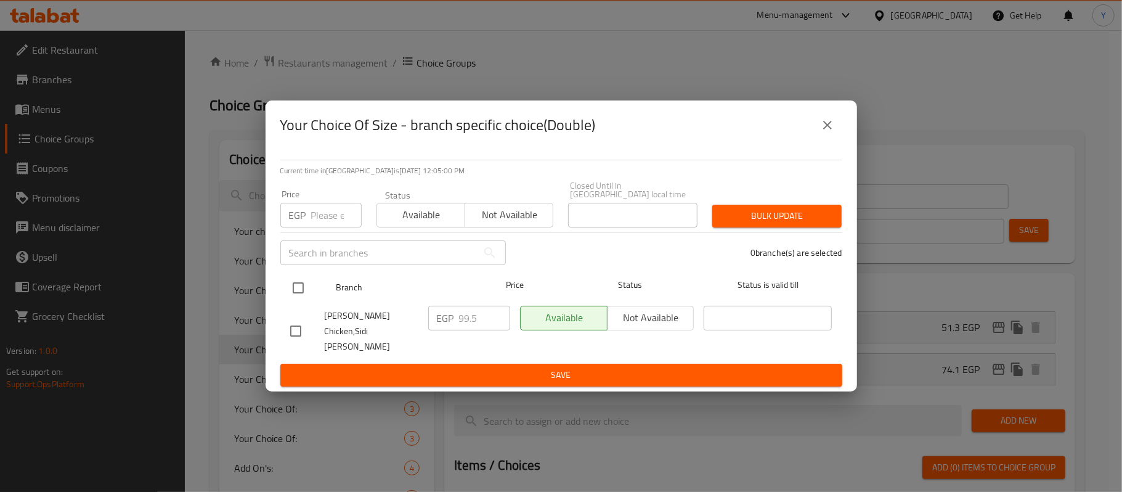
click at [306, 291] on input "checkbox" at bounding box center [298, 288] width 26 height 26
checkbox input "true"
click at [322, 227] on input "number" at bounding box center [336, 215] width 51 height 25
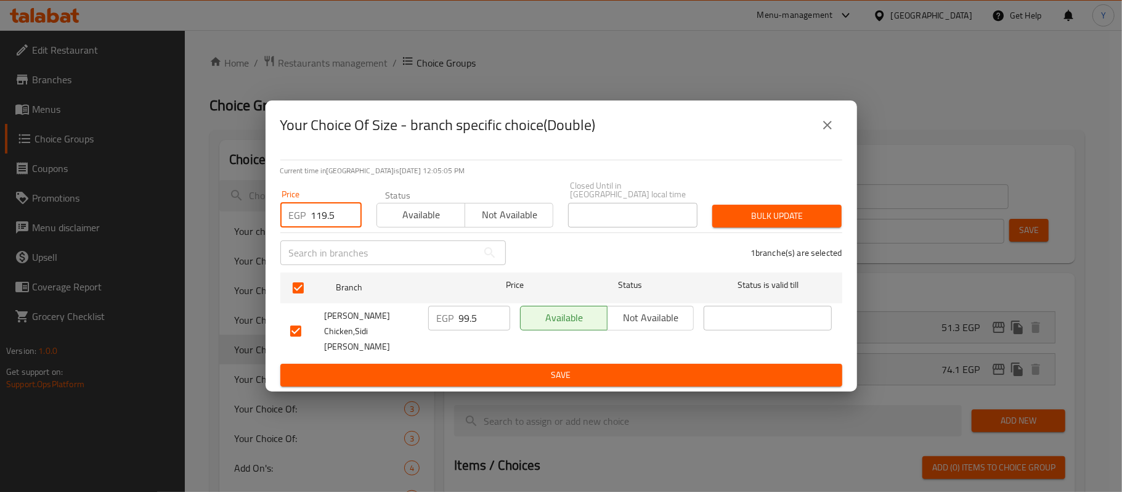
type input "119.5"
click at [784, 209] on button "Bulk update" at bounding box center [776, 216] width 129 height 23
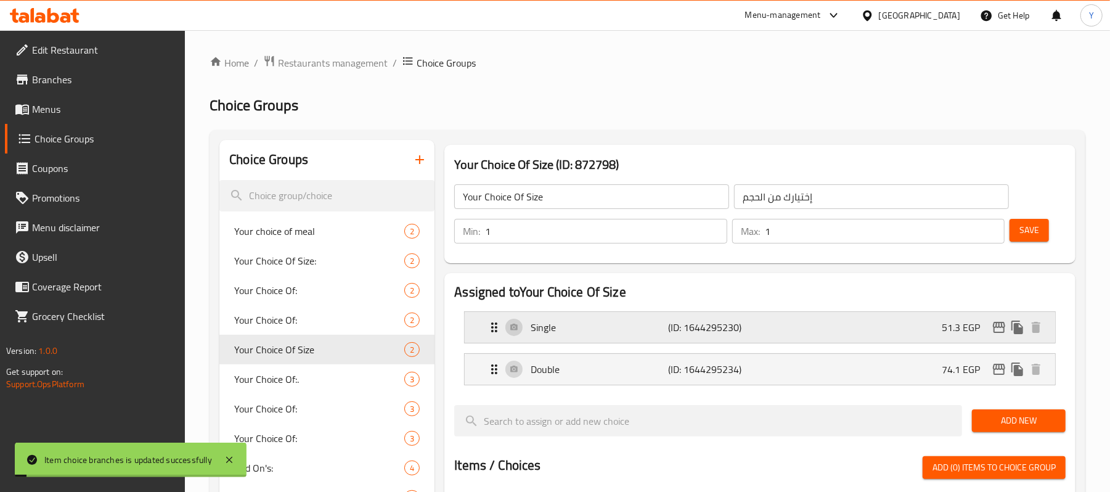
click at [999, 335] on button "edit" at bounding box center [998, 327] width 18 height 18
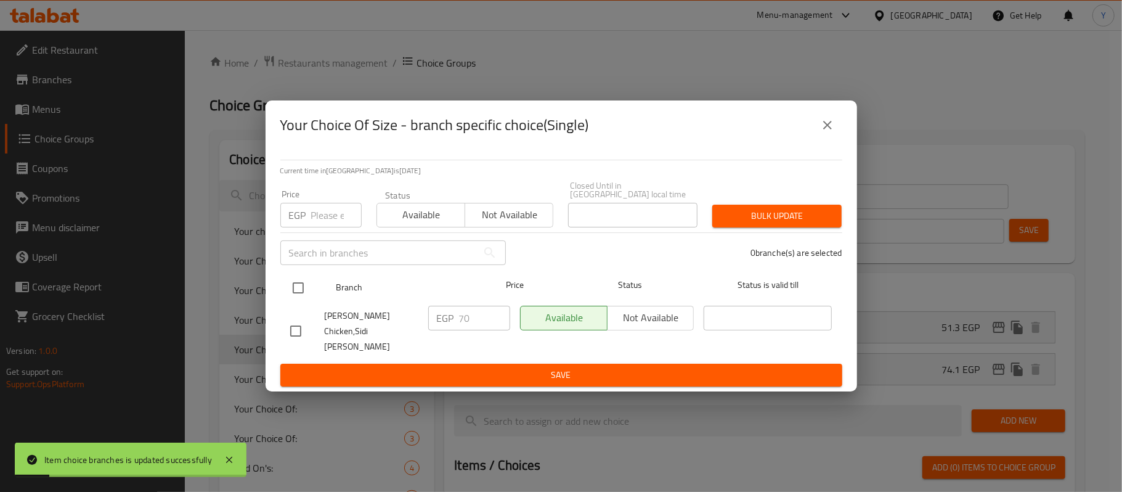
click at [299, 292] on input "checkbox" at bounding box center [298, 288] width 26 height 26
checkbox input "true"
click at [312, 222] on input "number" at bounding box center [336, 215] width 51 height 25
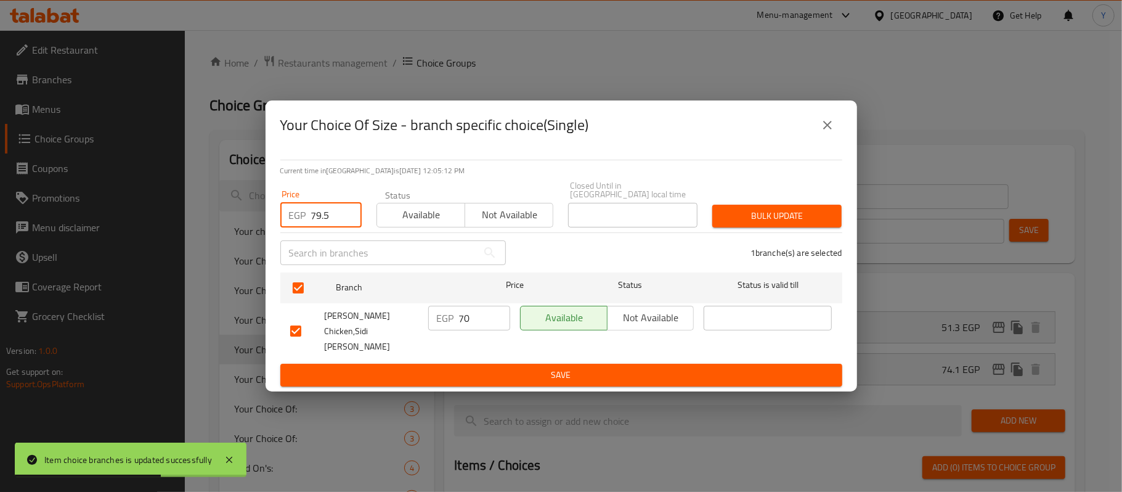
type input "79.5"
click at [744, 217] on span "Bulk update" at bounding box center [777, 215] width 110 height 15
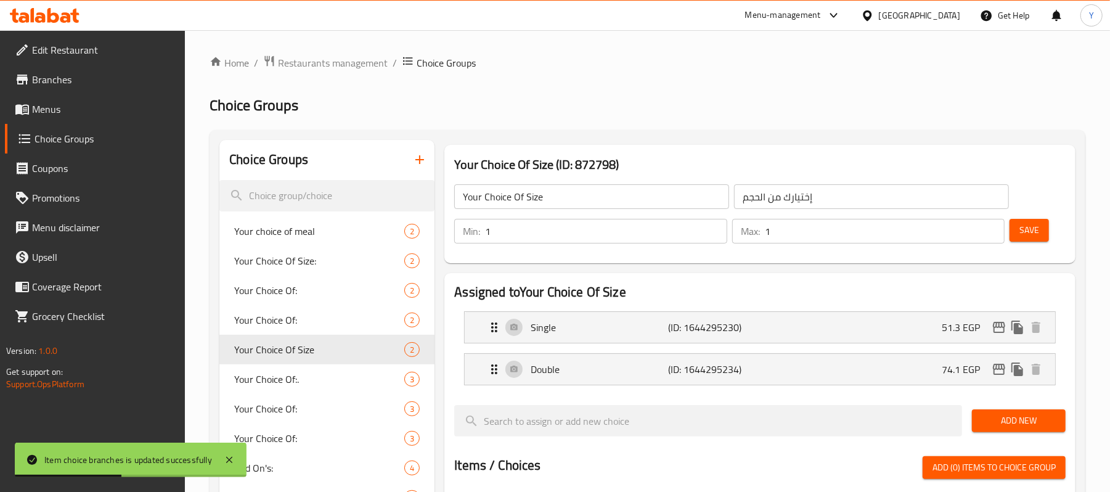
click at [62, 104] on span "Menus" at bounding box center [104, 109] width 144 height 15
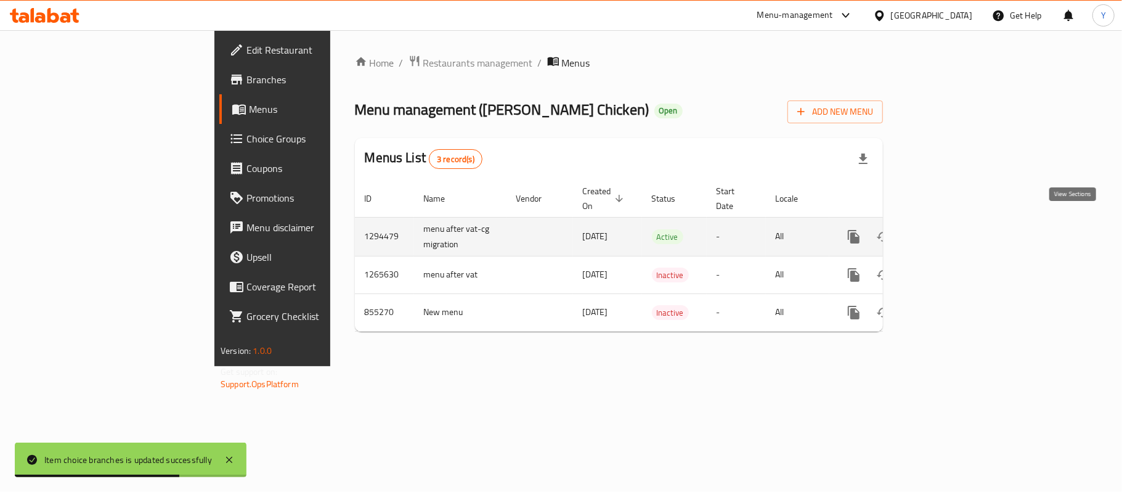
click at [957, 234] on link "enhanced table" at bounding box center [943, 237] width 30 height 30
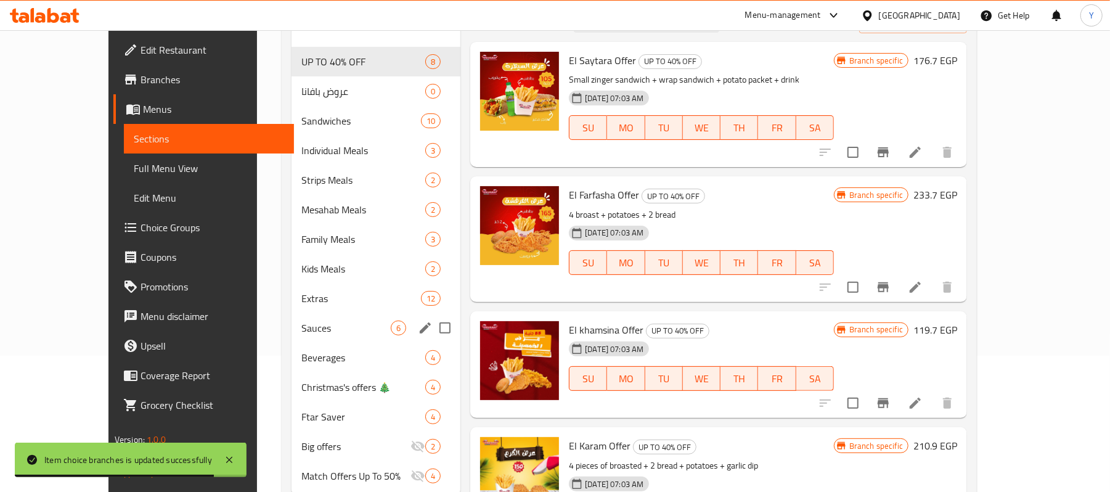
scroll to position [175, 0]
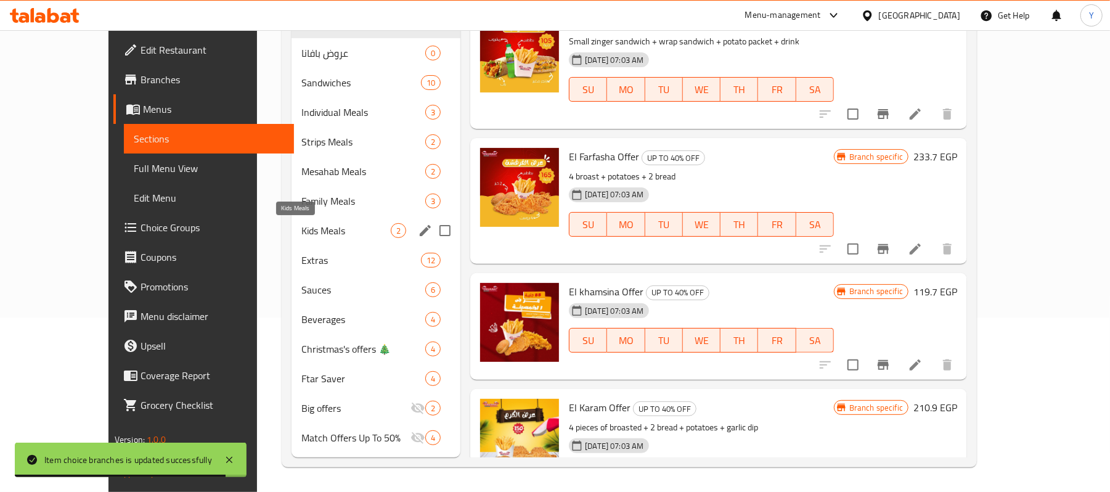
click at [299, 216] on div "Kids Meals 2" at bounding box center [375, 231] width 169 height 30
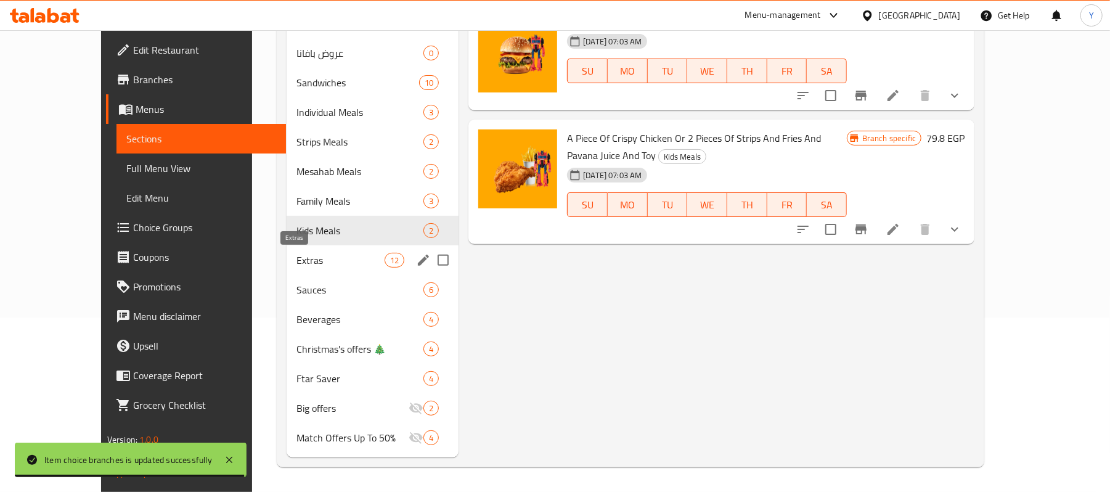
click at [304, 261] on span "Extras" at bounding box center [340, 260] width 88 height 15
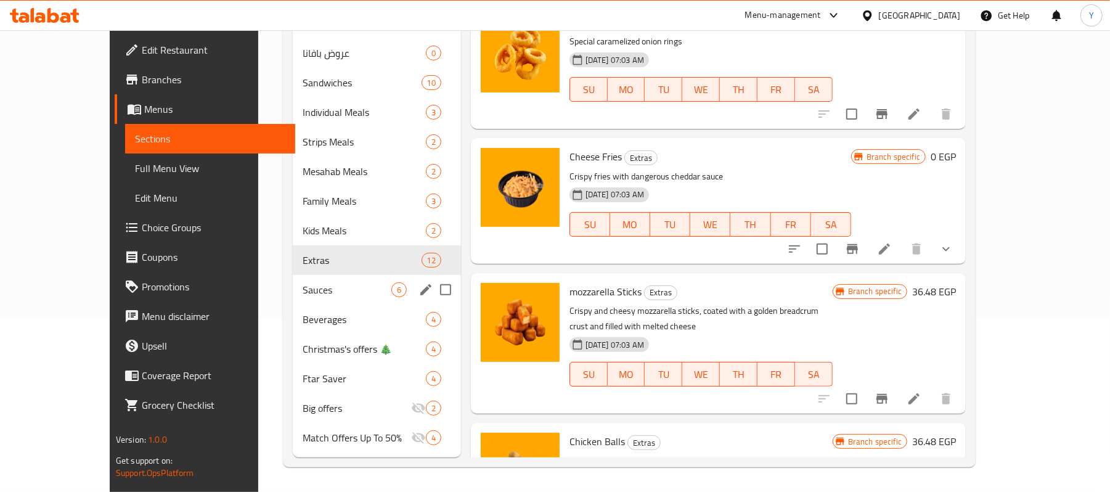
click at [302, 304] on div "Beverages 4" at bounding box center [377, 319] width 168 height 30
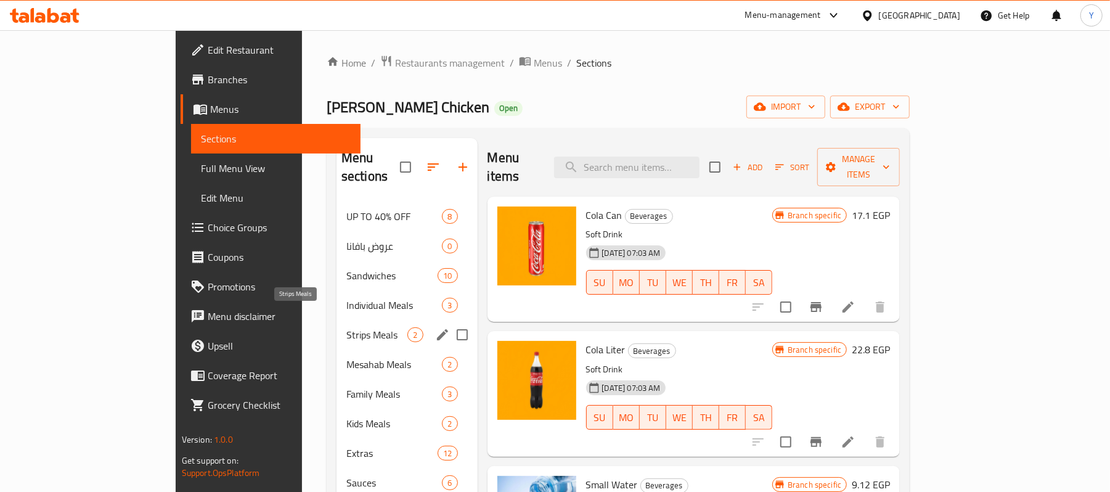
click at [346, 327] on span "Strips Meals" at bounding box center [376, 334] width 61 height 15
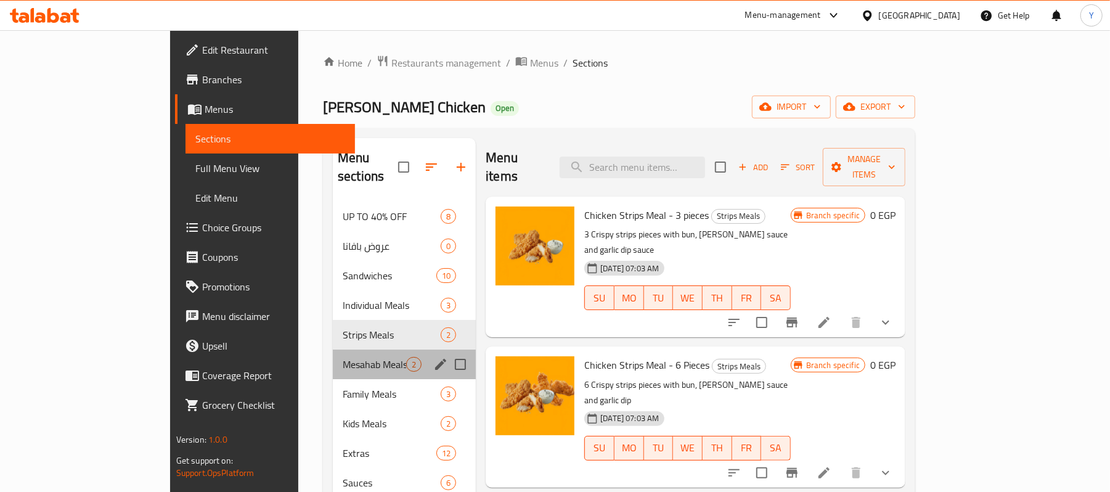
click at [333, 355] on div "Mesahab Meals 2" at bounding box center [404, 364] width 143 height 30
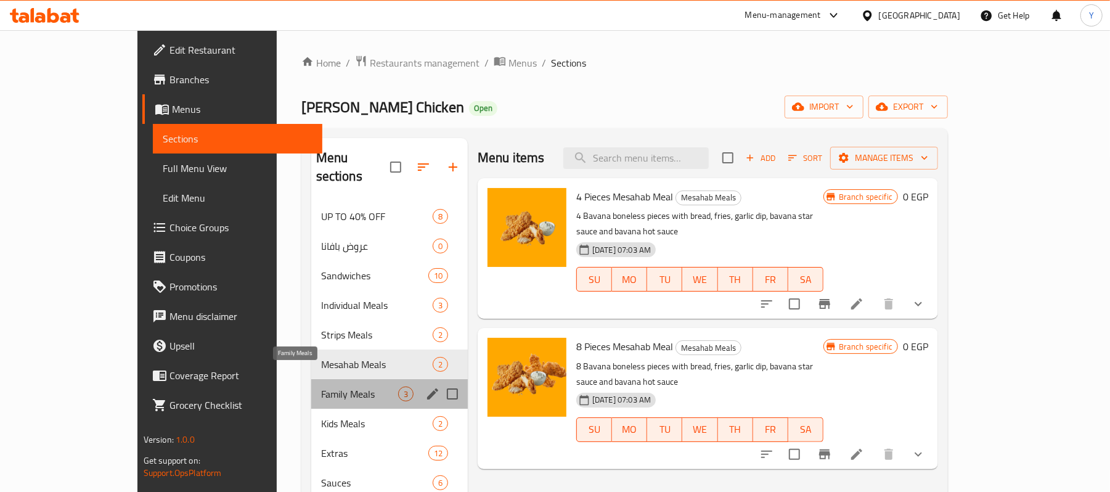
click at [321, 386] on span "Family Meals" at bounding box center [359, 393] width 77 height 15
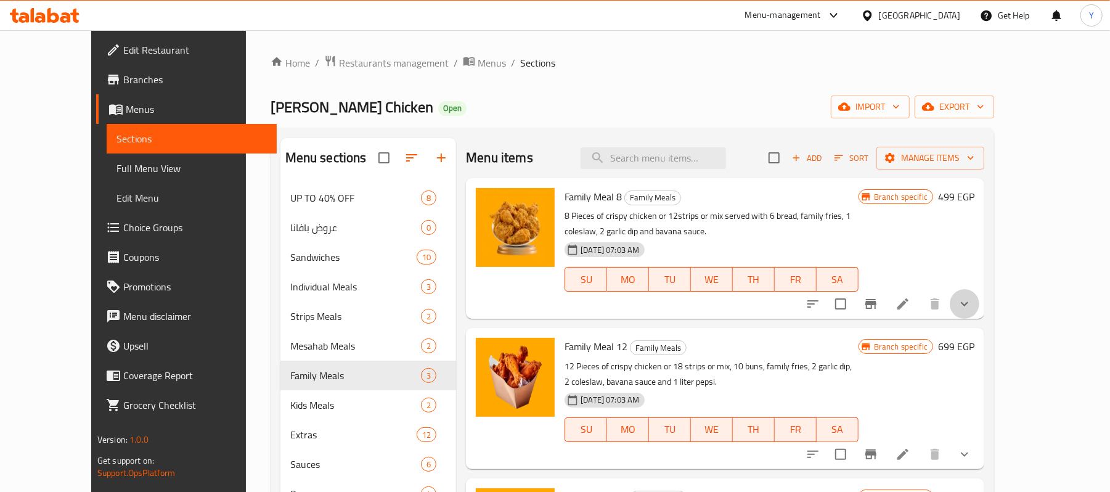
click at [979, 312] on button "show more" at bounding box center [964, 304] width 30 height 30
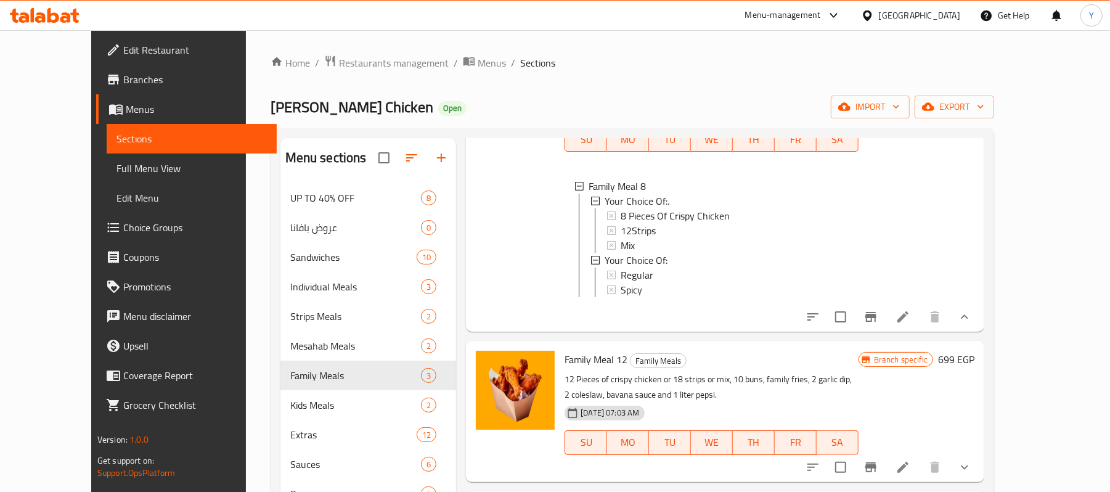
scroll to position [175, 0]
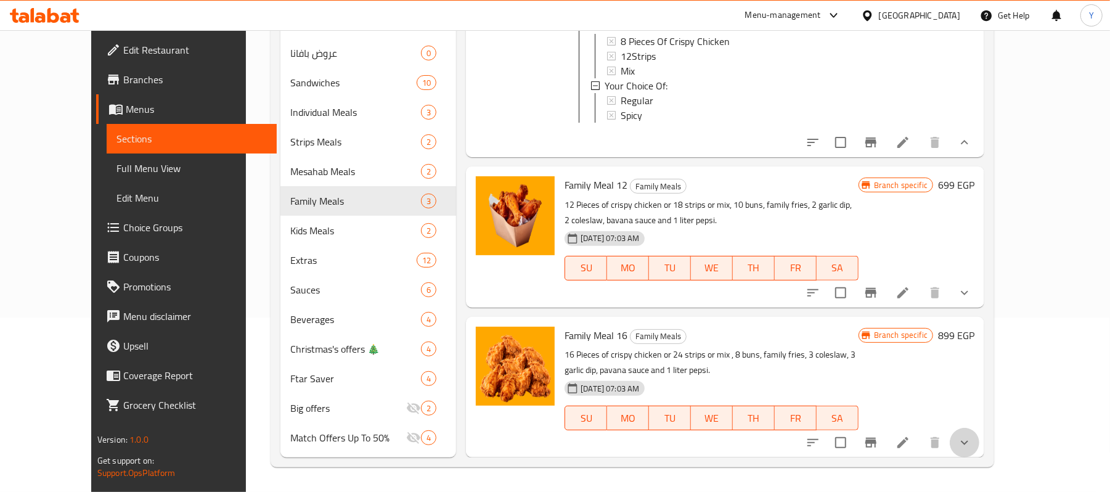
click at [979, 453] on button "show more" at bounding box center [964, 443] width 30 height 30
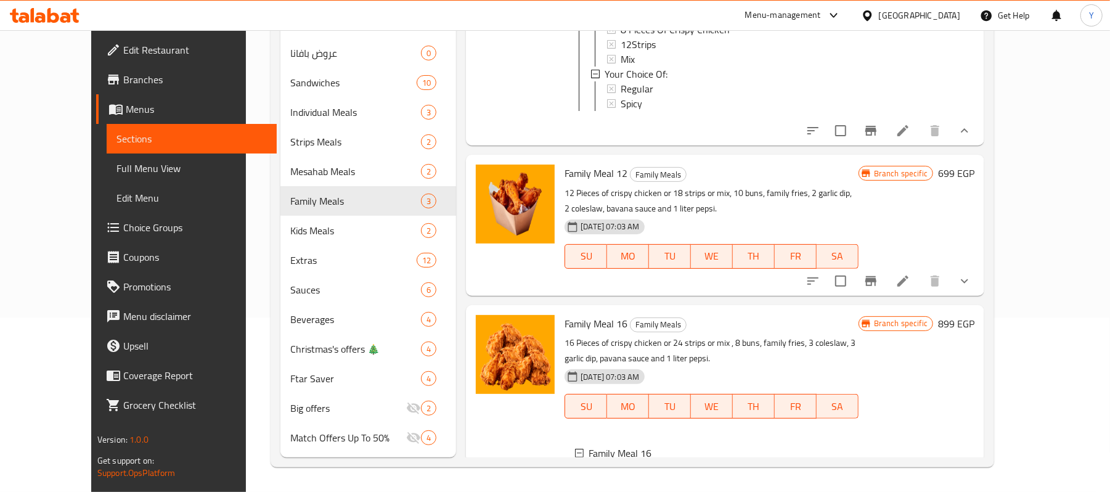
scroll to position [317, 0]
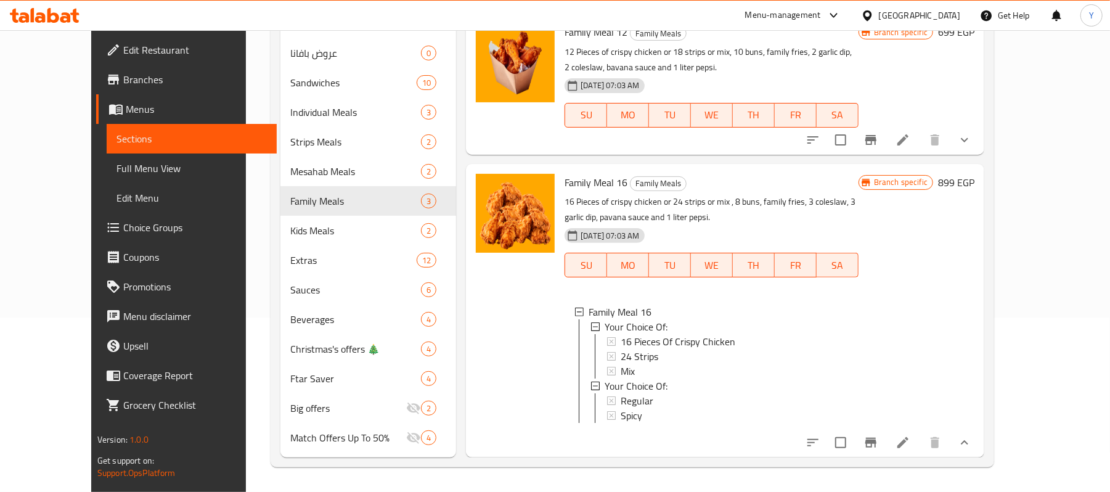
click at [876, 442] on icon "Branch-specific-item" at bounding box center [870, 442] width 11 height 10
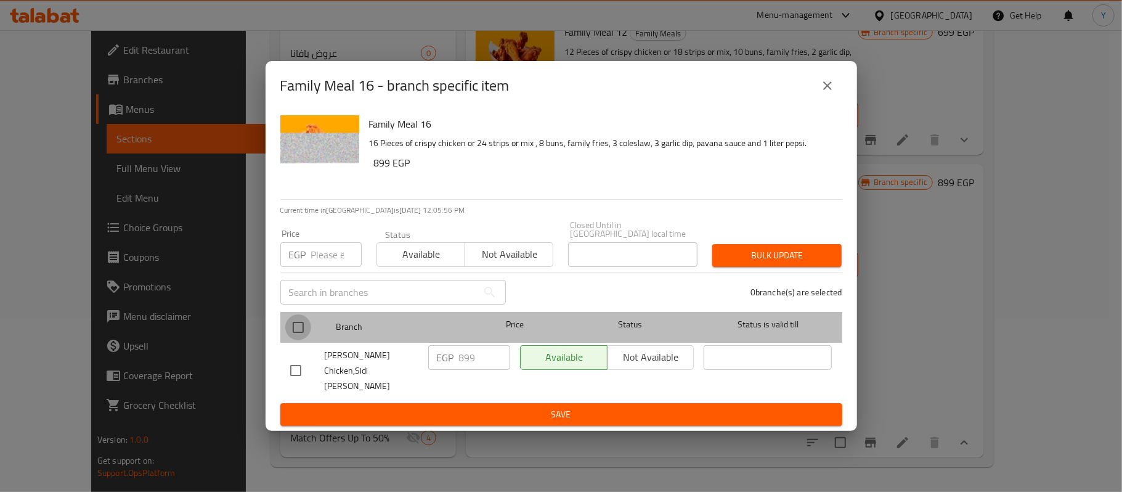
click at [288, 334] on input "checkbox" at bounding box center [298, 327] width 26 height 26
checkbox input "true"
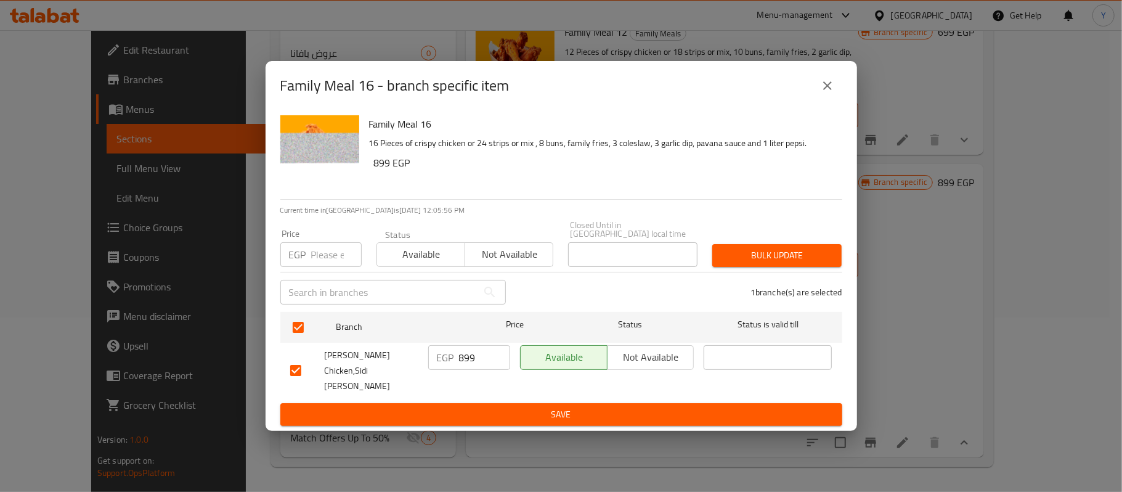
click at [307, 262] on div "EGP Price" at bounding box center [320, 254] width 81 height 25
type input "999"
click at [819, 251] on span "Bulk update" at bounding box center [777, 255] width 110 height 15
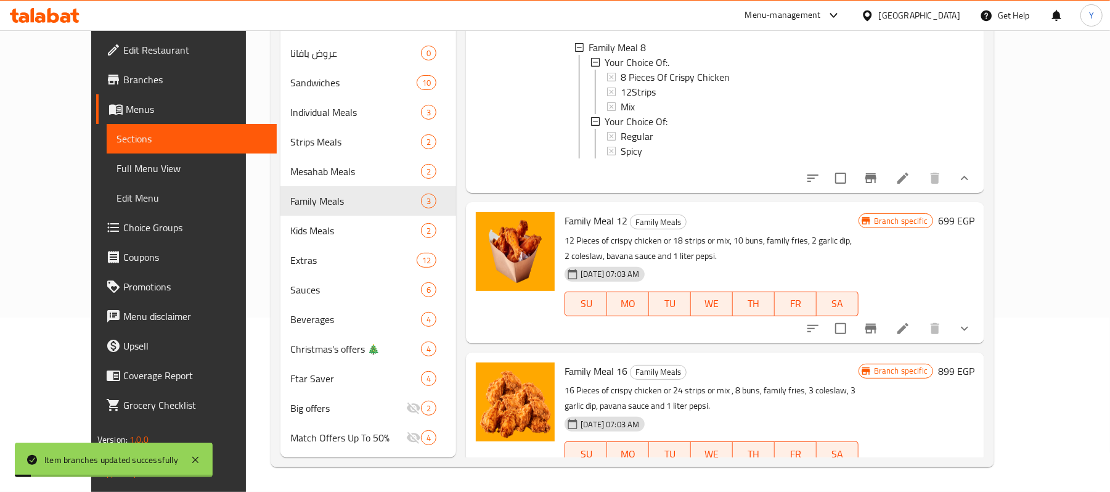
scroll to position [70, 0]
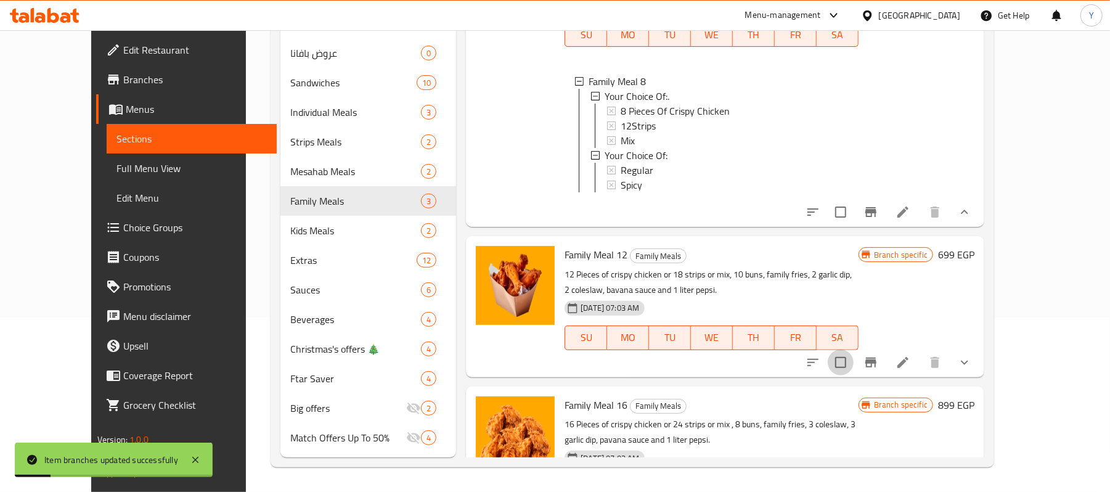
click at [853, 375] on input "checkbox" at bounding box center [840, 362] width 26 height 26
checkbox input "true"
click at [885, 377] on button "Branch-specific-item" at bounding box center [871, 362] width 30 height 30
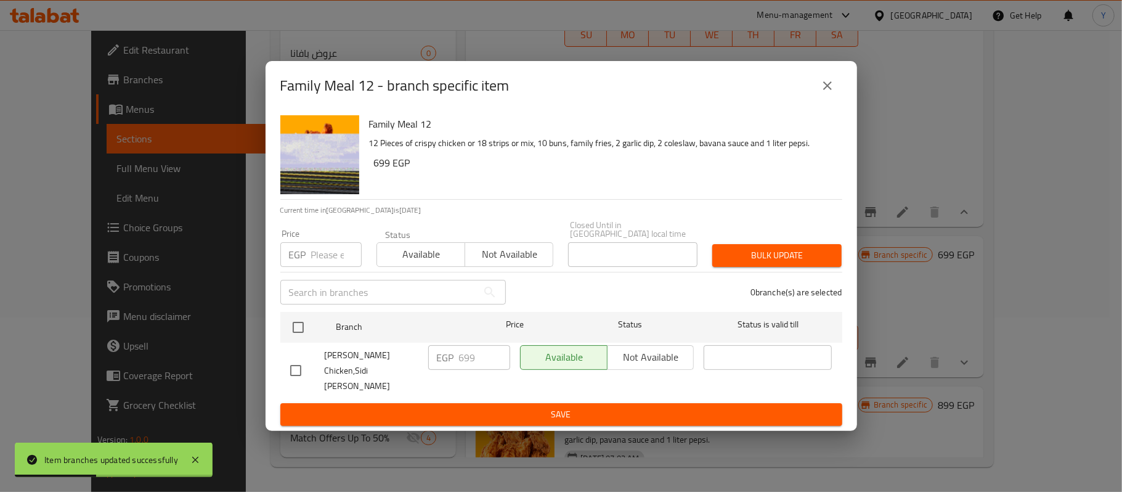
click at [919, 378] on div "Family Meal 12 - branch specific item Family Meal 12 12 Pieces of crispy chicke…" at bounding box center [561, 246] width 1122 height 492
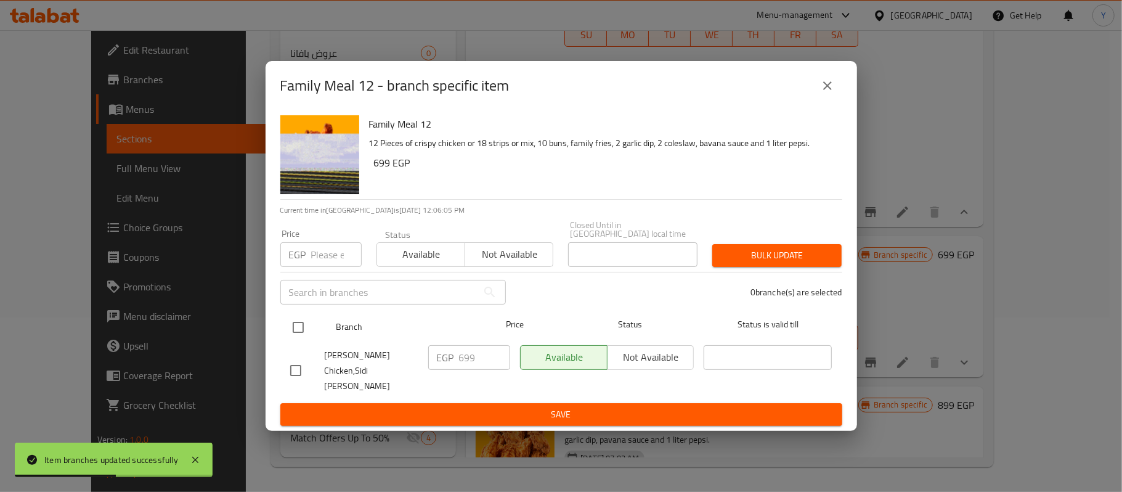
click at [306, 328] on input "checkbox" at bounding box center [298, 327] width 26 height 26
checkbox input "true"
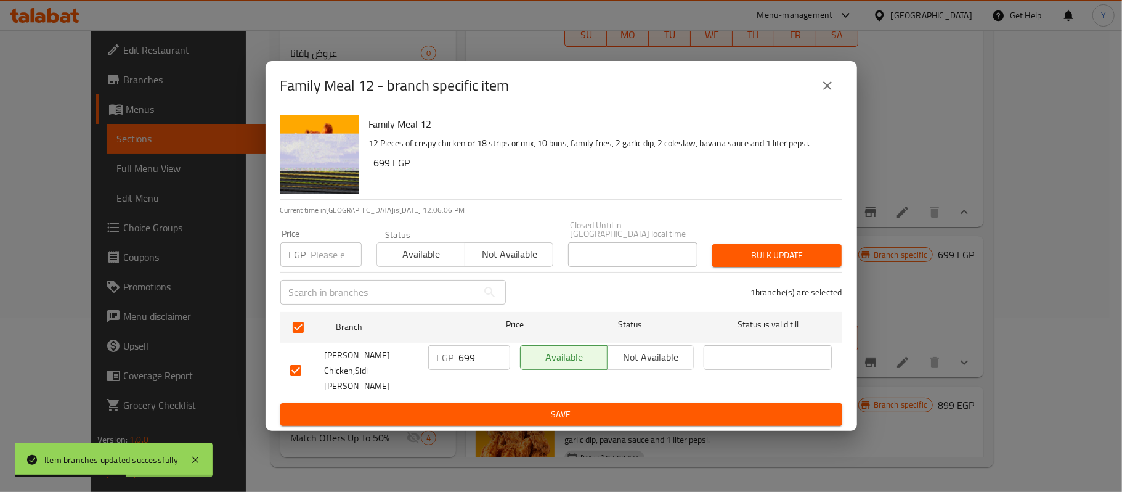
click at [309, 276] on div "​" at bounding box center [393, 291] width 240 height 39
click at [314, 266] on input "number" at bounding box center [336, 254] width 51 height 25
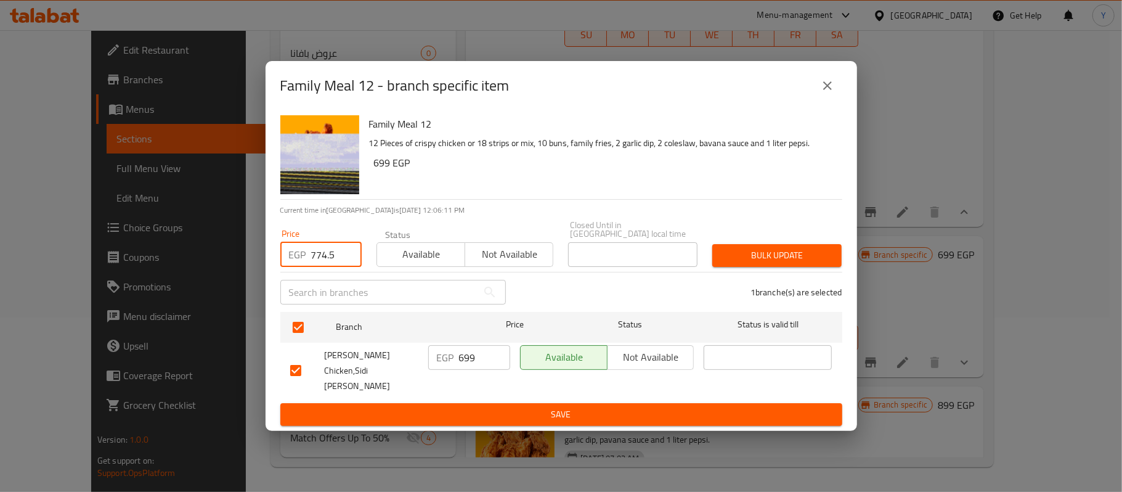
type input "774.5"
click at [752, 251] on span "Bulk update" at bounding box center [777, 255] width 110 height 15
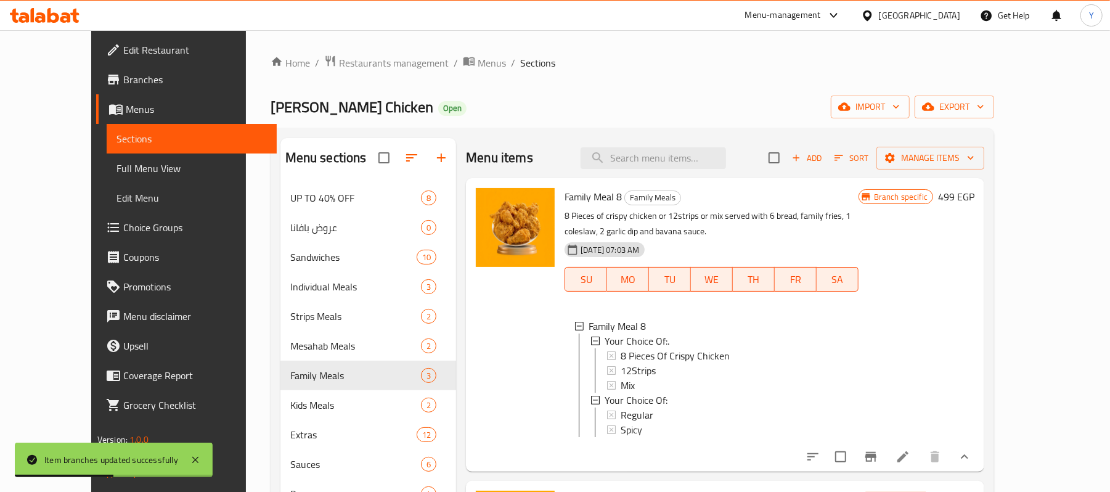
scroll to position [1, 0]
click at [878, 464] on icon "Branch-specific-item" at bounding box center [870, 456] width 15 height 15
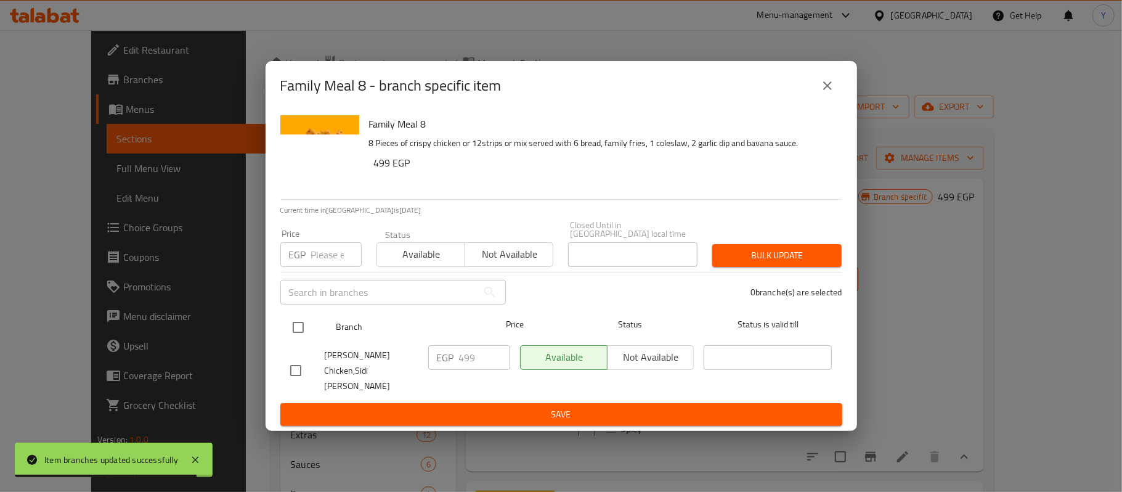
click at [298, 329] on input "checkbox" at bounding box center [298, 327] width 26 height 26
checkbox input "true"
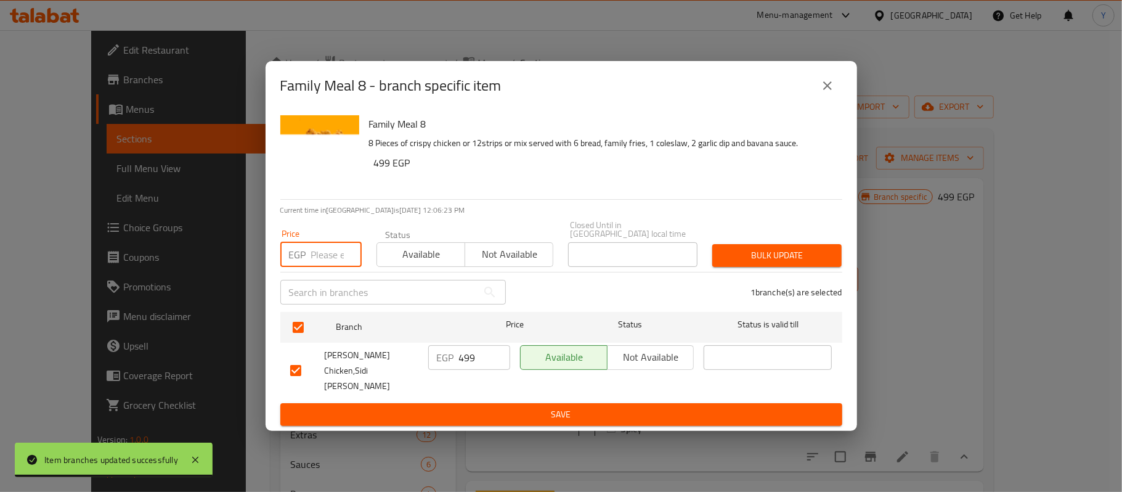
click at [316, 254] on input "number" at bounding box center [336, 254] width 51 height 25
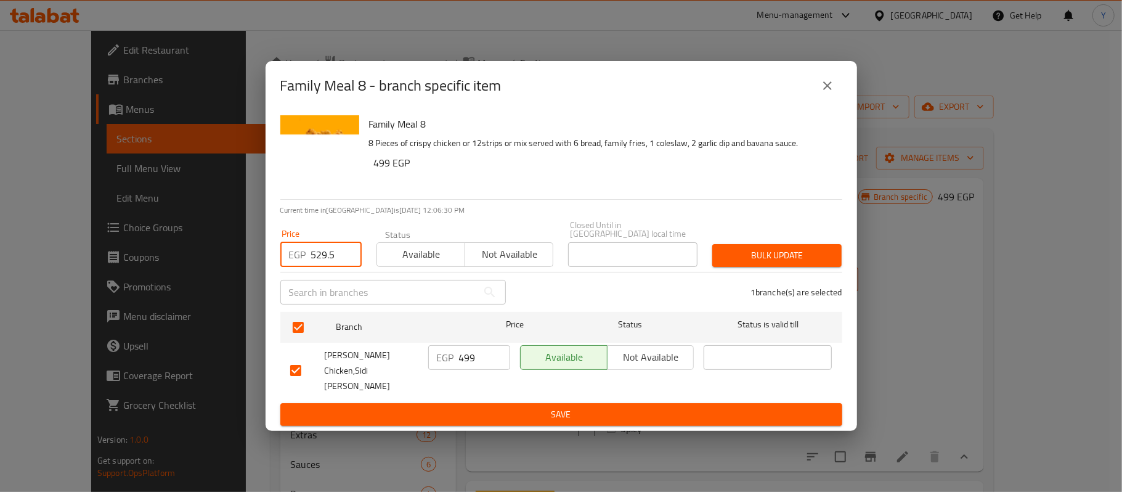
type input "529.5"
click at [731, 259] on span "Bulk update" at bounding box center [777, 255] width 110 height 15
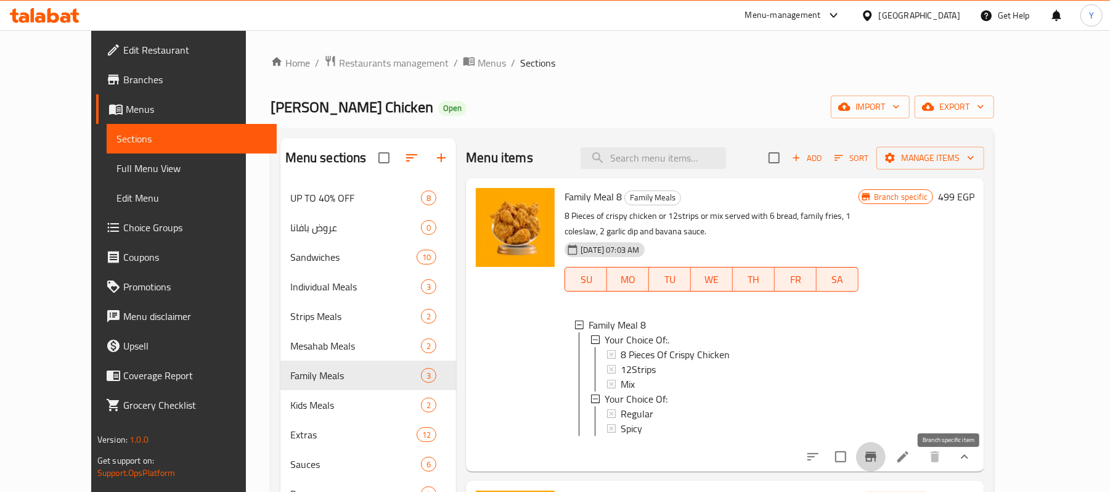
click at [876, 461] on icon "Branch-specific-item" at bounding box center [870, 457] width 11 height 10
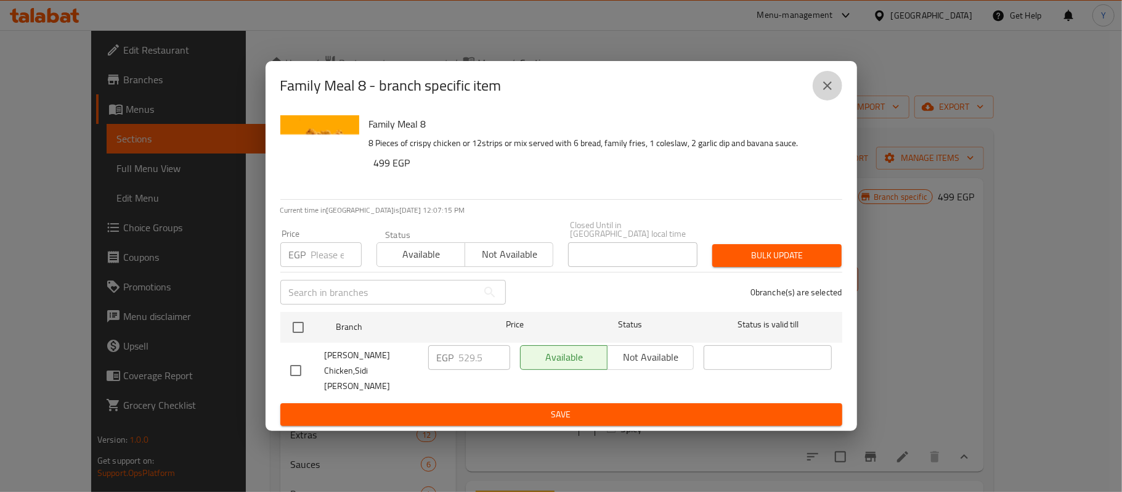
click at [834, 97] on button "close" at bounding box center [828, 86] width 30 height 30
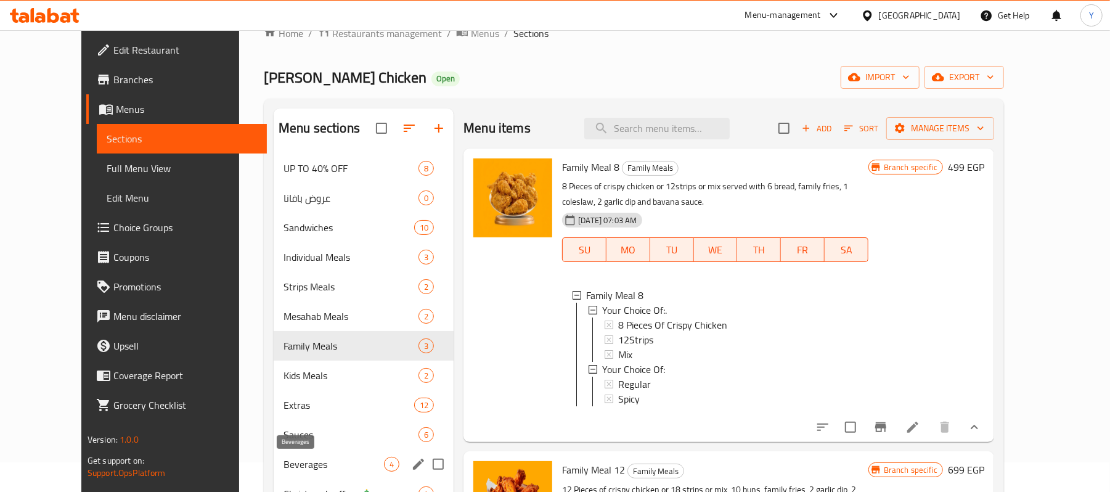
scroll to position [0, 0]
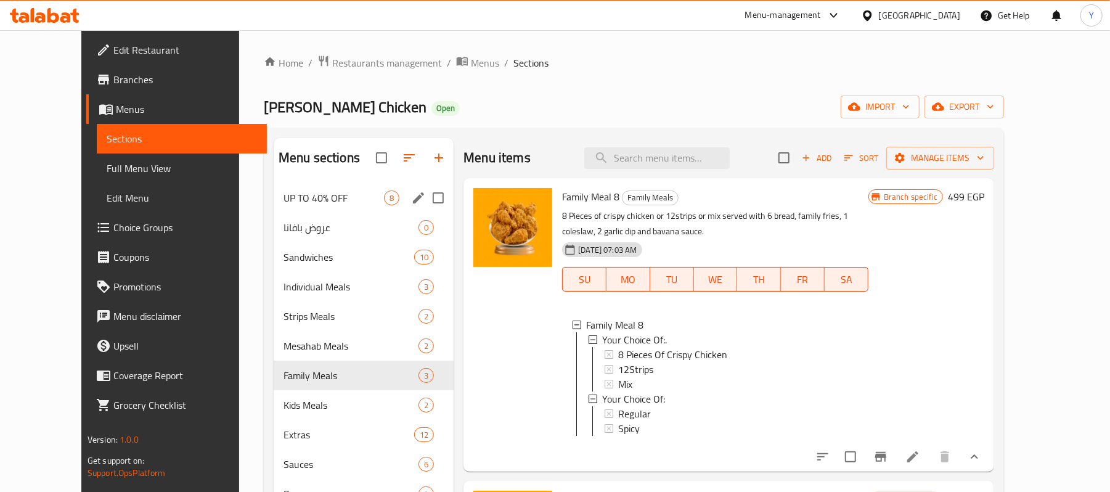
click at [341, 200] on span "UP TO 40% OFF" at bounding box center [333, 197] width 100 height 15
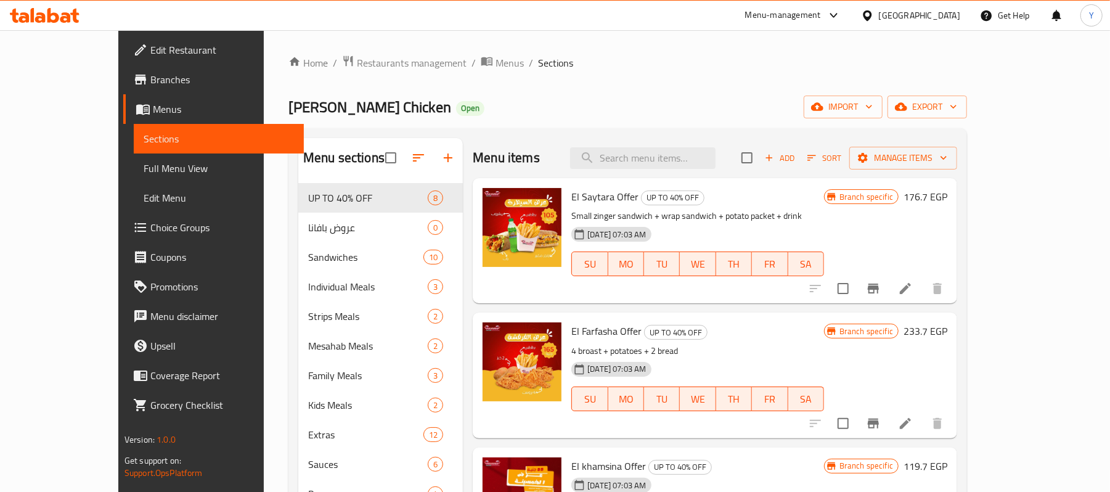
click at [879, 287] on icon "Branch-specific-item" at bounding box center [872, 288] width 11 height 10
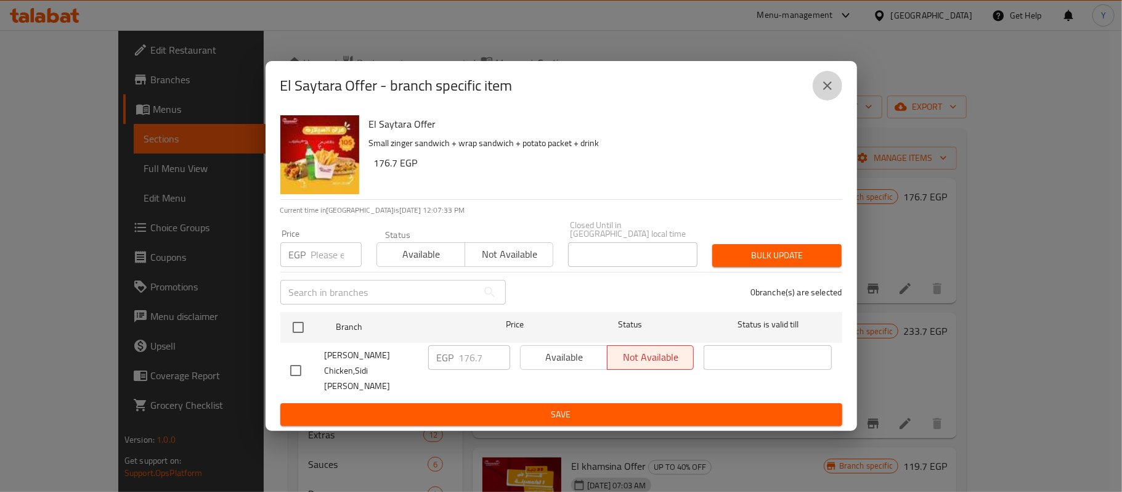
click at [833, 93] on icon "close" at bounding box center [827, 85] width 15 height 15
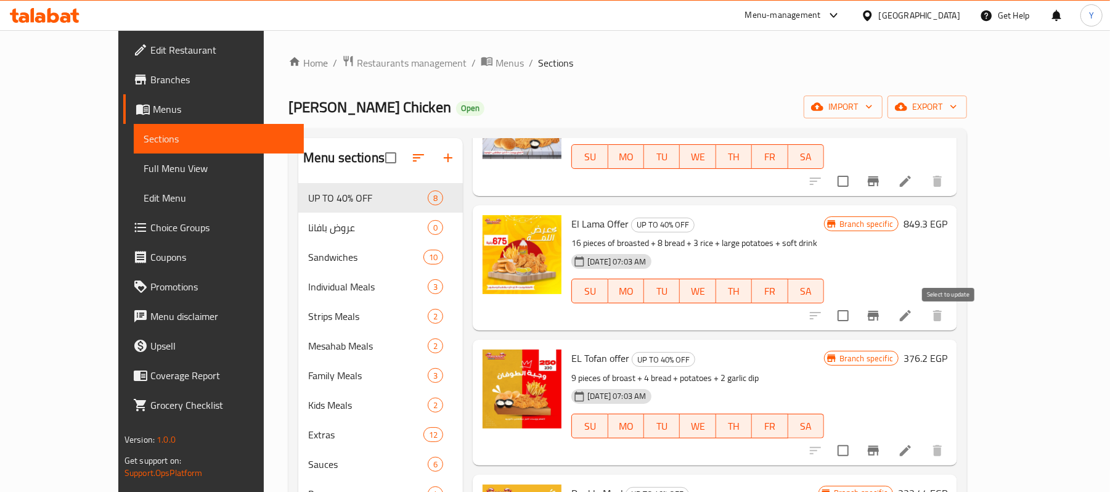
scroll to position [246, 0]
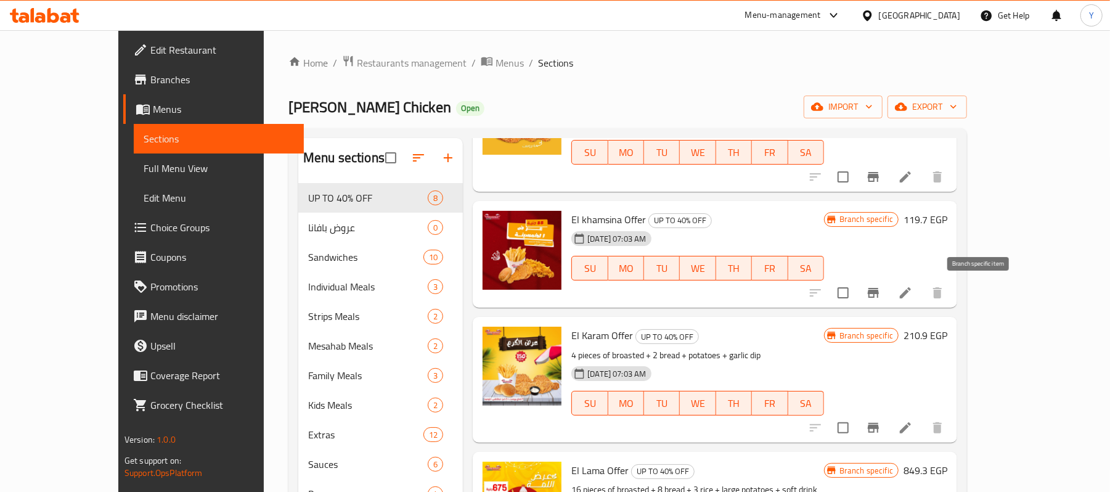
click at [880, 287] on icon "Branch-specific-item" at bounding box center [873, 292] width 15 height 15
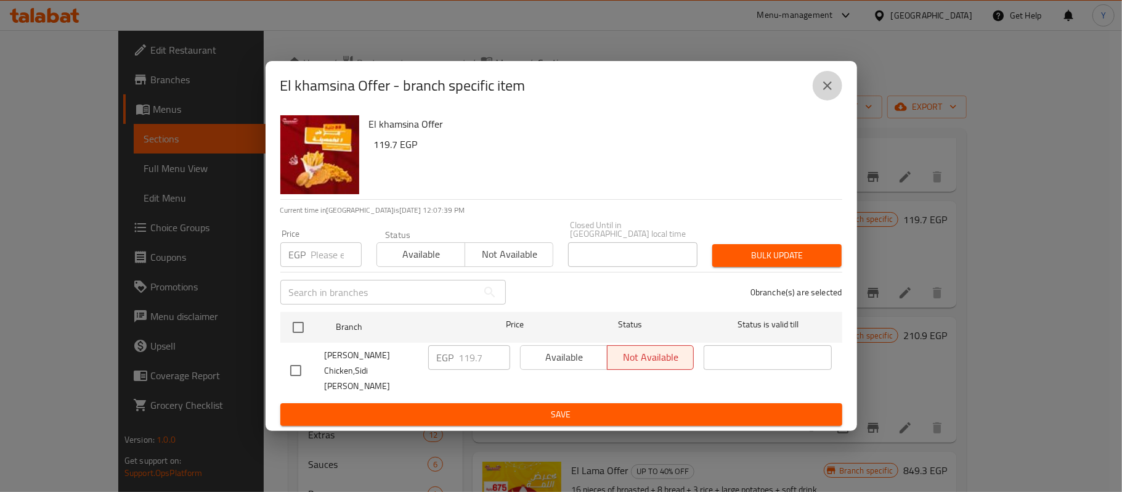
click at [823, 100] on button "close" at bounding box center [828, 86] width 30 height 30
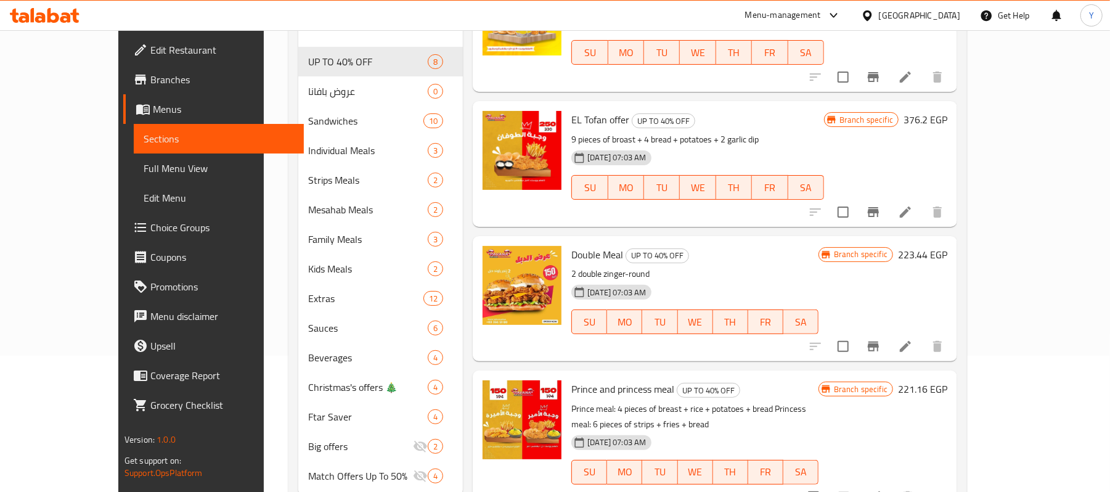
scroll to position [175, 0]
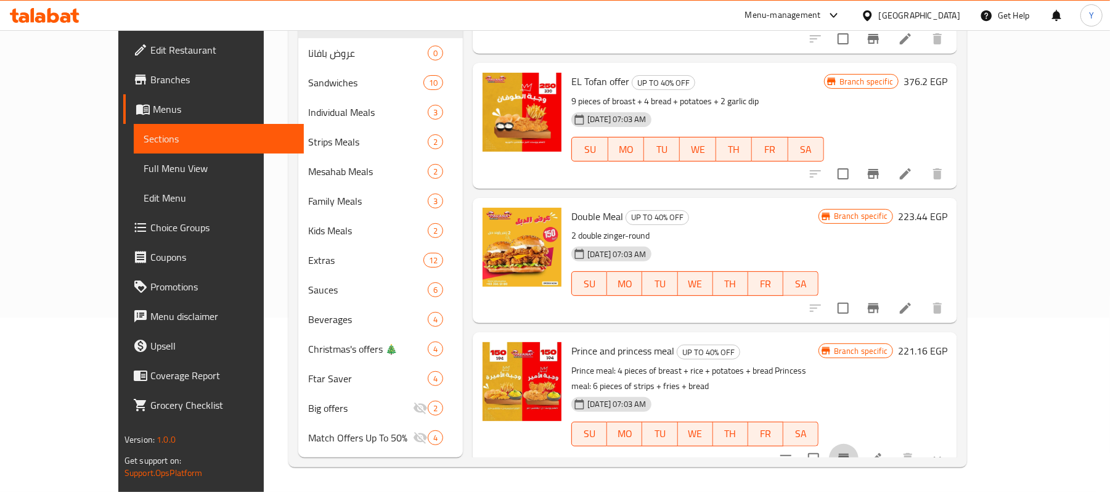
click at [858, 450] on button "Branch-specific-item" at bounding box center [844, 459] width 30 height 30
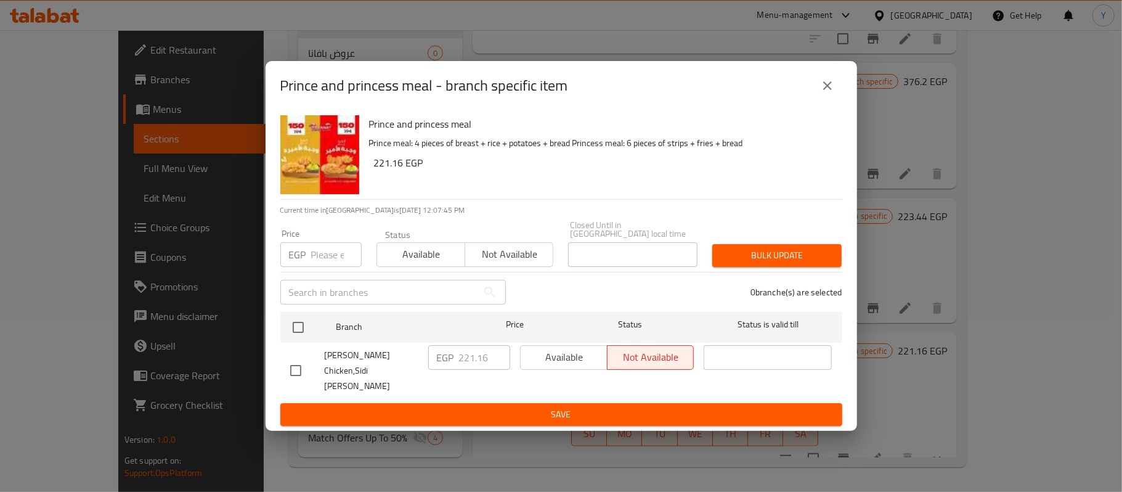
click at [829, 90] on icon "close" at bounding box center [827, 85] width 9 height 9
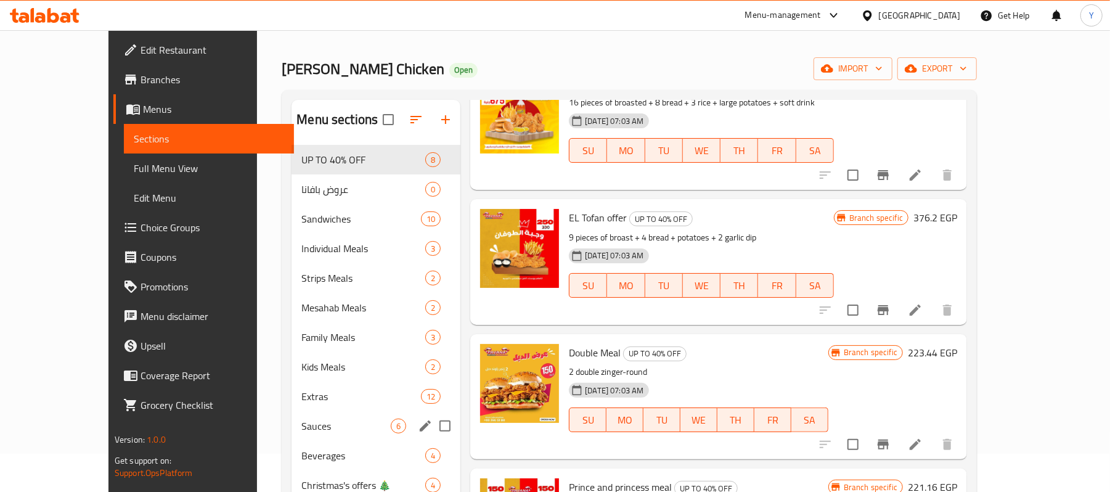
scroll to position [0, 0]
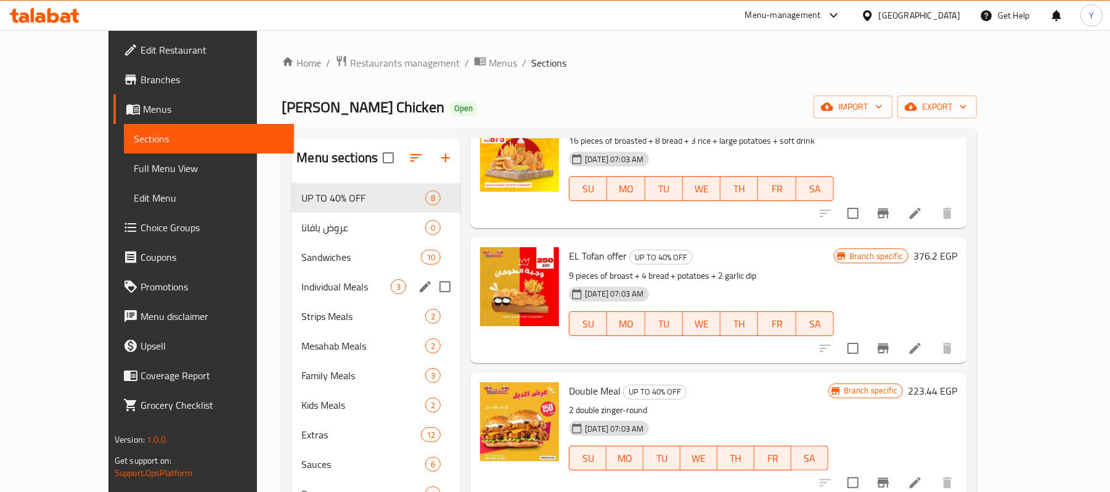
click at [351, 296] on div "Individual Meals 3" at bounding box center [375, 287] width 169 height 30
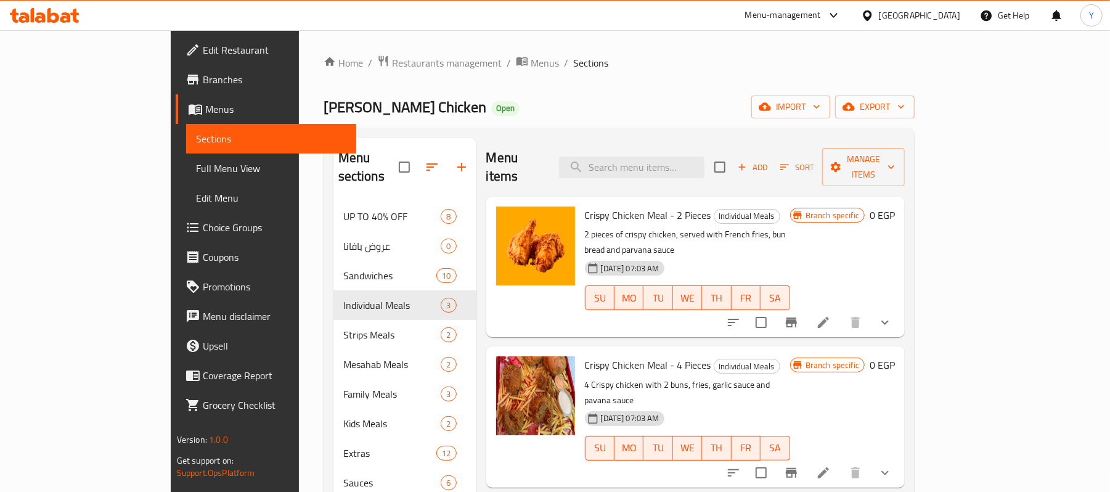
click at [797, 317] on icon "Branch-specific-item" at bounding box center [791, 322] width 11 height 10
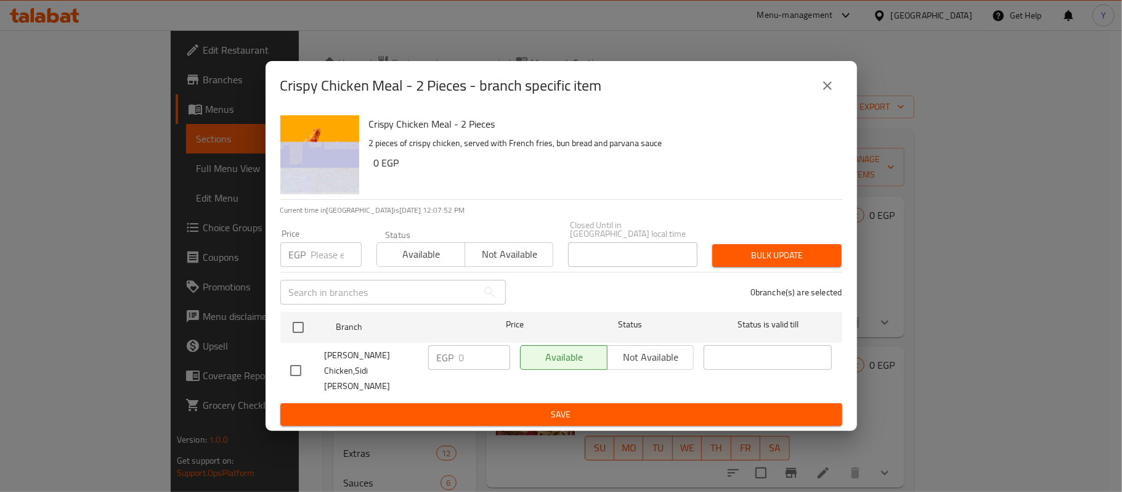
click at [824, 100] on button "close" at bounding box center [828, 86] width 30 height 30
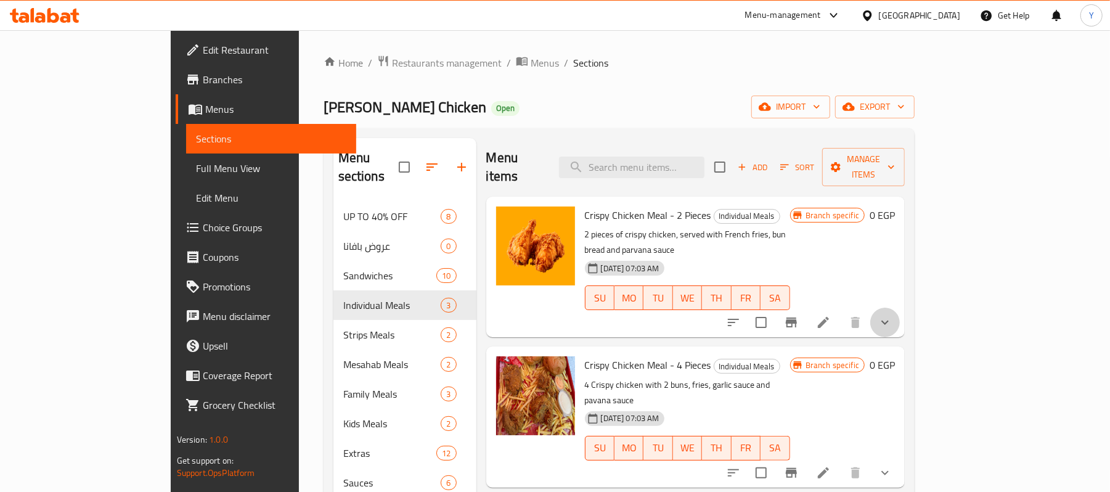
click at [892, 315] on icon "show more" at bounding box center [884, 322] width 15 height 15
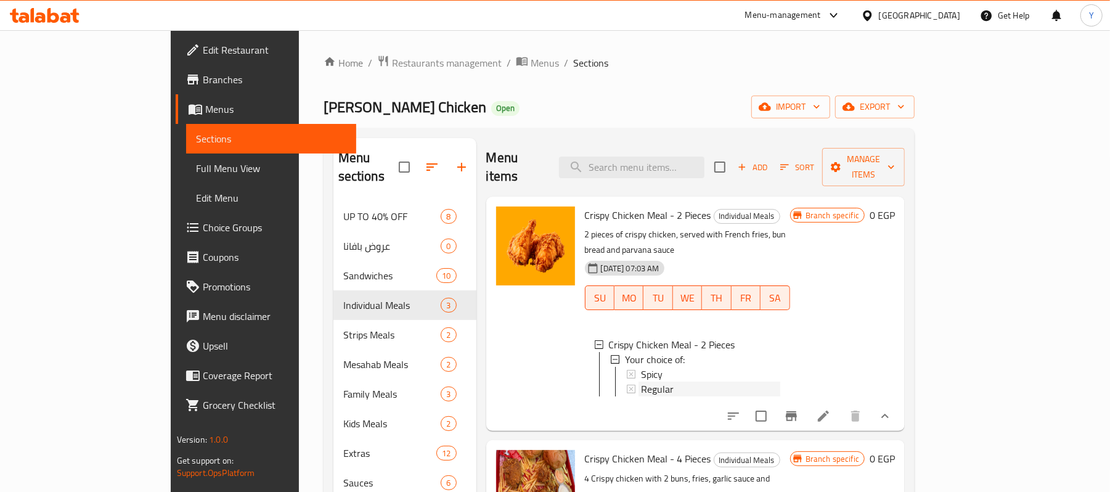
click at [647, 381] on div "Regular" at bounding box center [710, 388] width 139 height 15
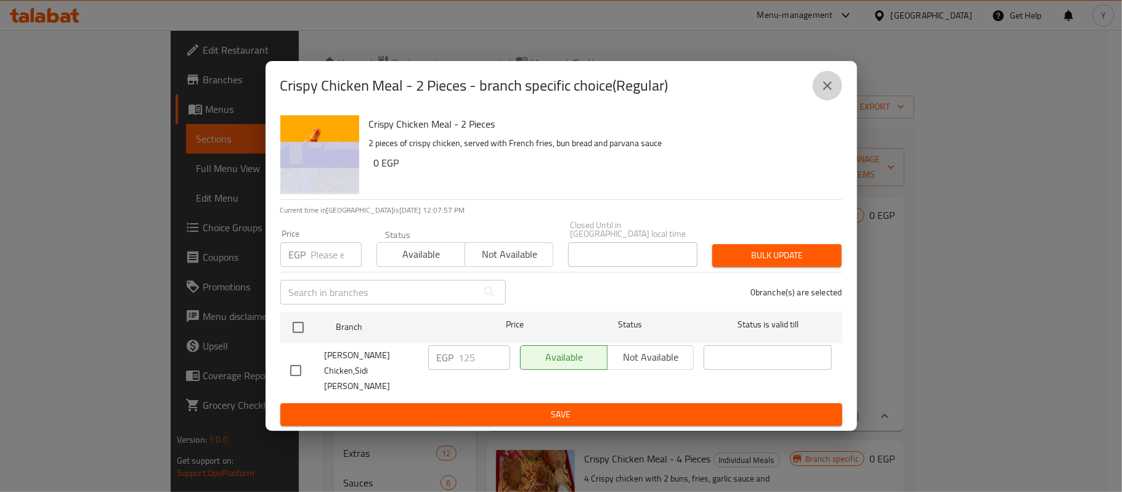
click at [816, 96] on button "close" at bounding box center [828, 86] width 30 height 30
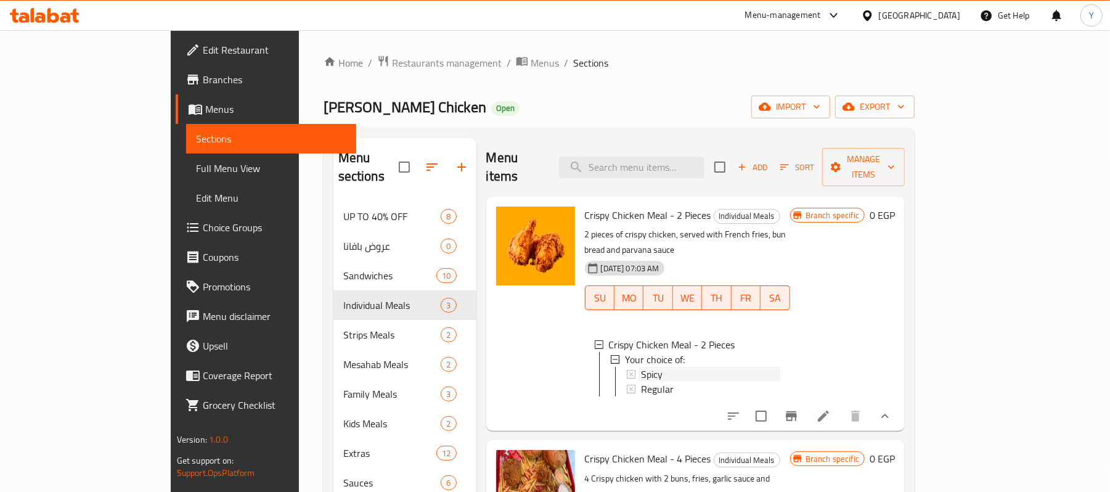
click at [649, 367] on div "Spicy" at bounding box center [710, 374] width 139 height 15
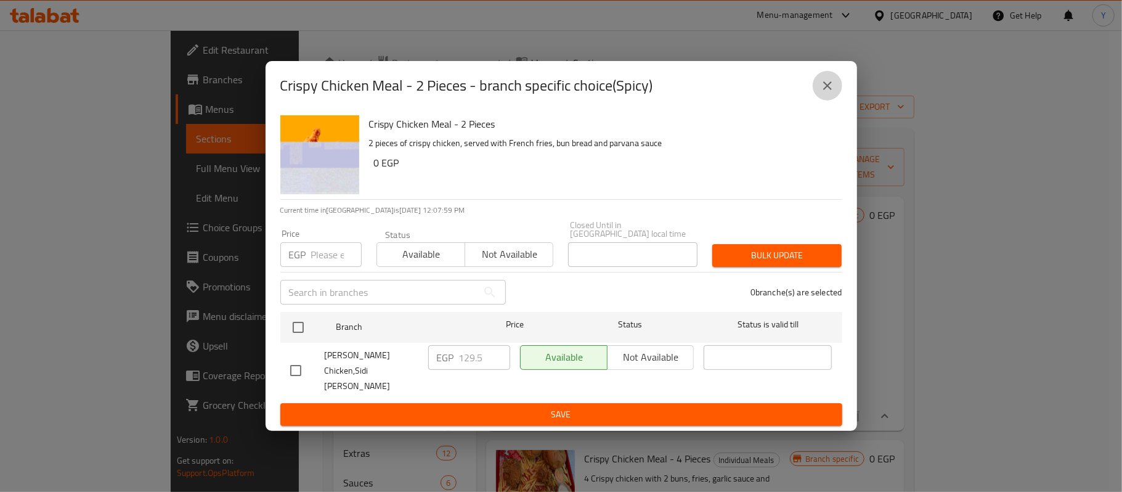
click at [838, 96] on button "close" at bounding box center [828, 86] width 30 height 30
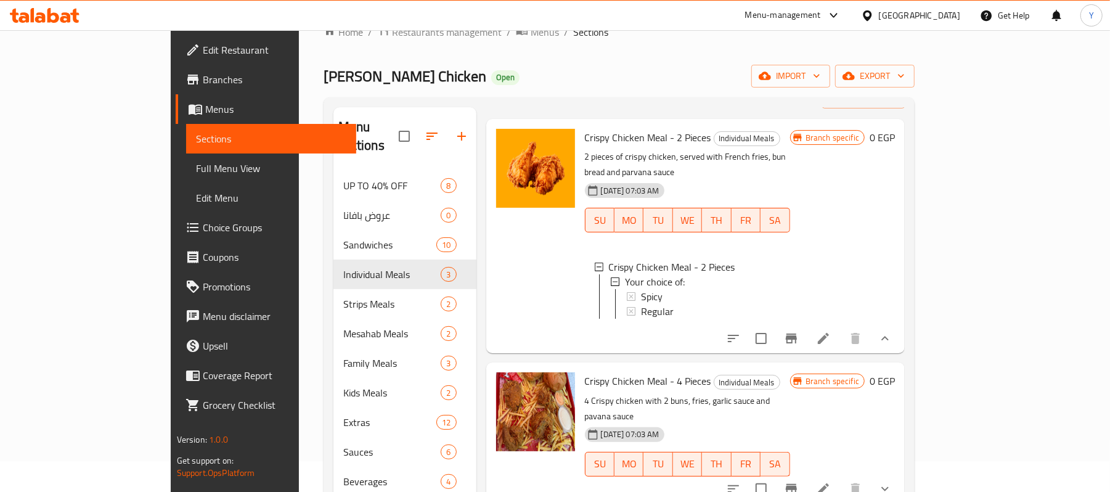
scroll to position [175, 0]
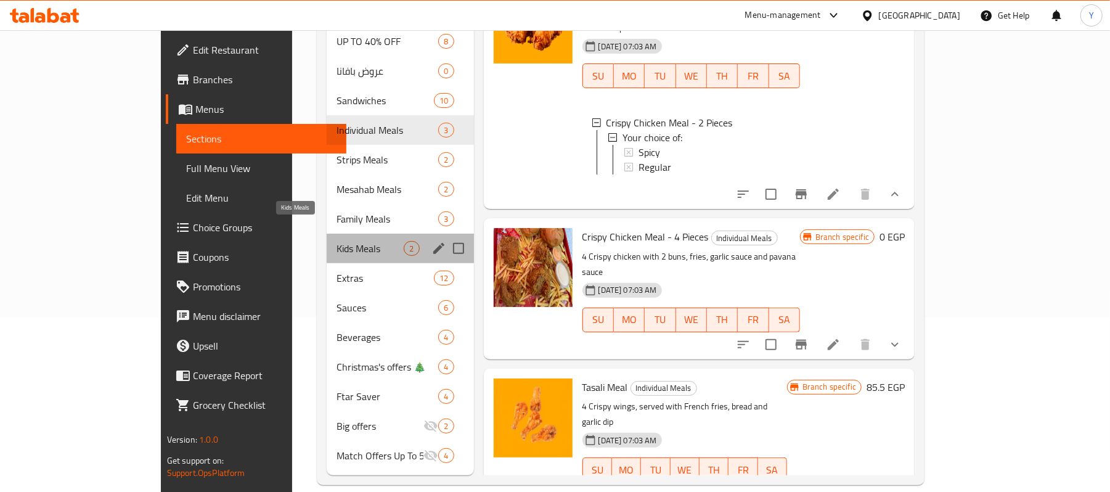
click at [336, 241] on span "Kids Meals" at bounding box center [369, 248] width 67 height 15
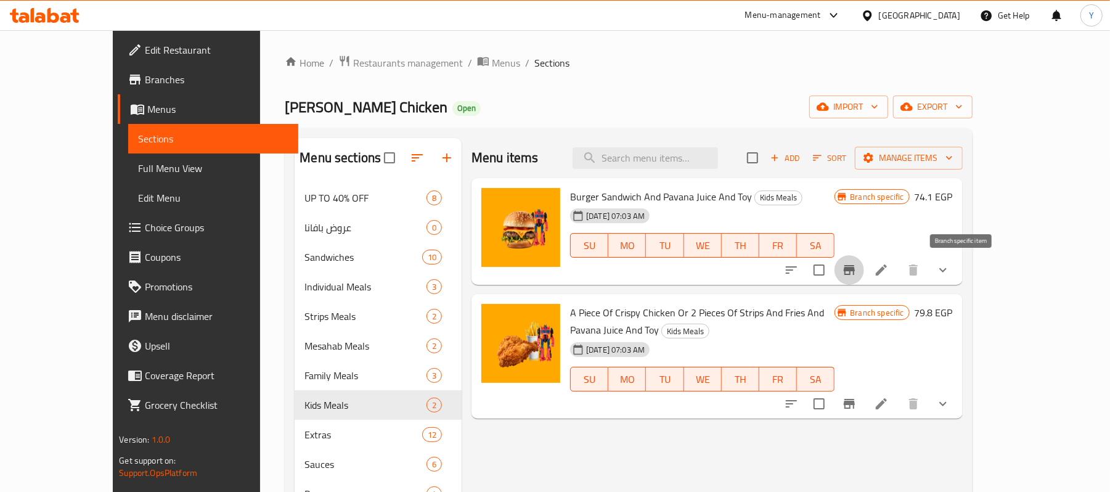
click at [855, 272] on icon "Branch-specific-item" at bounding box center [848, 270] width 11 height 10
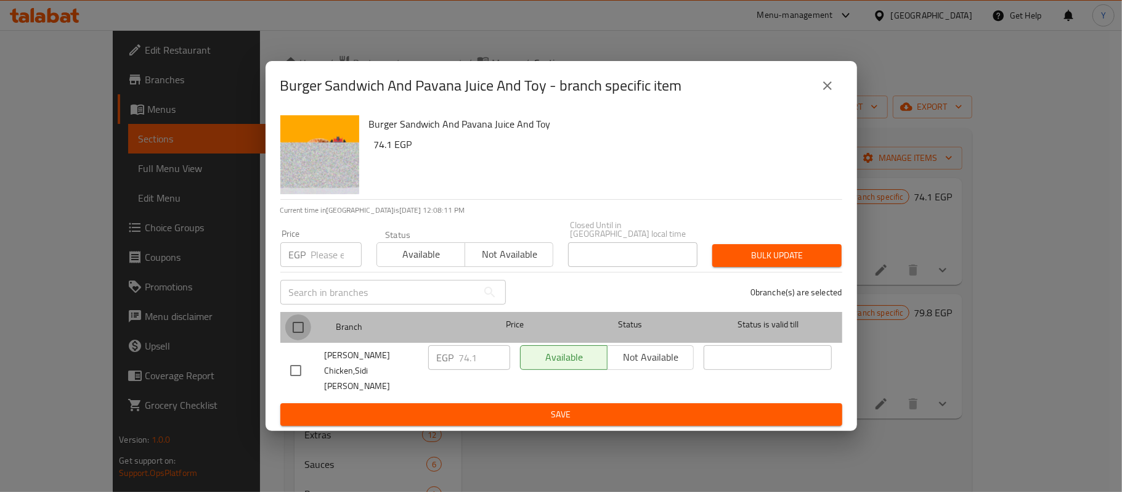
click at [296, 333] on input "checkbox" at bounding box center [298, 327] width 26 height 26
checkbox input "true"
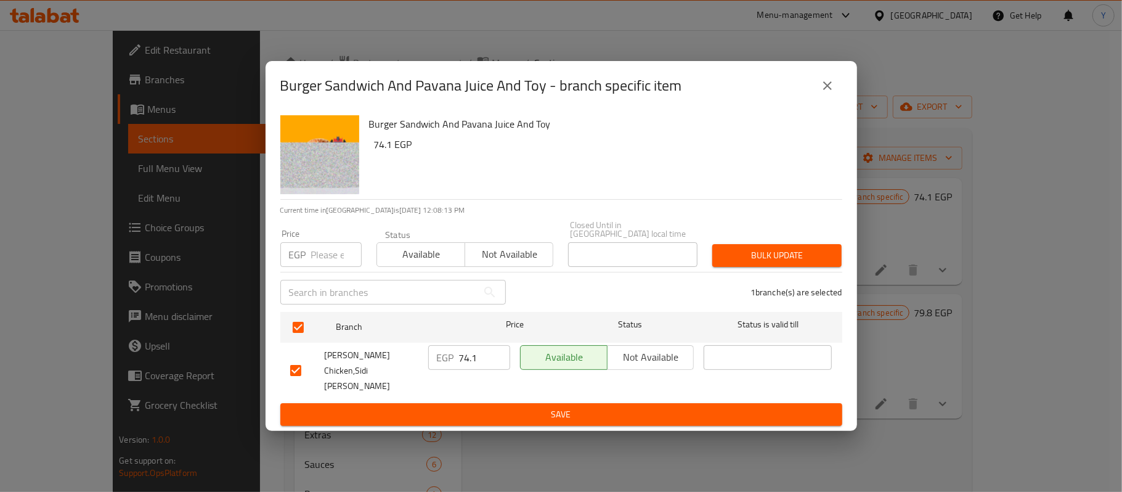
click at [336, 242] on div "Price EGP Price" at bounding box center [320, 248] width 81 height 38
click at [335, 249] on input "number" at bounding box center [336, 254] width 51 height 25
type input "99"
click at [831, 93] on icon "close" at bounding box center [827, 85] width 15 height 15
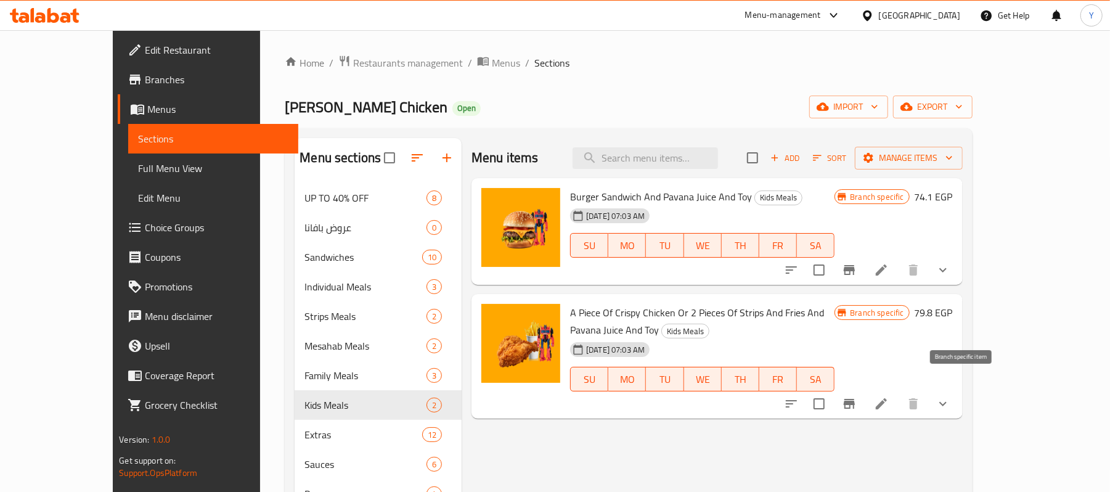
click at [855, 399] on icon "Branch-specific-item" at bounding box center [848, 404] width 11 height 10
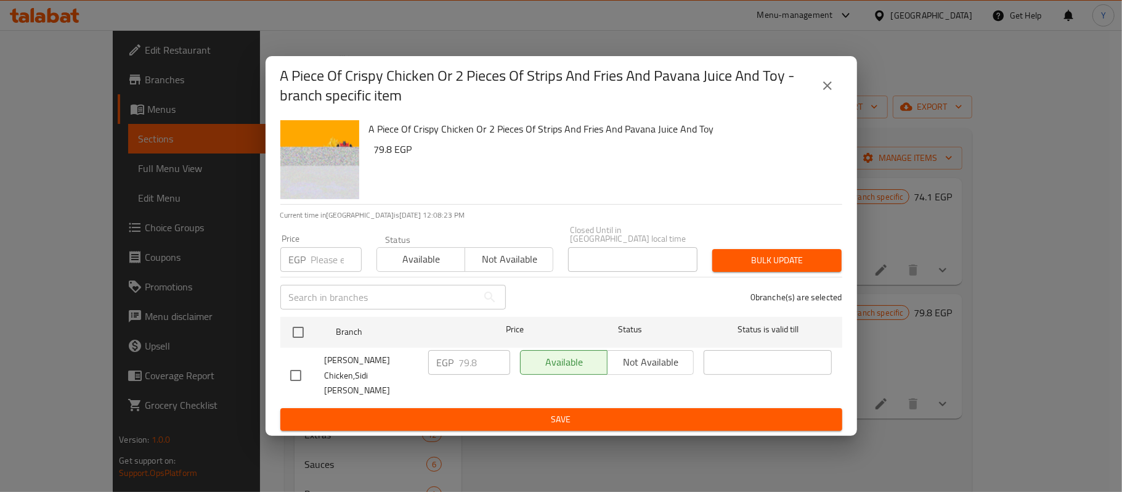
click at [829, 90] on icon "close" at bounding box center [827, 85] width 9 height 9
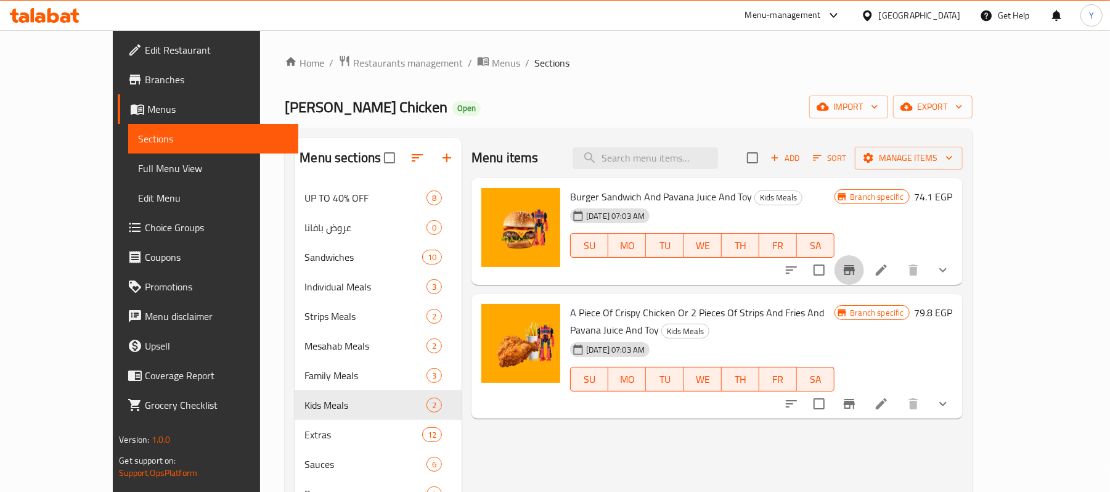
click at [856, 274] on icon "Branch-specific-item" at bounding box center [849, 269] width 15 height 15
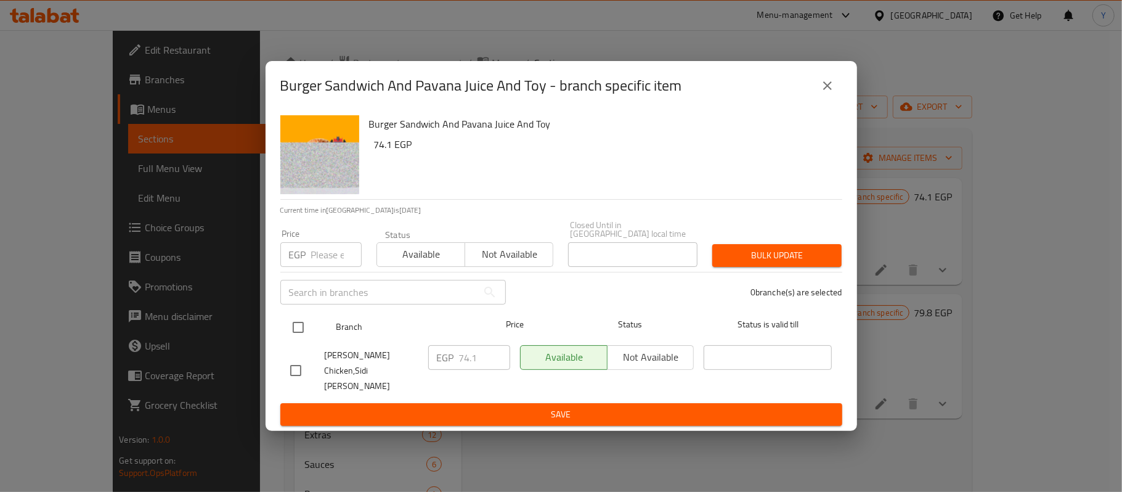
click at [299, 333] on input "checkbox" at bounding box center [298, 327] width 26 height 26
checkbox input "true"
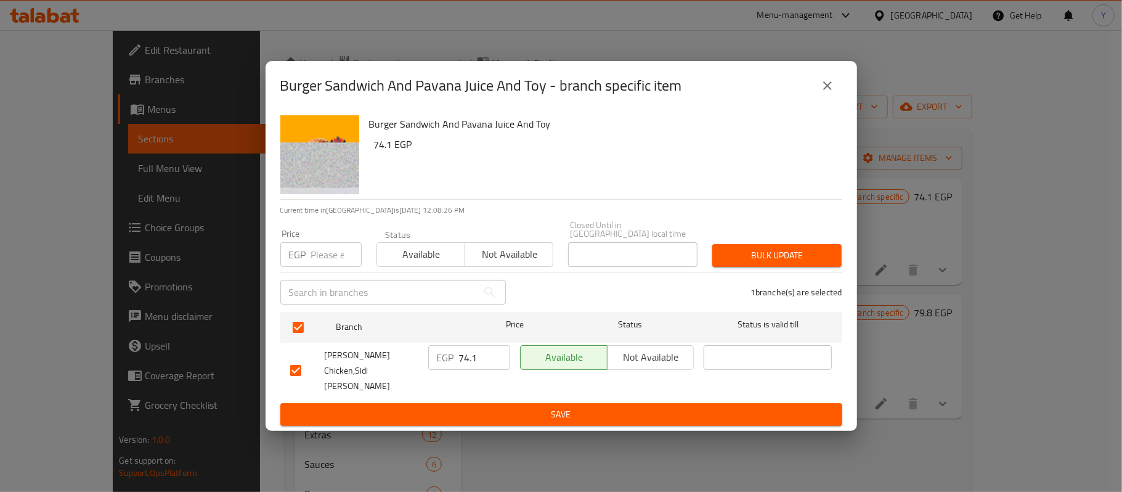
click at [304, 262] on p "EGP" at bounding box center [297, 254] width 17 height 15
click at [314, 260] on input "number" at bounding box center [336, 254] width 51 height 25
type input "99"
click at [735, 263] on span "Bulk update" at bounding box center [777, 255] width 110 height 15
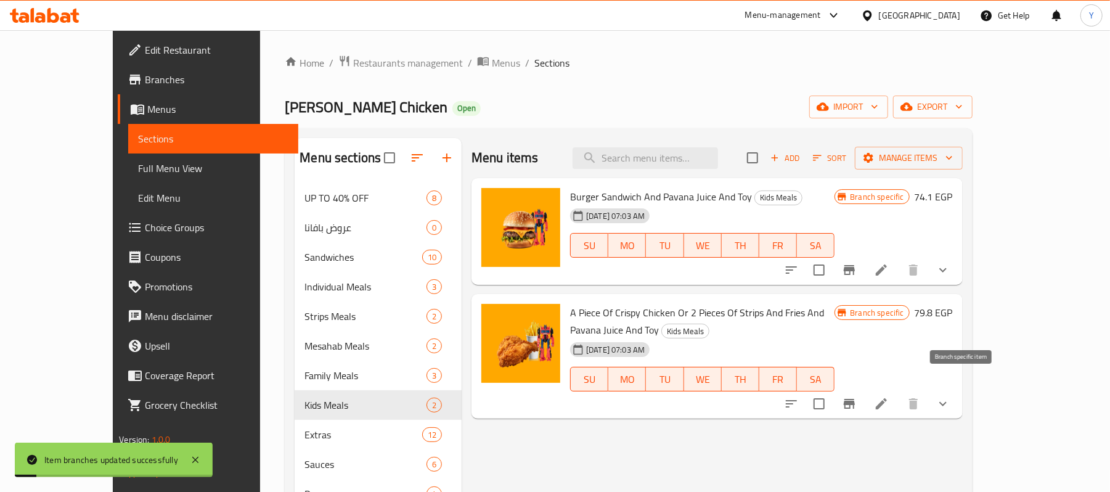
click at [864, 389] on button "Branch-specific-item" at bounding box center [849, 404] width 30 height 30
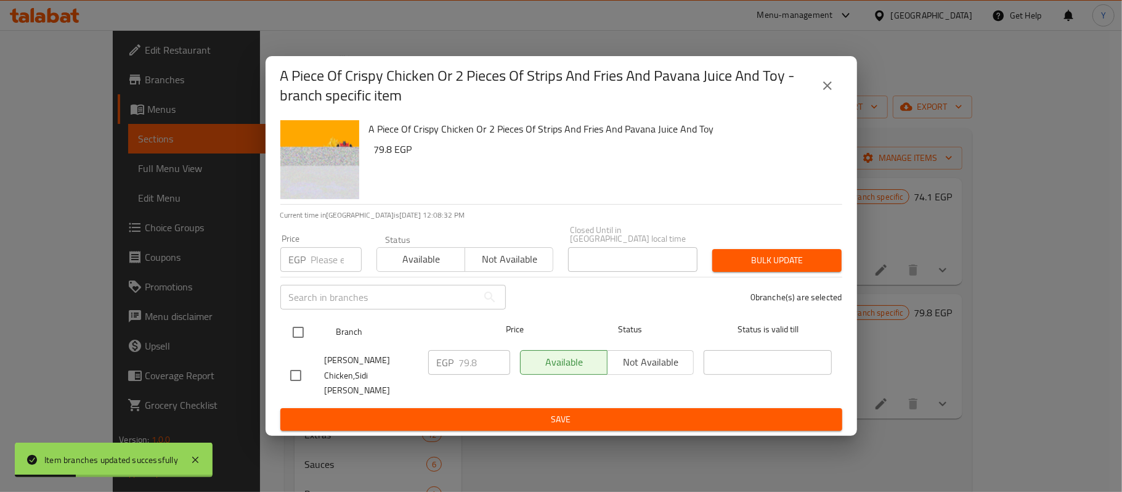
click at [295, 334] on input "checkbox" at bounding box center [298, 332] width 26 height 26
checkbox input "true"
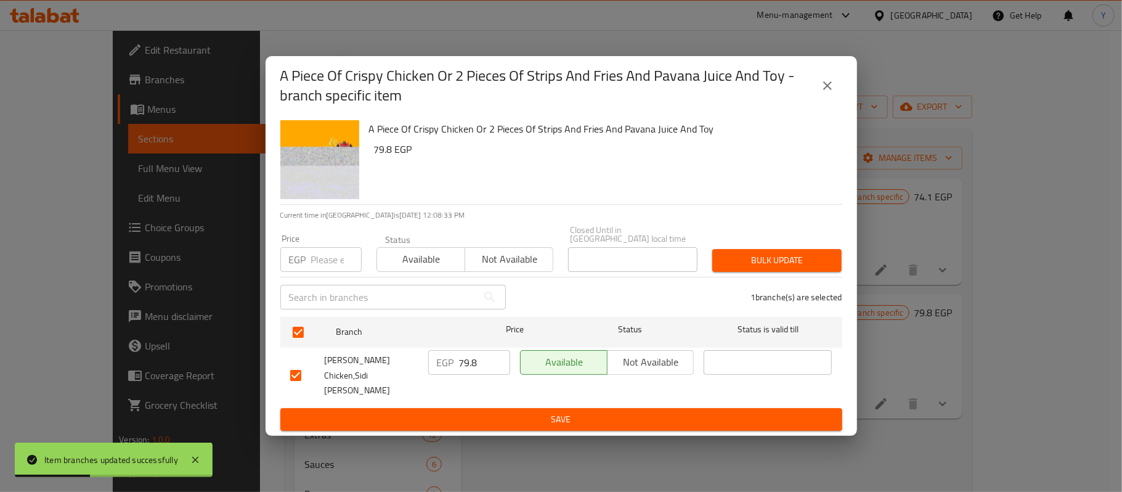
click at [309, 269] on div "EGP Price" at bounding box center [320, 259] width 81 height 25
type input "99"
click at [842, 256] on div "Bulk update" at bounding box center [777, 261] width 144 height 38
click at [834, 258] on button "Bulk update" at bounding box center [776, 260] width 129 height 23
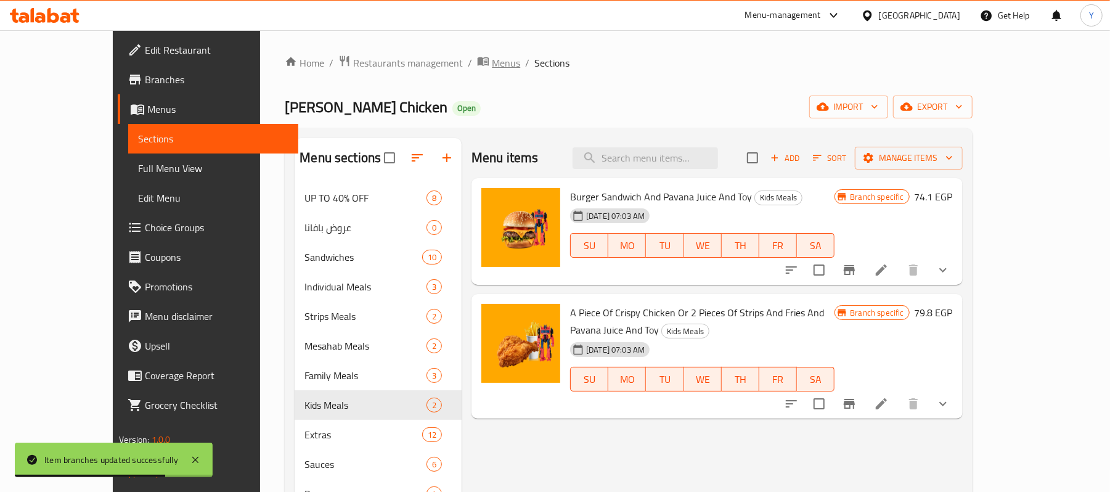
click at [492, 70] on span "Menus" at bounding box center [506, 62] width 28 height 15
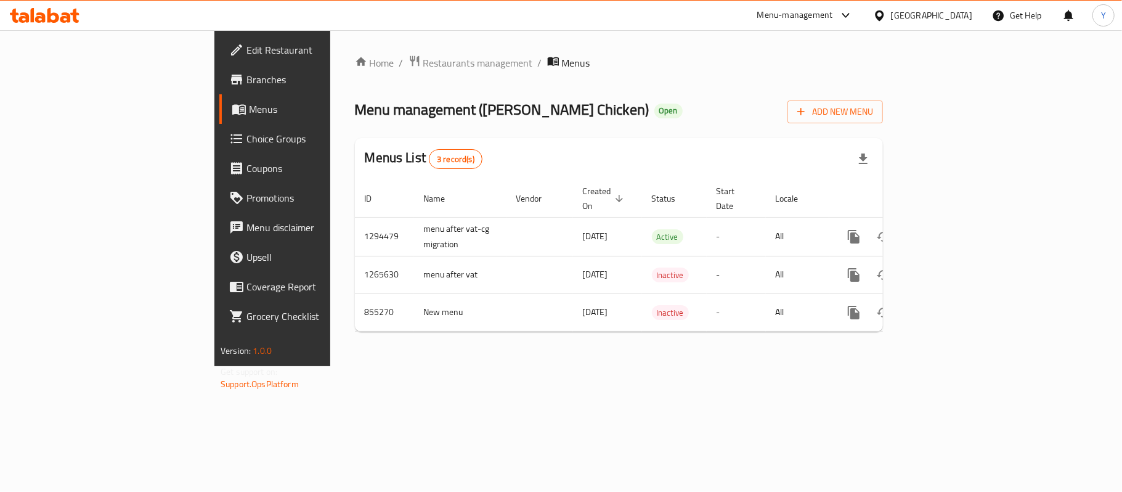
click at [680, 102] on div "Menu management ( [PERSON_NAME] Chicken ) Open Add New Menu" at bounding box center [619, 109] width 528 height 28
